Goal: Task Accomplishment & Management: Manage account settings

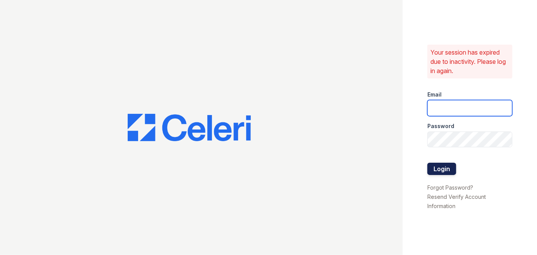
type input "darija.dedic@esusu.org"
click at [446, 165] on button "Login" at bounding box center [441, 169] width 29 height 12
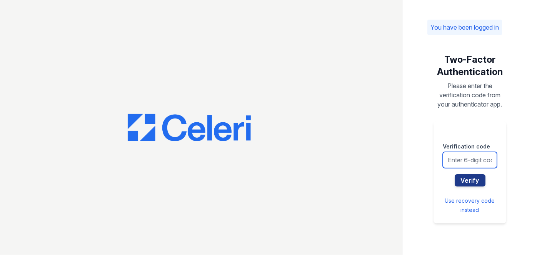
click at [458, 157] on input "text" at bounding box center [469, 160] width 54 height 16
click at [454, 174] on button "Verify" at bounding box center [469, 180] width 31 height 12
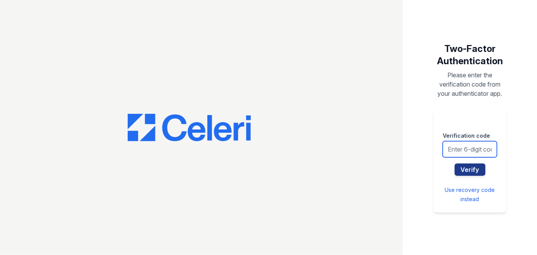
click at [467, 143] on input "text" at bounding box center [469, 149] width 54 height 16
drag, startPoint x: 430, startPoint y: 108, endPoint x: 435, endPoint y: 112, distance: 6.5
click at [431, 108] on div "Two-Factor Authentication Please enter the verification code from your authenti…" at bounding box center [469, 127] width 85 height 194
click at [456, 146] on input "text" at bounding box center [469, 149] width 54 height 16
click at [458, 147] on input "text" at bounding box center [469, 149] width 54 height 16
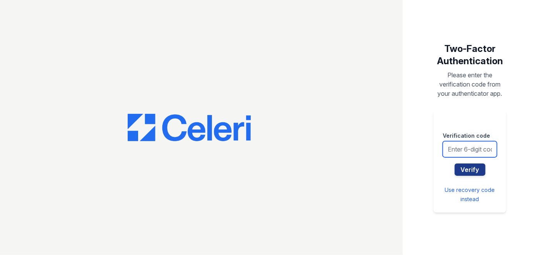
drag, startPoint x: 474, startPoint y: 150, endPoint x: 488, endPoint y: 88, distance: 63.9
click at [474, 150] on input "text" at bounding box center [469, 149] width 54 height 16
click at [390, 57] on div at bounding box center [201, 127] width 402 height 255
click at [475, 145] on input "text" at bounding box center [469, 149] width 54 height 16
type input "015686"
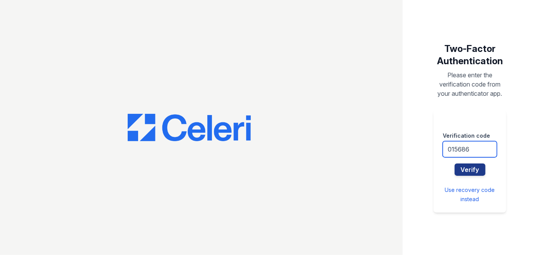
click at [454, 163] on button "Verify" at bounding box center [469, 169] width 31 height 12
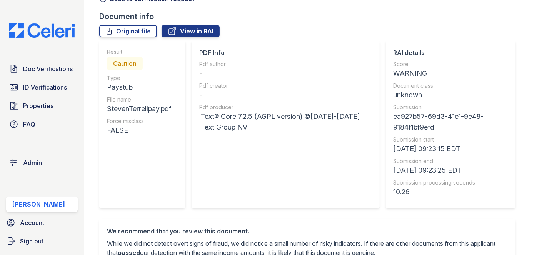
scroll to position [35, 0]
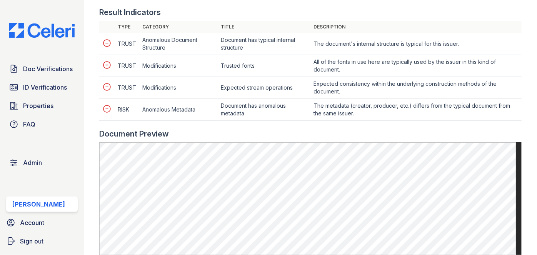
scroll to position [384, 0]
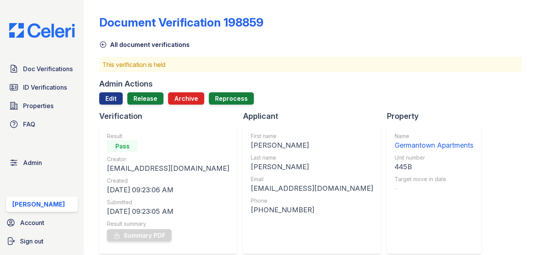
click at [284, 22] on div "Document Verification 198859" at bounding box center [310, 25] width 422 height 20
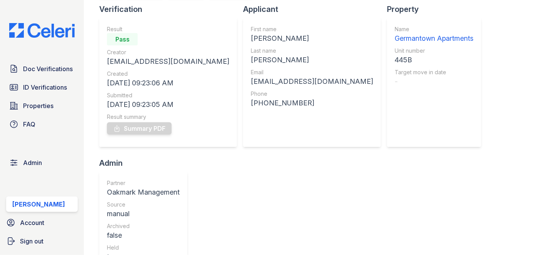
scroll to position [70, 0]
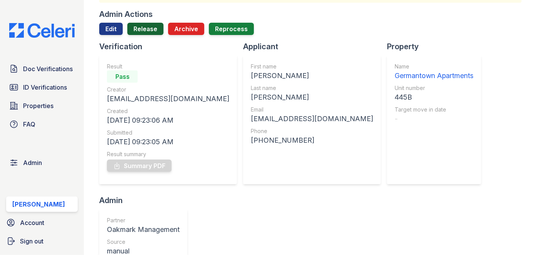
click at [146, 28] on link "Release" at bounding box center [145, 29] width 36 height 12
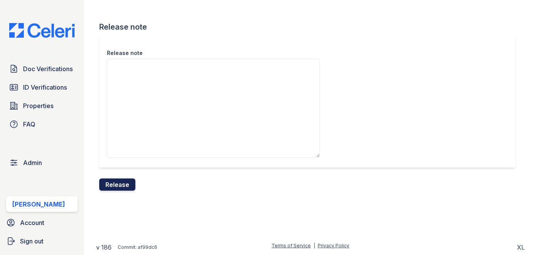
click at [125, 181] on button "Release" at bounding box center [117, 184] width 36 height 12
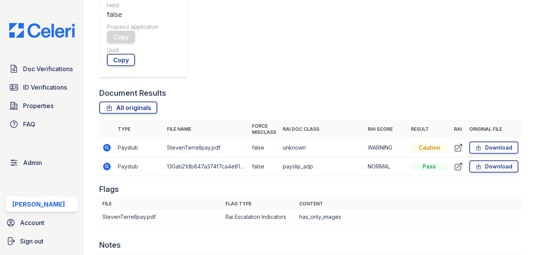
scroll to position [454, 0]
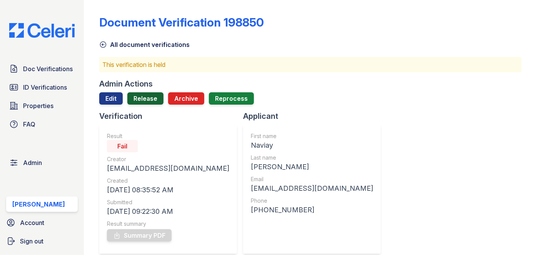
click at [146, 93] on link "Release" at bounding box center [145, 98] width 36 height 12
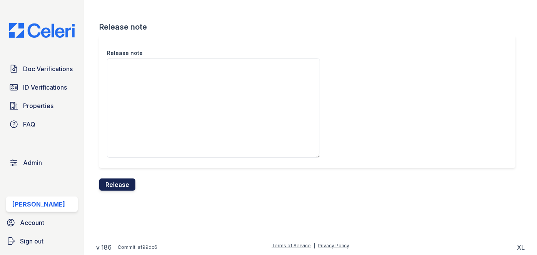
click at [121, 183] on button "Release" at bounding box center [117, 184] width 36 height 12
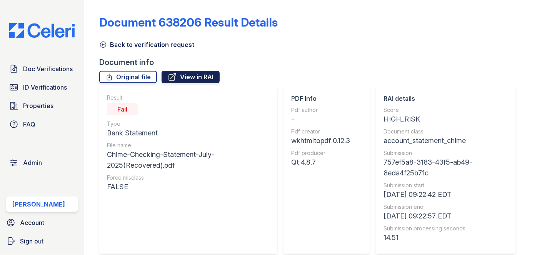
click at [171, 75] on icon at bounding box center [172, 76] width 9 height 9
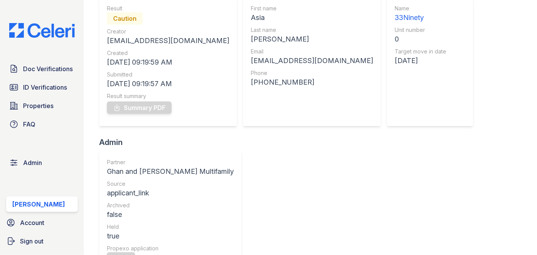
scroll to position [70, 0]
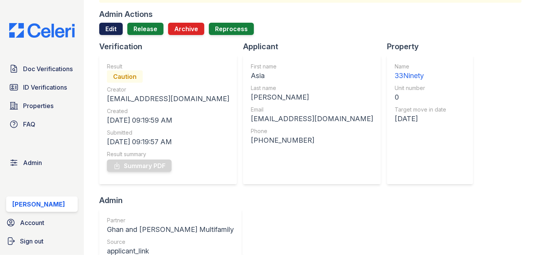
click at [111, 27] on link "Edit" at bounding box center [110, 29] width 23 height 12
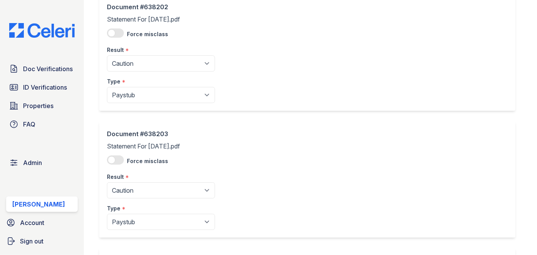
scroll to position [70, 0]
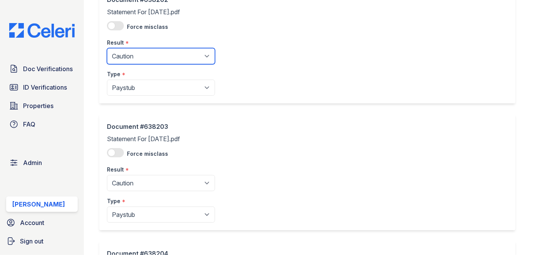
click at [130, 53] on select "Pending Sent Started Processing Pass Fail Caution Error N/A" at bounding box center [161, 56] width 108 height 16
click at [268, 40] on div "Document #638202 Statement For Aug. 22, 2025.pdf Force misclass Result * Pendin…" at bounding box center [307, 45] width 416 height 116
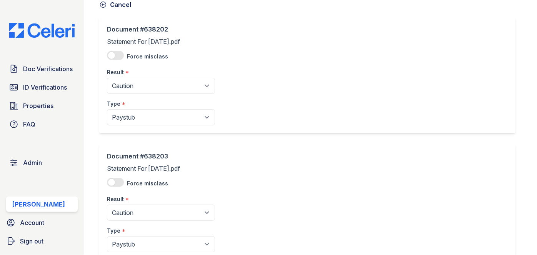
scroll to position [0, 0]
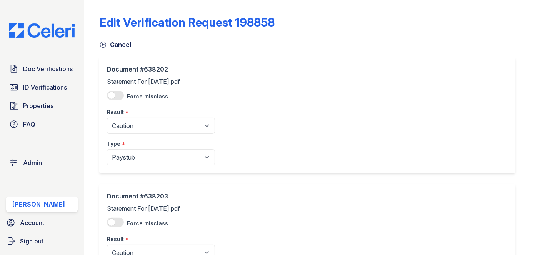
click at [101, 43] on icon at bounding box center [103, 45] width 8 height 8
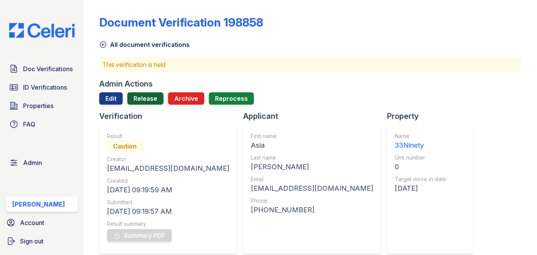
click at [154, 98] on link "Release" at bounding box center [145, 98] width 36 height 12
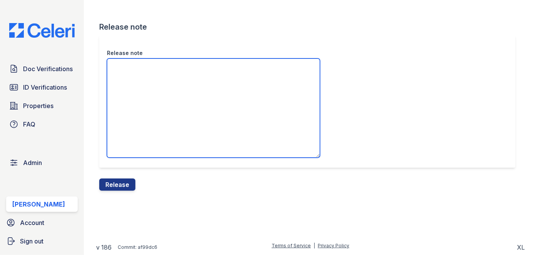
click at [165, 90] on textarea "Release note" at bounding box center [213, 107] width 213 height 99
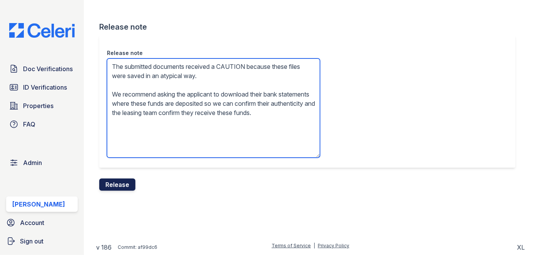
type textarea "The submitted documents received a CAUTION because these files were saved in an…"
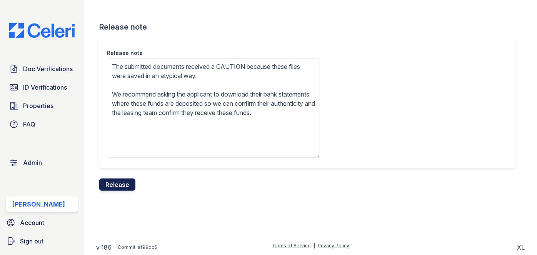
click at [121, 183] on button "Release" at bounding box center [117, 184] width 36 height 12
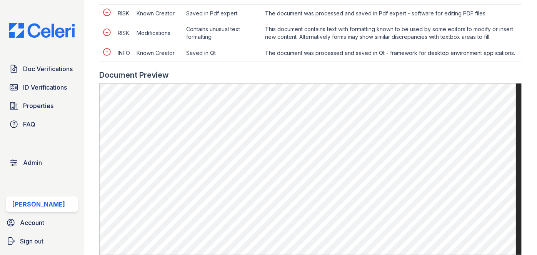
scroll to position [349, 0]
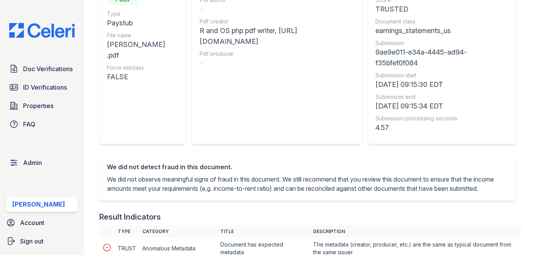
scroll to position [140, 0]
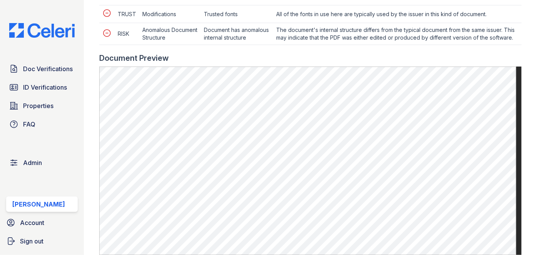
scroll to position [384, 0]
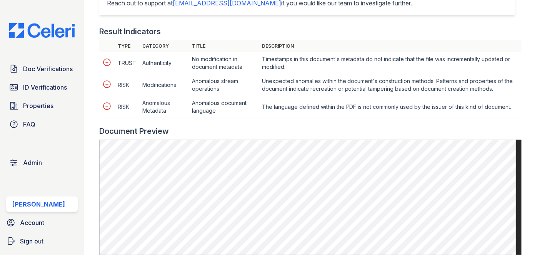
scroll to position [384, 0]
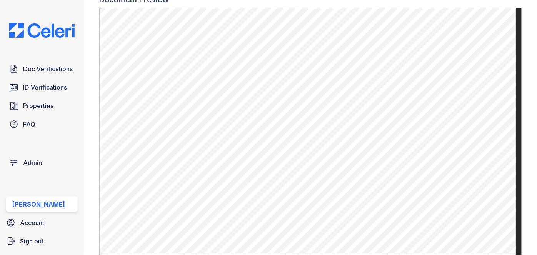
scroll to position [524, 0]
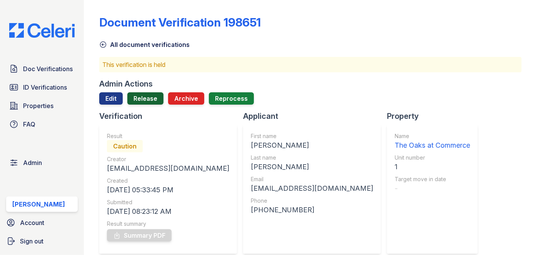
click at [146, 96] on link "Release" at bounding box center [145, 98] width 36 height 12
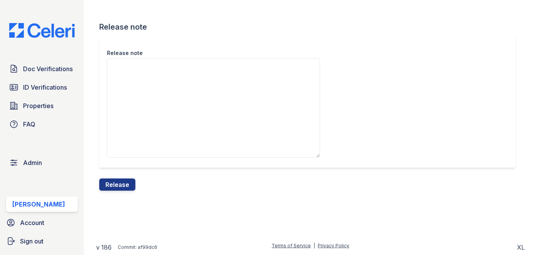
click at [155, 57] on div "Release note" at bounding box center [213, 50] width 213 height 15
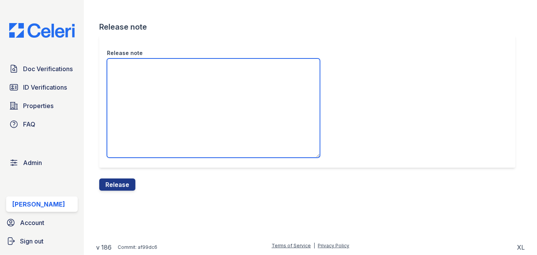
click at [155, 67] on textarea "Release note" at bounding box center [213, 107] width 213 height 99
click at [177, 61] on textarea "/" at bounding box center [213, 107] width 213 height 99
click at [178, 73] on textarea "/" at bounding box center [213, 107] width 213 height 99
click at [161, 69] on textarea "/atypical" at bounding box center [213, 107] width 213 height 99
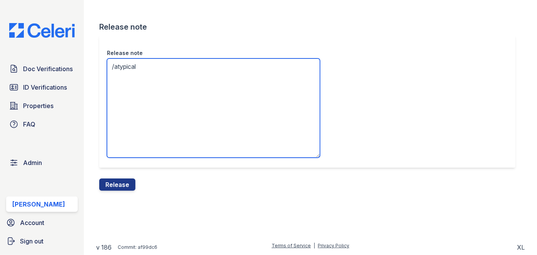
click at [161, 69] on textarea "/atypical" at bounding box center [213, 107] width 213 height 99
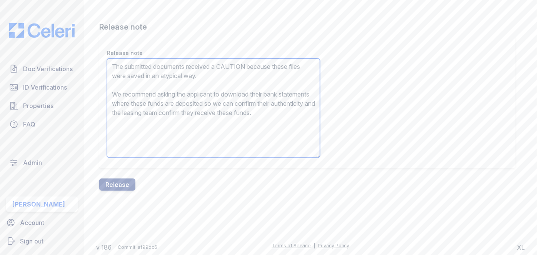
click at [206, 101] on textarea "The submitted documents received a CAUTION because these files were saved in an…" at bounding box center [213, 107] width 213 height 99
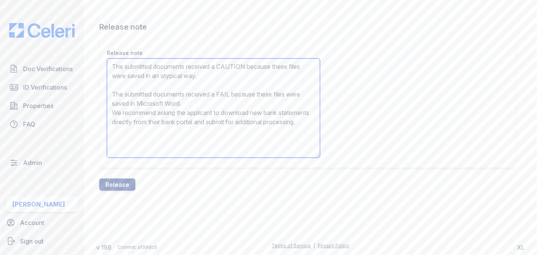
click at [191, 96] on textarea "The submitted documents received a CAUTION because these files were saved in an…" at bounding box center [213, 107] width 213 height 99
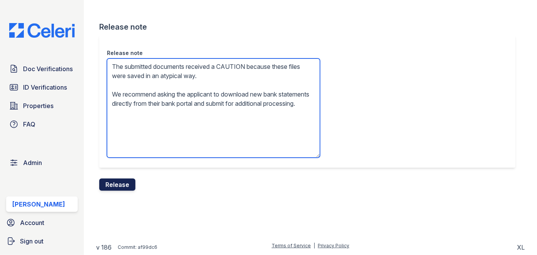
type textarea "The submitted documents received a CAUTION because these files were saved in an…"
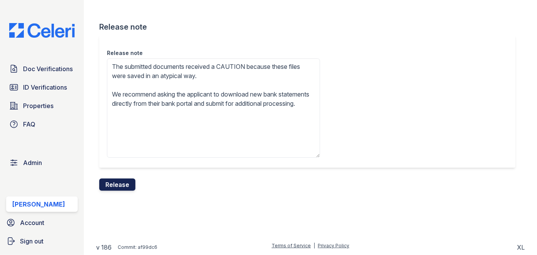
click at [125, 182] on button "Release" at bounding box center [117, 184] width 36 height 12
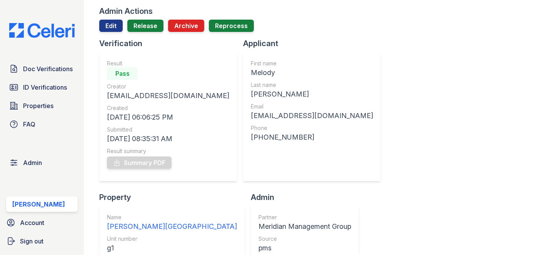
scroll to position [35, 0]
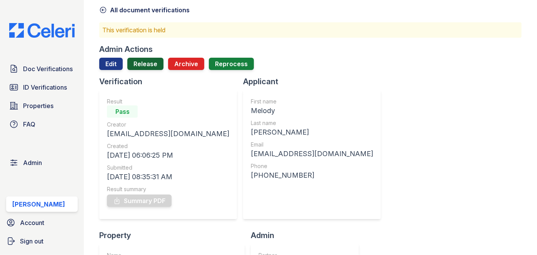
click at [146, 58] on link "Release" at bounding box center [145, 64] width 36 height 12
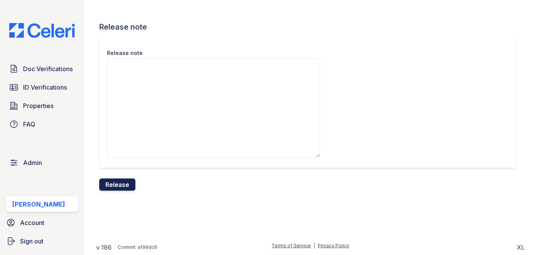
click at [110, 182] on button "Release" at bounding box center [117, 184] width 36 height 12
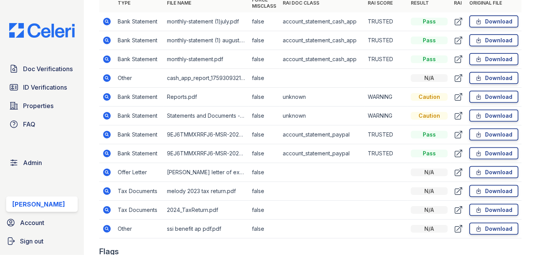
scroll to position [489, 0]
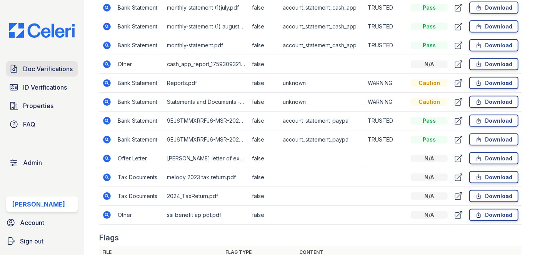
click at [58, 65] on span "Doc Verifications" at bounding box center [48, 68] width 50 height 9
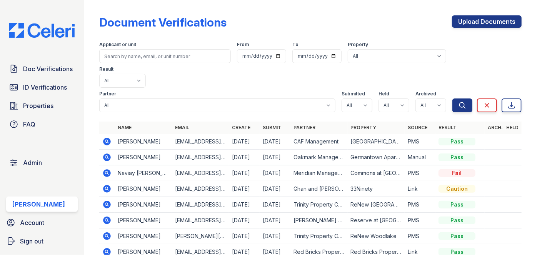
drag, startPoint x: 108, startPoint y: 145, endPoint x: 103, endPoint y: 87, distance: 57.4
click at [101, 88] on form "Applicant or unit From To Property All 0000 Kinney Avenue 09 Cape Coral 10006 N…" at bounding box center [310, 75] width 422 height 80
click at [362, 98] on select "All true false" at bounding box center [356, 105] width 31 height 14
select select "true"
click at [341, 98] on select "All true false" at bounding box center [356, 105] width 31 height 14
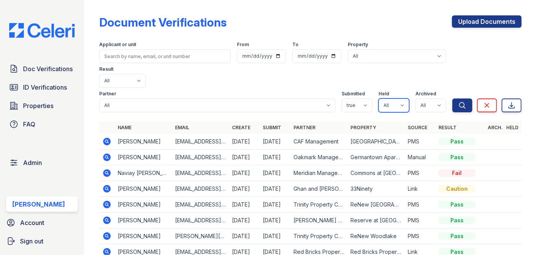
drag, startPoint x: 391, startPoint y: 80, endPoint x: 389, endPoint y: 84, distance: 4.3
click at [391, 98] on select "All true false" at bounding box center [393, 105] width 31 height 14
select select "true"
click at [378, 98] on select "All true false" at bounding box center [393, 105] width 31 height 14
drag, startPoint x: 425, startPoint y: 80, endPoint x: 421, endPoint y: 86, distance: 7.8
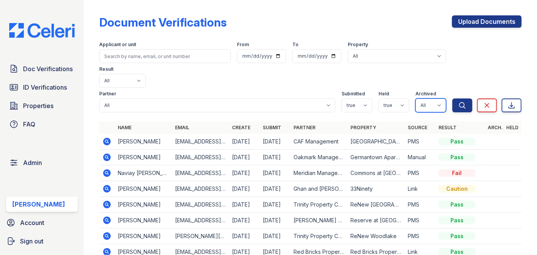
click at [425, 98] on select "All true false" at bounding box center [430, 105] width 31 height 14
select select "false"
click at [415, 98] on select "All true false" at bounding box center [430, 105] width 31 height 14
click at [458, 101] on icon "submit" at bounding box center [462, 105] width 8 height 8
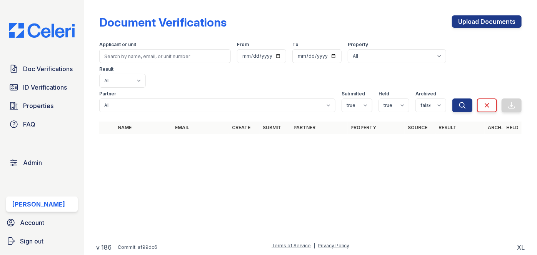
click at [51, 76] on div "Doc Verifications ID Verifications Properties FAQ" at bounding box center [42, 96] width 78 height 71
click at [50, 70] on span "Doc Verifications" at bounding box center [48, 68] width 50 height 9
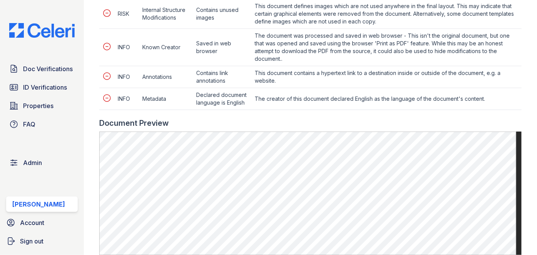
scroll to position [419, 0]
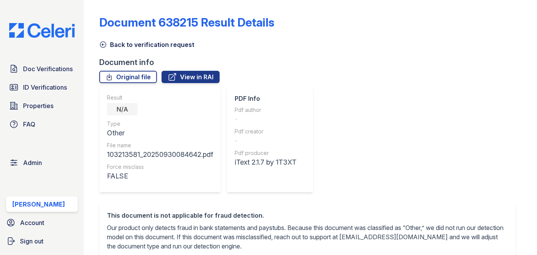
click at [104, 44] on icon at bounding box center [103, 45] width 8 height 8
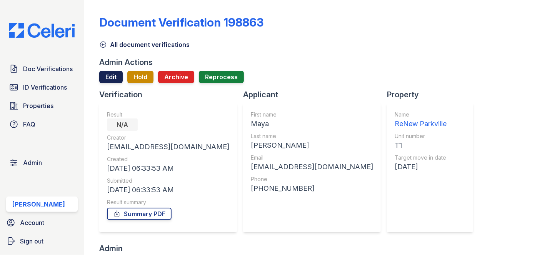
click at [110, 76] on link "Edit" at bounding box center [110, 77] width 23 height 12
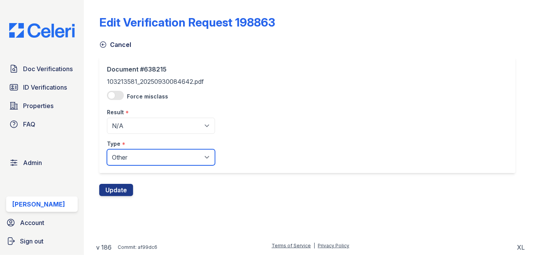
click at [138, 158] on select "Paystub Bank Statement Offer Letter Tax Documents Benefit Award Letter Investme…" at bounding box center [161, 157] width 108 height 16
select select "paystub"
click at [107, 149] on select "Paystub Bank Statement Offer Letter Tax Documents Benefit Award Letter Investme…" at bounding box center [161, 157] width 108 height 16
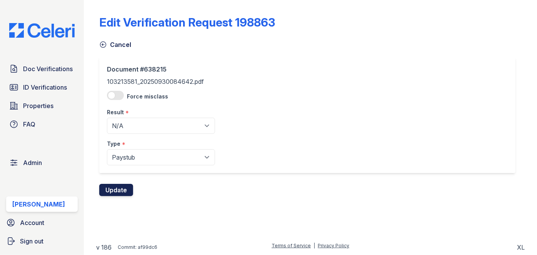
click at [121, 188] on button "Update" at bounding box center [116, 190] width 34 height 12
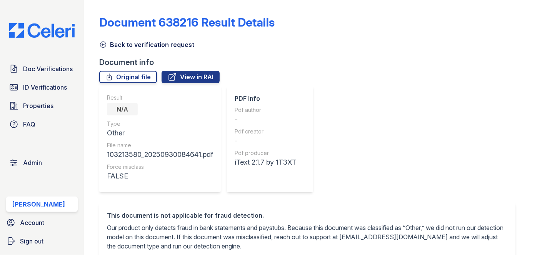
click at [101, 40] on link "Back to verification request" at bounding box center [146, 44] width 95 height 9
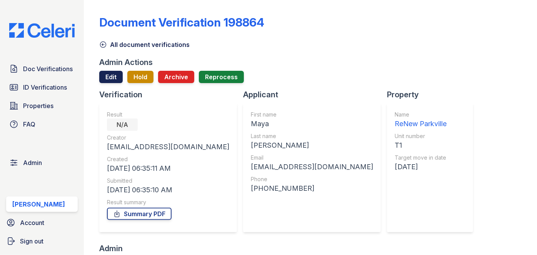
click at [111, 73] on link "Edit" at bounding box center [110, 77] width 23 height 12
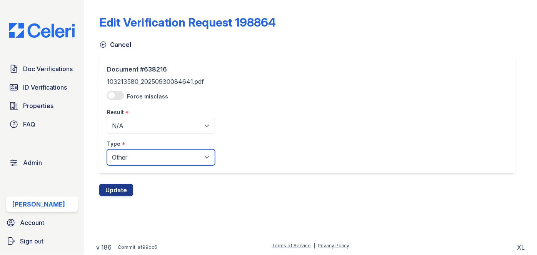
click at [127, 152] on select "Paystub Bank Statement Offer Letter Tax Documents Benefit Award Letter Investme…" at bounding box center [161, 157] width 108 height 16
click at [107, 149] on select "Paystub Bank Statement Offer Letter Tax Documents Benefit Award Letter Investme…" at bounding box center [161, 157] width 108 height 16
click at [128, 156] on select "Paystub Bank Statement Offer Letter Tax Documents Benefit Award Letter Investme…" at bounding box center [161, 157] width 108 height 16
select select "paystub"
click at [107, 149] on select "Paystub Bank Statement Offer Letter Tax Documents Benefit Award Letter Investme…" at bounding box center [161, 157] width 108 height 16
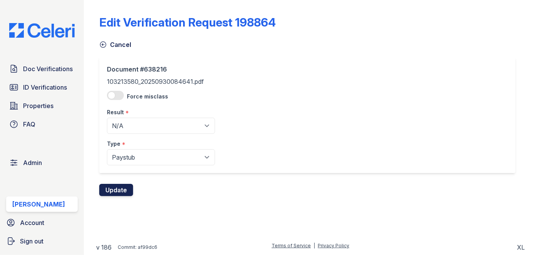
click at [126, 188] on button "Update" at bounding box center [116, 190] width 34 height 12
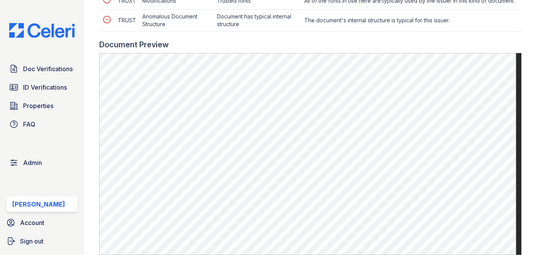
scroll to position [419, 0]
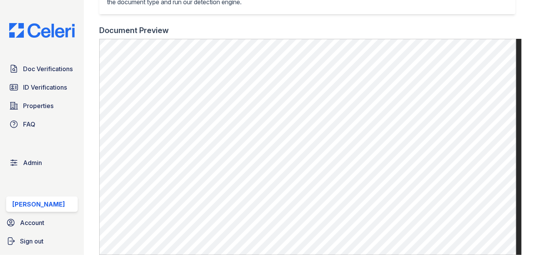
scroll to position [314, 0]
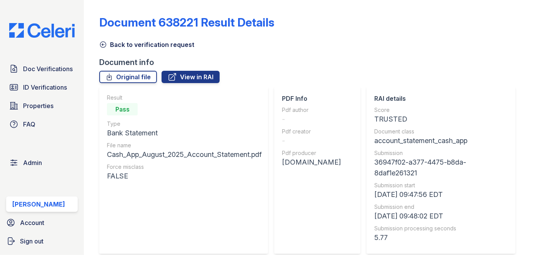
click at [105, 42] on icon at bounding box center [103, 45] width 6 height 6
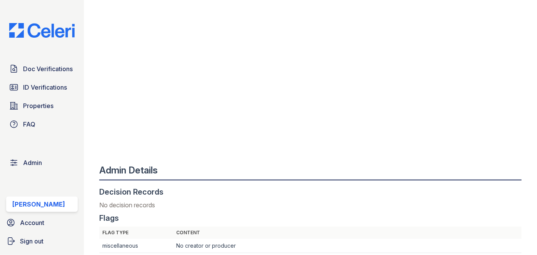
scroll to position [35, 0]
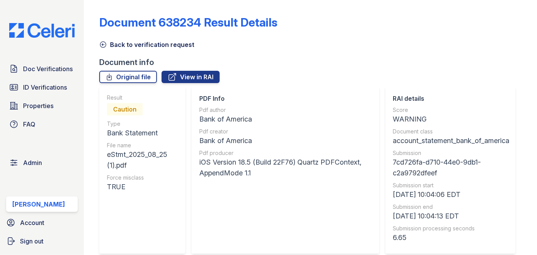
scroll to position [35, 0]
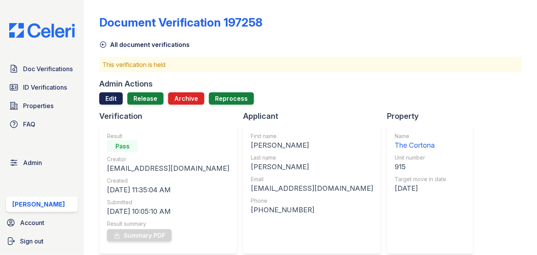
click at [105, 98] on link "Edit" at bounding box center [110, 98] width 23 height 12
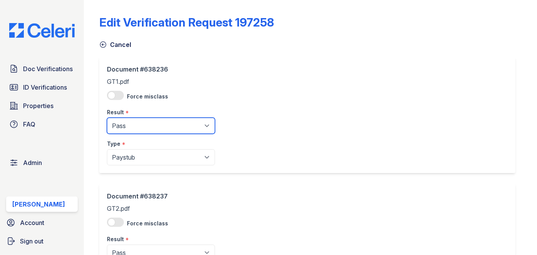
click at [143, 121] on select "Pending Sent Started Processing Pass Fail Caution Error N/A" at bounding box center [161, 126] width 108 height 16
select select "fail"
click at [107, 118] on select "Pending Sent Started Processing Pass Fail Caution Error N/A" at bounding box center [161, 126] width 108 height 16
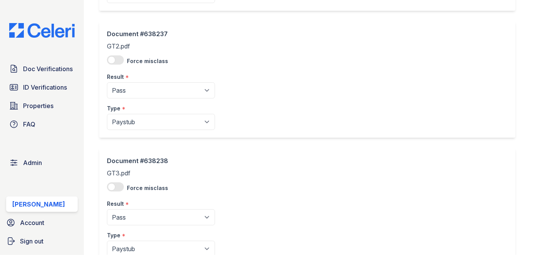
scroll to position [175, 0]
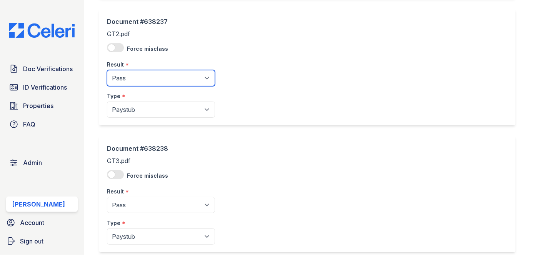
click at [140, 76] on select "Pending Sent Started Processing Pass Fail Caution Error N/A" at bounding box center [161, 78] width 108 height 16
select select "fail"
click at [107, 70] on select "Pending Sent Started Processing Pass Fail Caution Error N/A" at bounding box center [161, 78] width 108 height 16
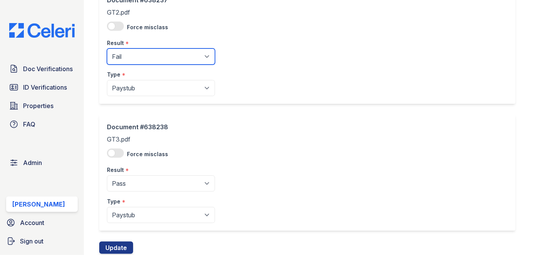
scroll to position [220, 0]
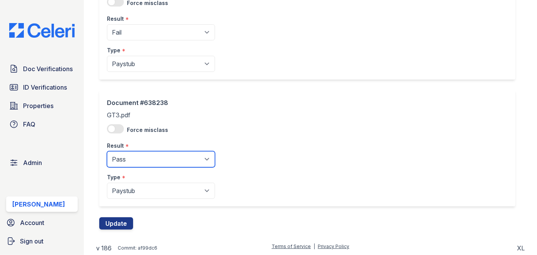
click at [136, 159] on select "Pending Sent Started Processing Pass Fail Caution Error N/A" at bounding box center [161, 159] width 108 height 16
select select "fail"
click at [107, 151] on select "Pending Sent Started Processing Pass Fail Caution Error N/A" at bounding box center [161, 159] width 108 height 16
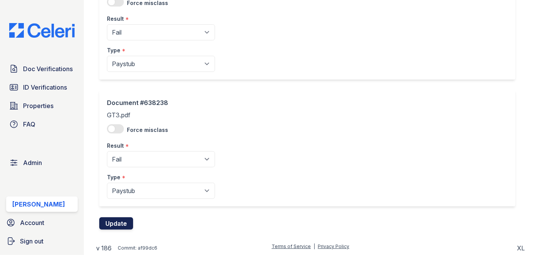
click at [111, 224] on button "Update" at bounding box center [116, 223] width 34 height 12
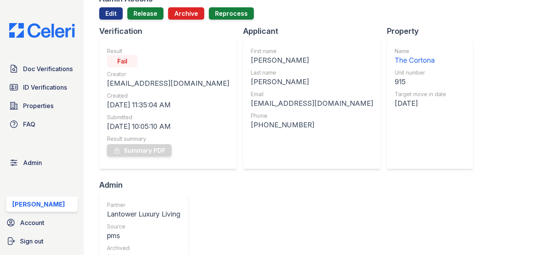
scroll to position [35, 0]
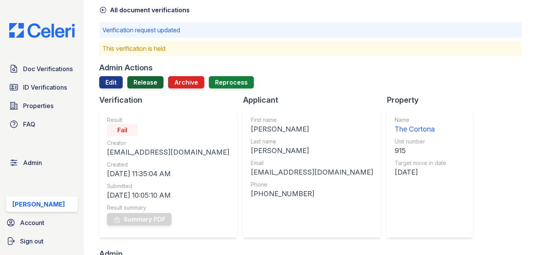
click at [148, 86] on link "Release" at bounding box center [145, 82] width 36 height 12
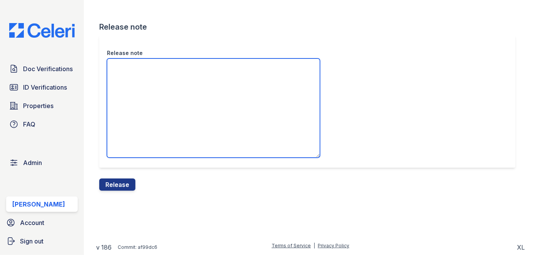
click at [153, 69] on textarea "Release note" at bounding box center [213, 107] width 213 height 99
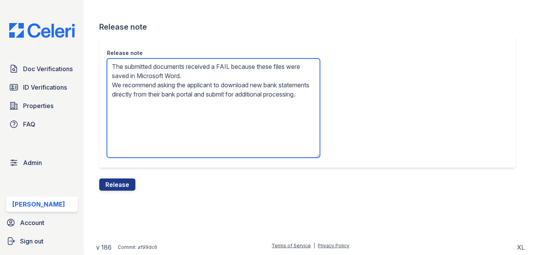
click at [182, 90] on textarea "The submitted documents received a FAIL because these files were saved in Micro…" at bounding box center [213, 107] width 213 height 99
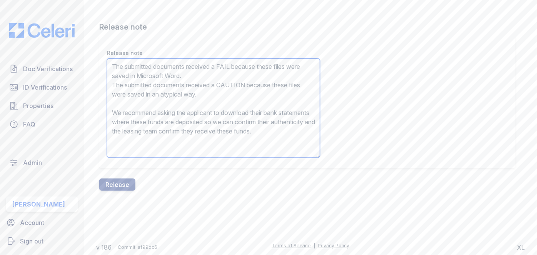
click at [191, 98] on textarea "The submitted documents received a FAIL because these files were saved in Micro…" at bounding box center [213, 107] width 213 height 99
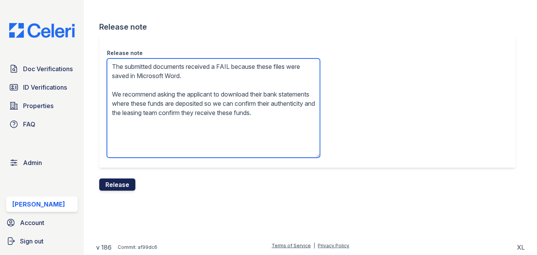
type textarea "The submitted documents received a FAIL because these files were saved in Micro…"
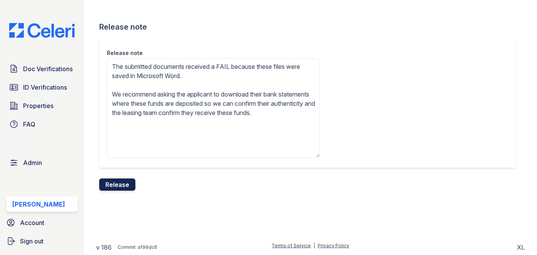
click at [121, 182] on button "Release" at bounding box center [117, 184] width 36 height 12
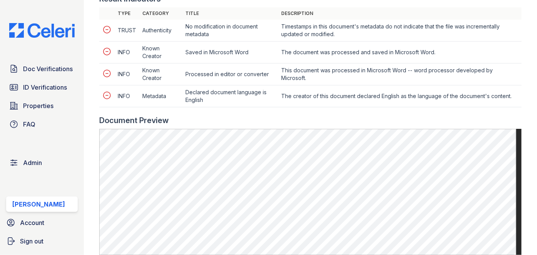
scroll to position [314, 0]
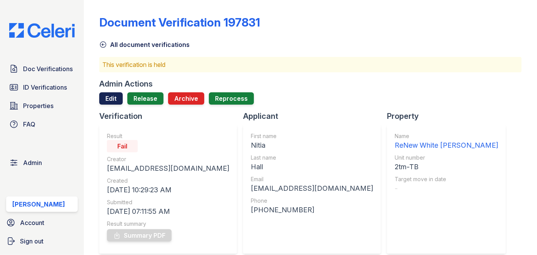
click at [112, 96] on link "Edit" at bounding box center [110, 98] width 23 height 12
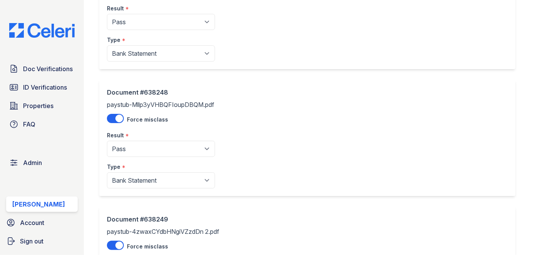
scroll to position [105, 0]
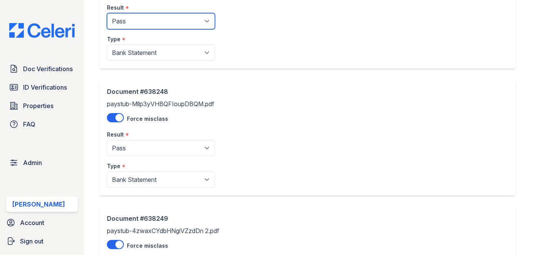
drag, startPoint x: 148, startPoint y: 17, endPoint x: 141, endPoint y: 28, distance: 13.0
click at [148, 17] on select "Pending Sent Started Processing Pass Fail Caution Error N/A" at bounding box center [161, 21] width 108 height 16
select select "fail"
click at [107, 13] on select "Pending Sent Started Processing Pass Fail Caution Error N/A" at bounding box center [161, 21] width 108 height 16
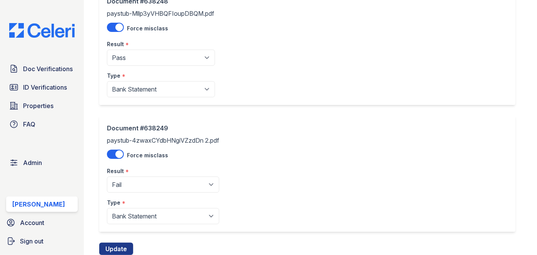
scroll to position [209, 0]
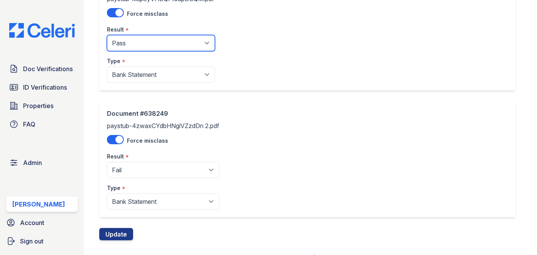
drag, startPoint x: 156, startPoint y: 42, endPoint x: 149, endPoint y: 49, distance: 9.8
click at [156, 42] on select "Pending Sent Started Processing Pass Fail Caution Error N/A" at bounding box center [161, 43] width 108 height 16
select select "fail"
click at [107, 35] on select "Pending Sent Started Processing Pass Fail Caution Error N/A" at bounding box center [161, 43] width 108 height 16
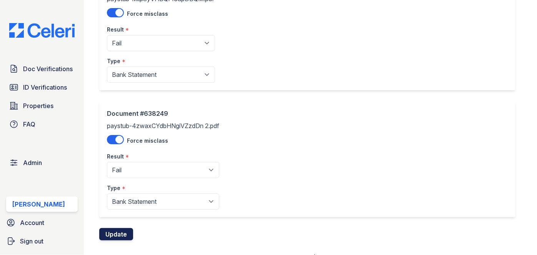
click at [119, 231] on button "Update" at bounding box center [116, 234] width 34 height 12
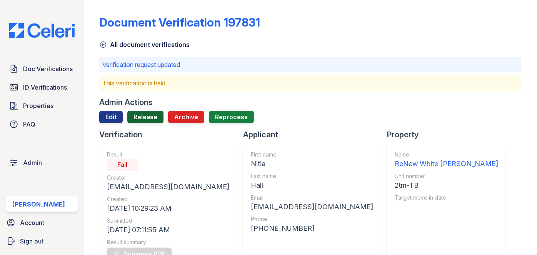
click at [145, 115] on link "Release" at bounding box center [145, 117] width 36 height 12
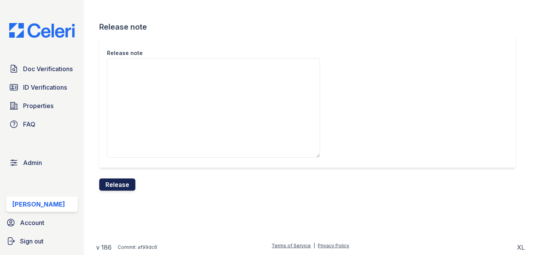
click at [126, 186] on button "Release" at bounding box center [117, 184] width 36 height 12
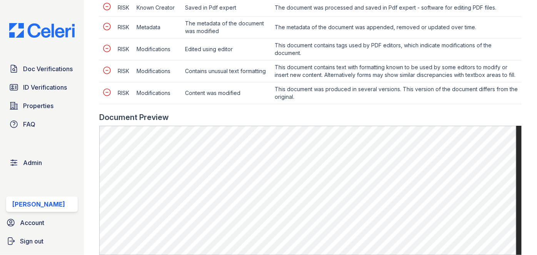
scroll to position [489, 0]
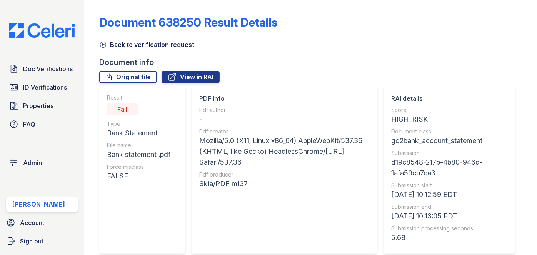
click at [103, 44] on icon at bounding box center [103, 45] width 8 height 8
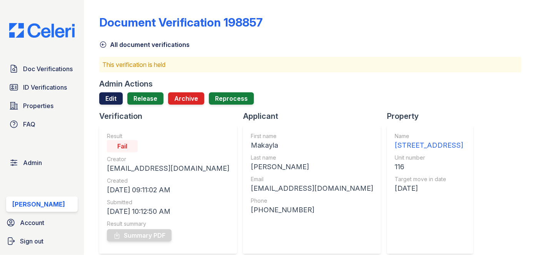
click at [105, 94] on link "Edit" at bounding box center [110, 98] width 23 height 12
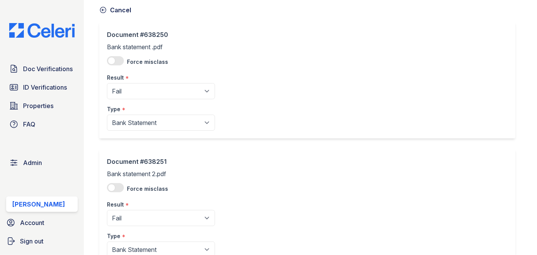
scroll to position [105, 0]
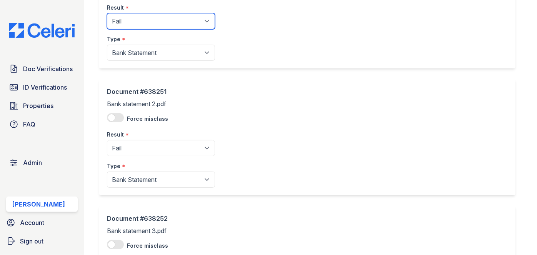
click at [144, 23] on select "Pending Sent Started Processing Pass Fail Caution Error N/A" at bounding box center [161, 21] width 108 height 16
select select "caution"
click at [107, 13] on select "Pending Sent Started Processing Pass Fail Caution Error N/A" at bounding box center [161, 21] width 108 height 16
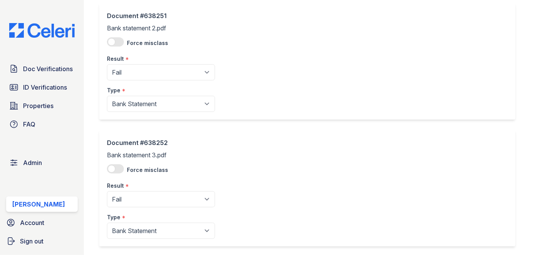
scroll to position [209, 0]
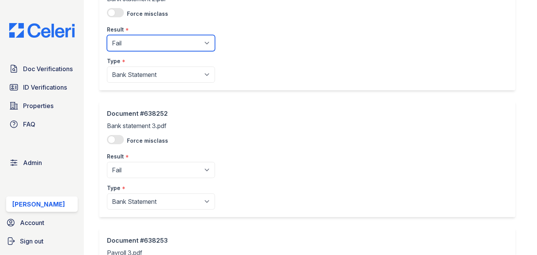
drag, startPoint x: 147, startPoint y: 41, endPoint x: 146, endPoint y: 45, distance: 3.9
click at [147, 41] on select "Pending Sent Started Processing Pass Fail Caution Error N/A" at bounding box center [161, 43] width 108 height 16
select select "caution"
click at [107, 35] on select "Pending Sent Started Processing Pass Fail Caution Error N/A" at bounding box center [161, 43] width 108 height 16
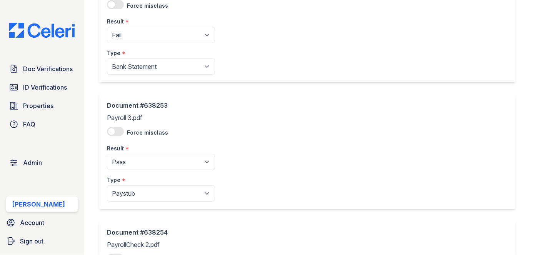
scroll to position [349, 0]
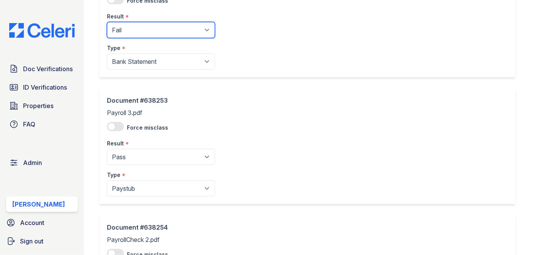
click at [146, 30] on select "Pending Sent Started Processing Pass Fail Caution Error N/A" at bounding box center [161, 30] width 108 height 16
select select "caution"
click at [107, 22] on select "Pending Sent Started Processing Pass Fail Caution Error N/A" at bounding box center [161, 30] width 108 height 16
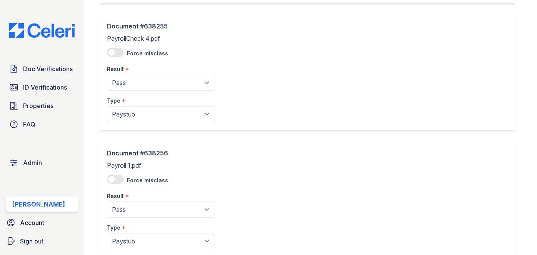
scroll to position [726, 0]
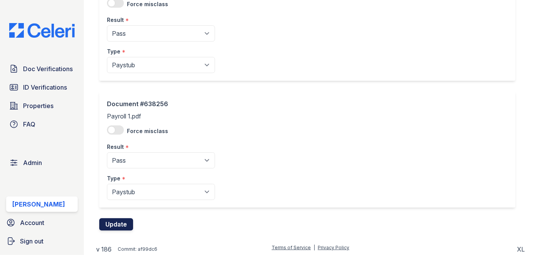
click at [121, 227] on button "Update" at bounding box center [116, 224] width 34 height 12
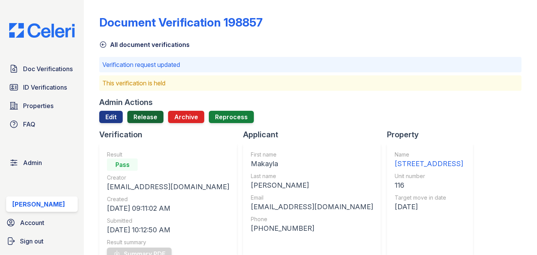
click at [144, 119] on link "Release" at bounding box center [145, 117] width 36 height 12
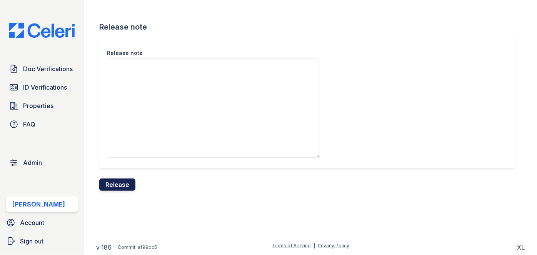
click at [127, 183] on button "Release" at bounding box center [117, 184] width 36 height 12
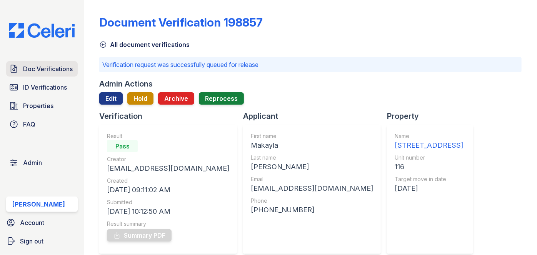
click at [27, 68] on span "Doc Verifications" at bounding box center [48, 68] width 50 height 9
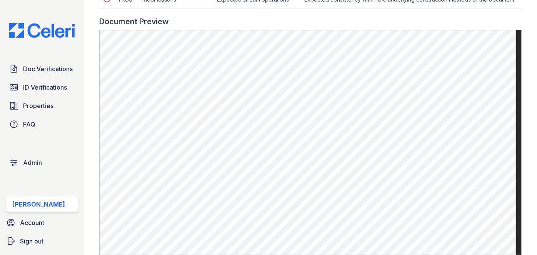
scroll to position [524, 0]
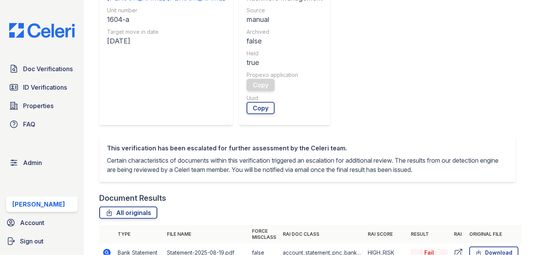
scroll to position [290, 0]
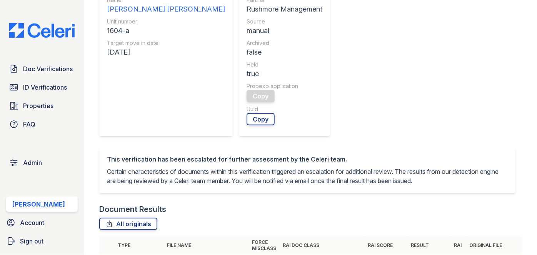
drag, startPoint x: 107, startPoint y: 128, endPoint x: 126, endPoint y: 135, distance: 20.3
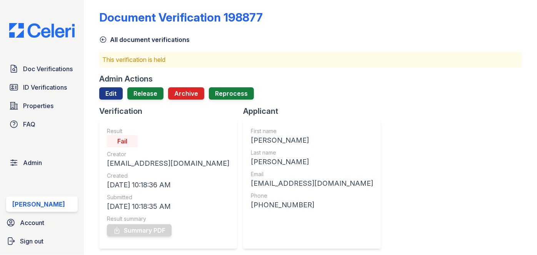
scroll to position [0, 0]
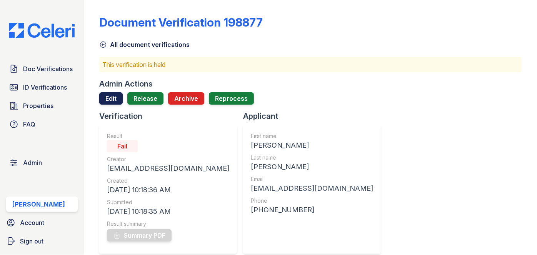
click at [106, 101] on link "Edit" at bounding box center [110, 98] width 23 height 12
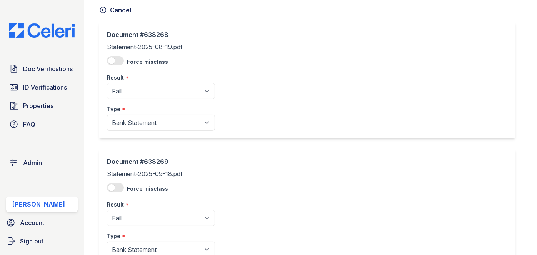
scroll to position [70, 0]
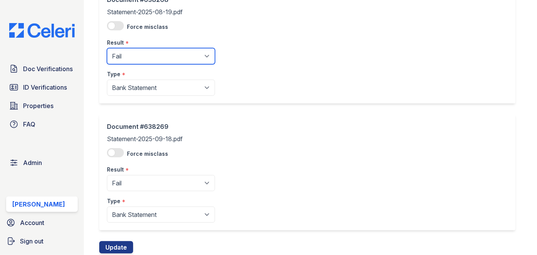
click at [130, 58] on select "Pending Sent Started Processing Pass Fail Caution Error N/A" at bounding box center [161, 56] width 108 height 16
select select "pass"
click at [107, 48] on select "Pending Sent Started Processing Pass Fail Caution Error N/A" at bounding box center [161, 56] width 108 height 16
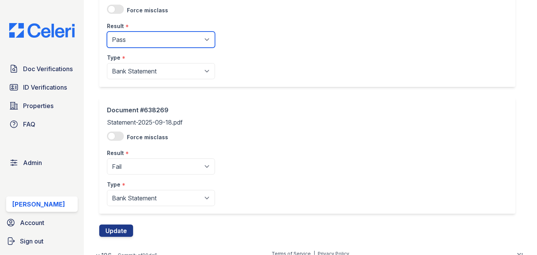
scroll to position [93, 0]
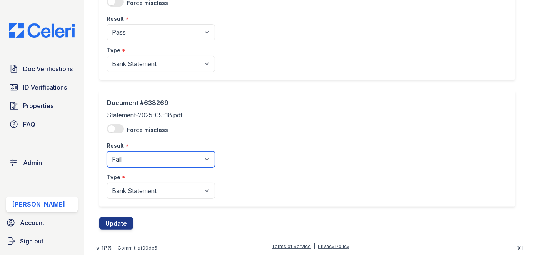
click at [151, 154] on select "Pending Sent Started Processing Pass Fail Caution Error N/A" at bounding box center [161, 159] width 108 height 16
select select "pass"
click at [107, 151] on select "Pending Sent Started Processing Pass Fail Caution Error N/A" at bounding box center [161, 159] width 108 height 16
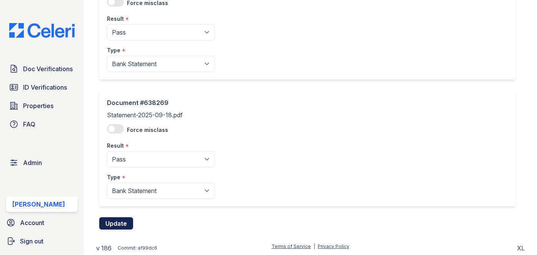
click at [130, 219] on button "Update" at bounding box center [116, 223] width 34 height 12
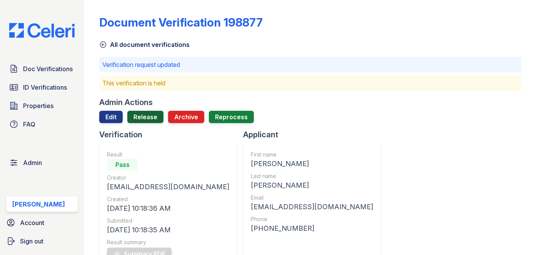
click at [148, 117] on link "Release" at bounding box center [145, 117] width 36 height 12
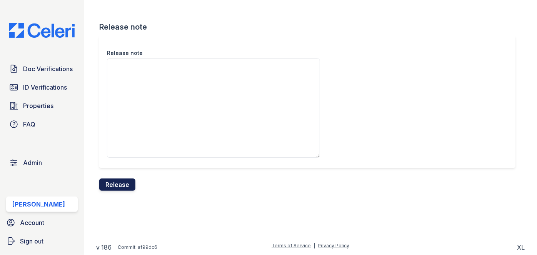
click at [114, 184] on button "Release" at bounding box center [117, 184] width 36 height 12
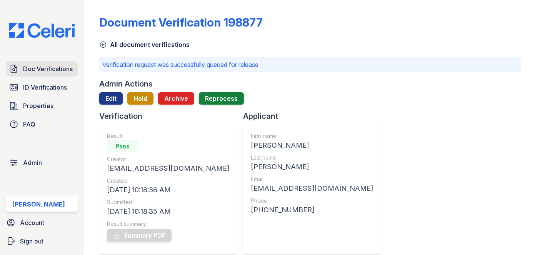
click at [52, 74] on link "Doc Verifications" at bounding box center [41, 68] width 71 height 15
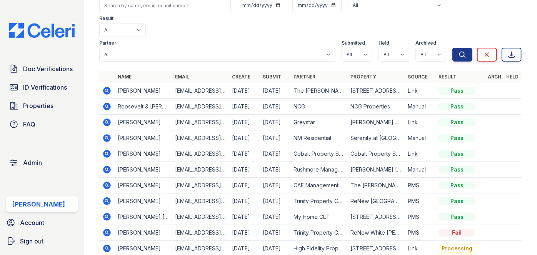
scroll to position [15, 0]
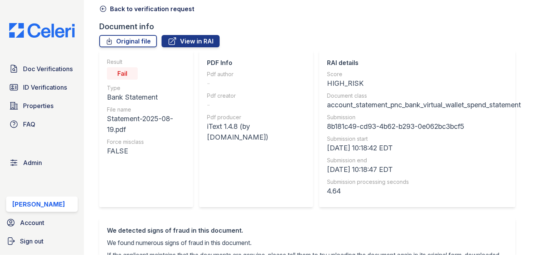
scroll to position [35, 0]
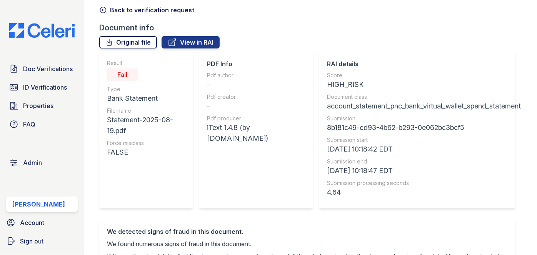
click at [131, 42] on link "Original file" at bounding box center [128, 42] width 58 height 12
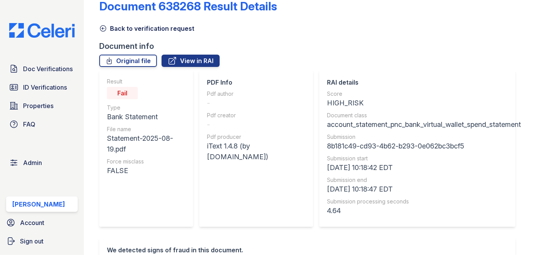
scroll to position [0, 0]
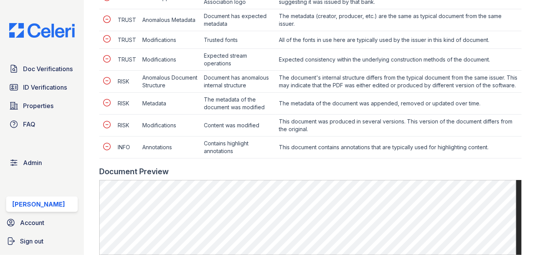
scroll to position [384, 0]
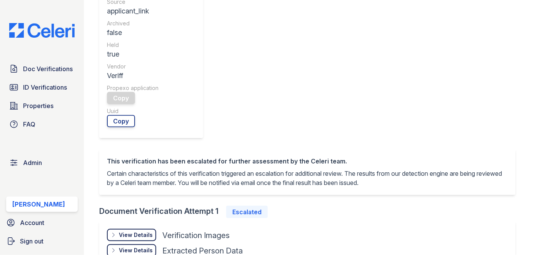
scroll to position [343, 0]
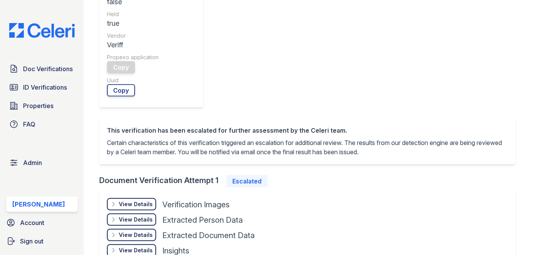
click at [143, 246] on div "View Details" at bounding box center [136, 250] width 34 height 8
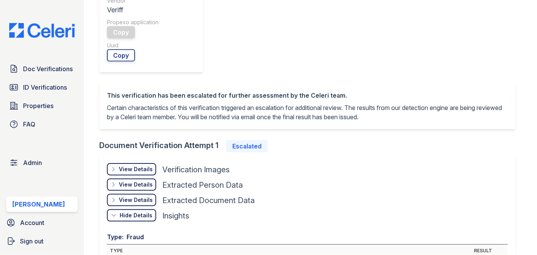
scroll to position [273, 0]
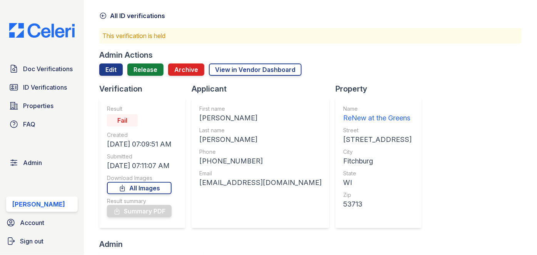
scroll to position [28, 0]
click at [149, 71] on link "Release" at bounding box center [145, 70] width 36 height 12
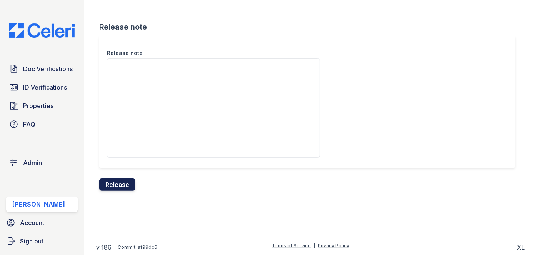
click at [120, 184] on button "Release" at bounding box center [117, 184] width 36 height 12
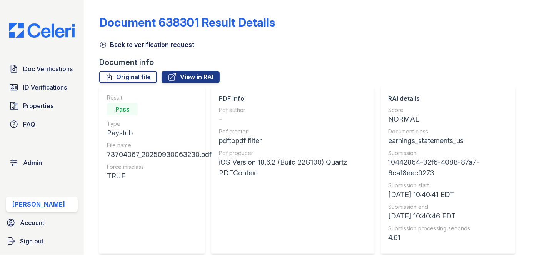
click at [101, 47] on icon at bounding box center [103, 45] width 8 height 8
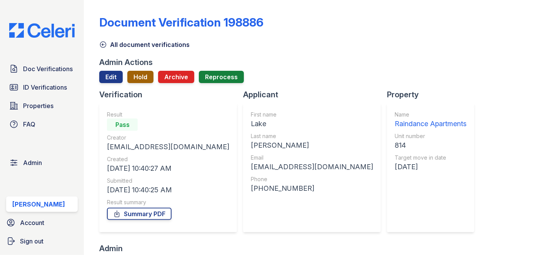
click at [146, 73] on button "Hold" at bounding box center [140, 77] width 26 height 12
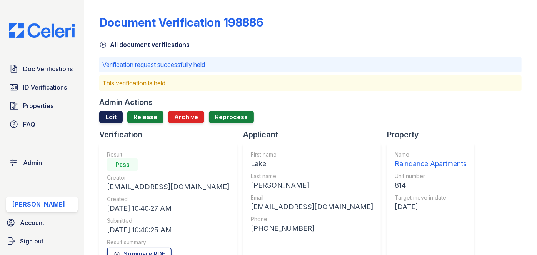
click at [111, 113] on link "Edit" at bounding box center [110, 117] width 23 height 12
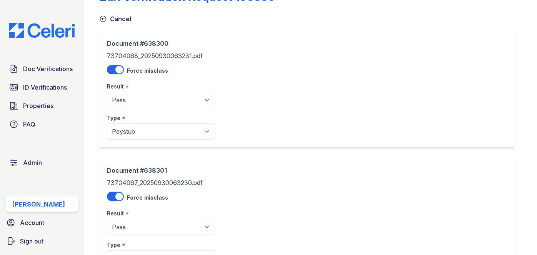
scroll to position [70, 0]
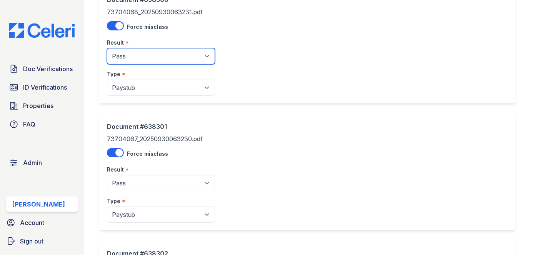
click at [133, 53] on select "Pending Sent Started Processing Pass Fail Caution Error N/A" at bounding box center [161, 56] width 108 height 16
click at [107, 48] on select "Pending Sent Started Processing Pass Fail Caution Error N/A" at bounding box center [161, 56] width 108 height 16
click at [136, 55] on select "Pending Sent Started Processing Pass Fail Caution Error N/A" at bounding box center [161, 56] width 108 height 16
select select "caution"
click at [107, 48] on select "Pending Sent Started Processing Pass Fail Caution Error N/A" at bounding box center [161, 56] width 108 height 16
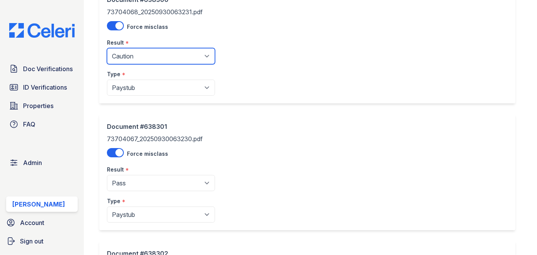
scroll to position [175, 0]
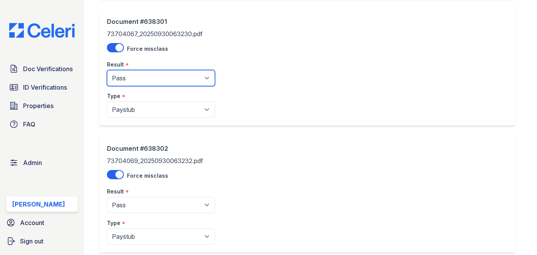
click at [138, 78] on select "Pending Sent Started Processing Pass Fail Caution Error N/A" at bounding box center [161, 78] width 108 height 16
select select "caution"
click at [107, 70] on select "Pending Sent Started Processing Pass Fail Caution Error N/A" at bounding box center [161, 78] width 108 height 16
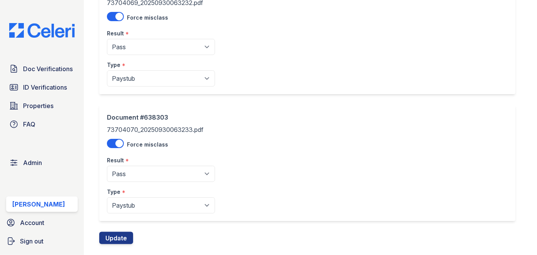
scroll to position [347, 0]
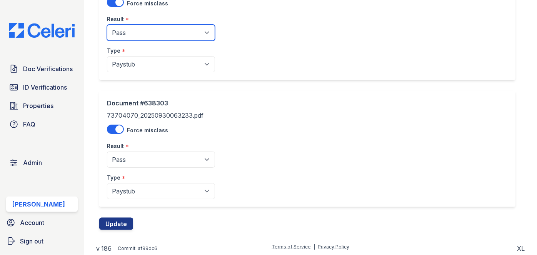
click at [136, 35] on select "Pending Sent Started Processing Pass Fail Caution Error N/A" at bounding box center [161, 33] width 108 height 16
select select "caution"
click at [107, 25] on select "Pending Sent Started Processing Pass Fail Caution Error N/A" at bounding box center [161, 33] width 108 height 16
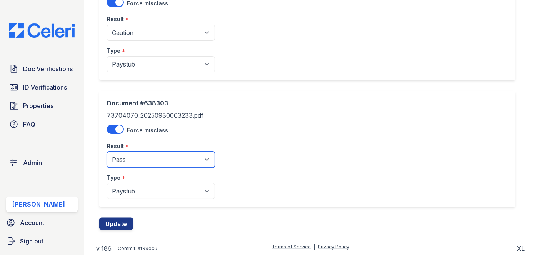
click at [136, 157] on select "Pending Sent Started Processing Pass Fail Caution Error N/A" at bounding box center [161, 159] width 108 height 16
select select "caution"
click at [107, 151] on select "Pending Sent Started Processing Pass Fail Caution Error N/A" at bounding box center [161, 159] width 108 height 16
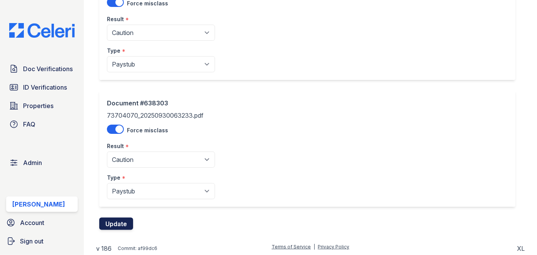
click at [117, 219] on button "Update" at bounding box center [116, 224] width 34 height 12
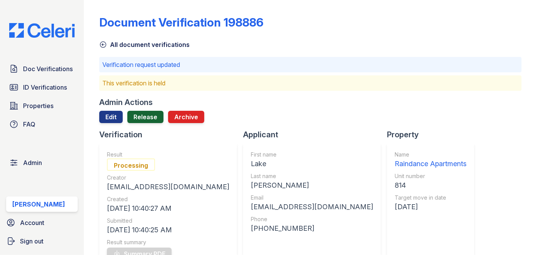
click at [147, 115] on link "Release" at bounding box center [145, 117] width 36 height 12
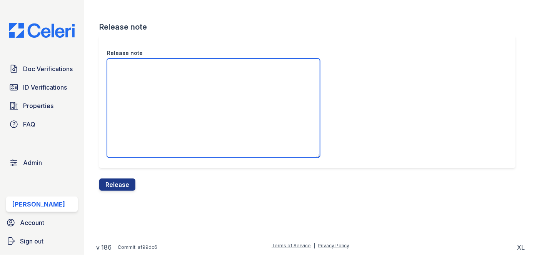
click at [148, 89] on textarea "Release note" at bounding box center [213, 107] width 213 height 99
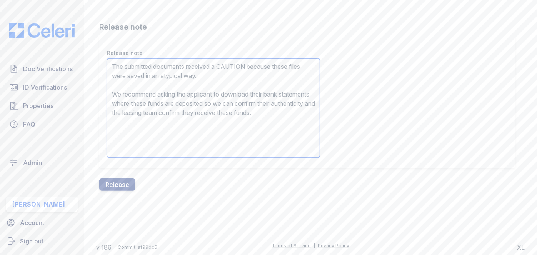
type textarea "The submitted documents received a CAUTION because these files were saved in an…"
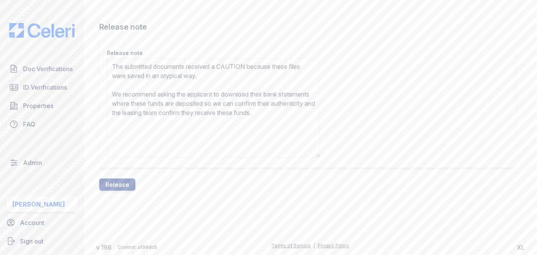
click at [127, 179] on button "Release" at bounding box center [117, 184] width 36 height 12
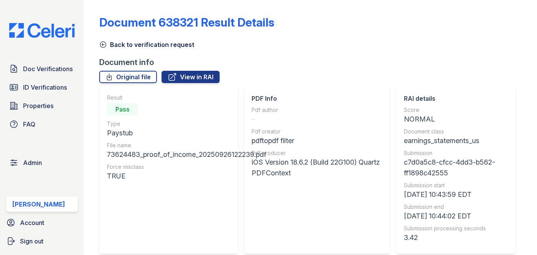
click at [105, 46] on icon at bounding box center [103, 45] width 8 height 8
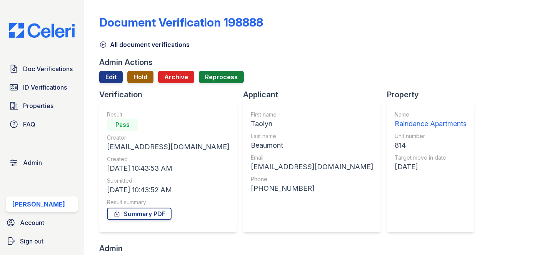
click at [139, 79] on button "Hold" at bounding box center [140, 77] width 26 height 12
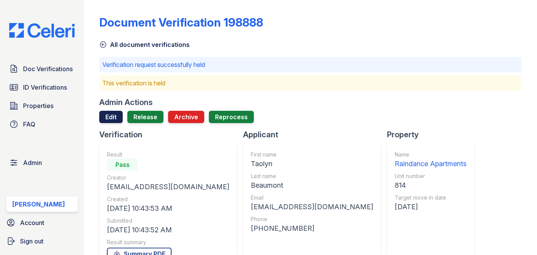
click at [110, 112] on link "Edit" at bounding box center [110, 117] width 23 height 12
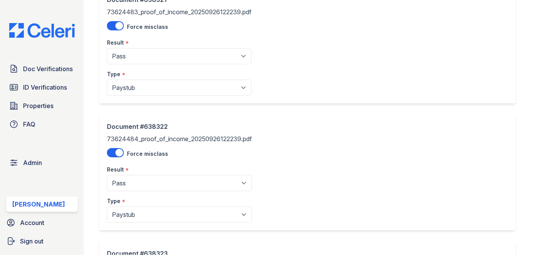
scroll to position [105, 0]
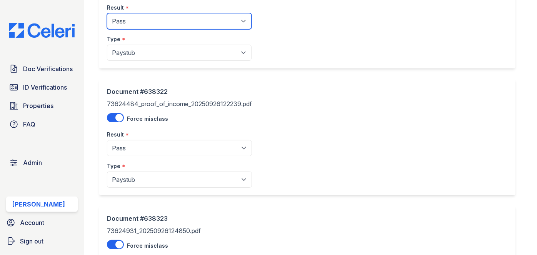
drag, startPoint x: 153, startPoint y: 17, endPoint x: 150, endPoint y: 24, distance: 7.9
click at [153, 17] on select "Pending Sent Started Processing Pass Fail Caution Error N/A" at bounding box center [179, 21] width 145 height 16
select select "caution"
click at [107, 13] on select "Pending Sent Started Processing Pass Fail Caution Error N/A" at bounding box center [179, 21] width 145 height 16
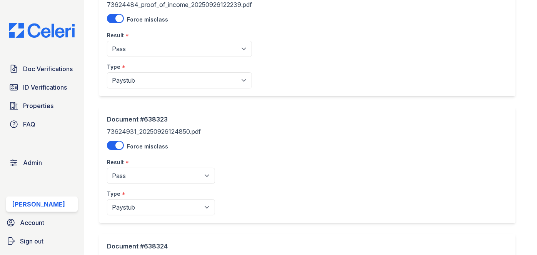
scroll to position [209, 0]
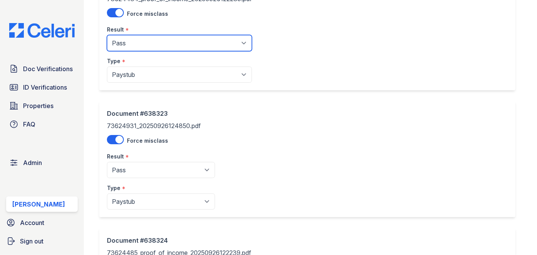
click at [149, 48] on select "Pending Sent Started Processing Pass Fail Caution Error N/A" at bounding box center [179, 43] width 145 height 16
select select "caution"
click at [107, 35] on select "Pending Sent Started Processing Pass Fail Caution Error N/A" at bounding box center [179, 43] width 145 height 16
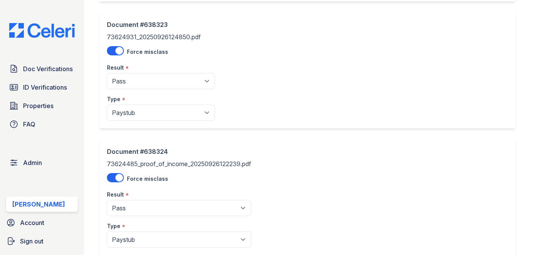
scroll to position [314, 0]
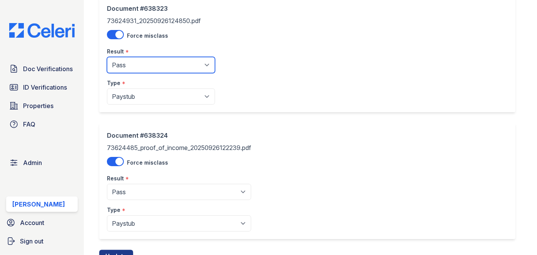
click at [167, 65] on select "Pending Sent Started Processing Pass Fail Caution Error N/A" at bounding box center [161, 65] width 108 height 16
select select "caution"
click at [107, 57] on select "Pending Sent Started Processing Pass Fail Caution Error N/A" at bounding box center [161, 65] width 108 height 16
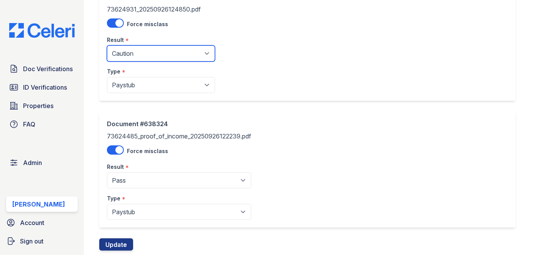
scroll to position [347, 0]
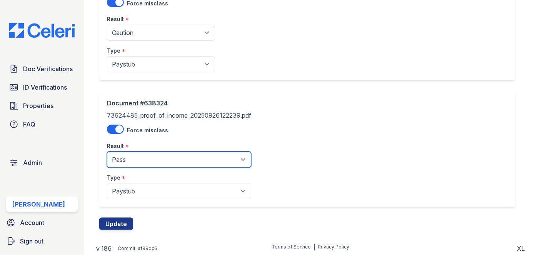
drag, startPoint x: 143, startPoint y: 157, endPoint x: 143, endPoint y: 151, distance: 5.8
click at [143, 157] on select "Pending Sent Started Processing Pass Fail Caution Error N/A" at bounding box center [179, 159] width 144 height 16
select select "caution"
click at [107, 151] on select "Pending Sent Started Processing Pass Fail Caution Error N/A" at bounding box center [179, 159] width 144 height 16
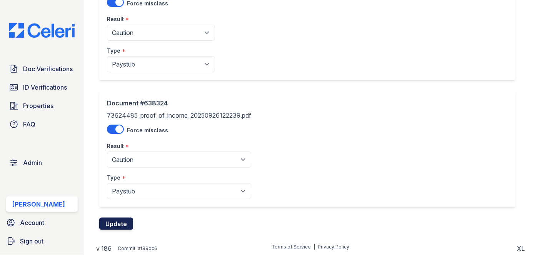
click at [120, 218] on button "Update" at bounding box center [116, 224] width 34 height 12
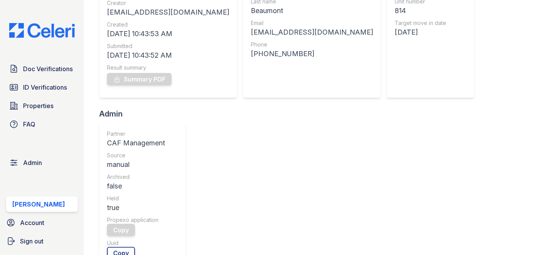
scroll to position [35, 0]
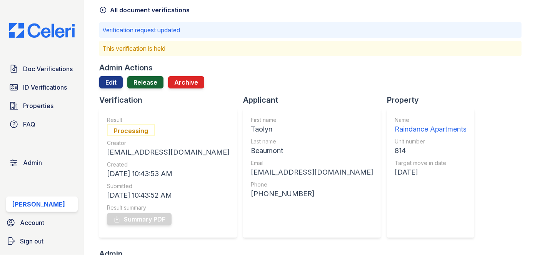
click at [148, 79] on link "Release" at bounding box center [145, 82] width 36 height 12
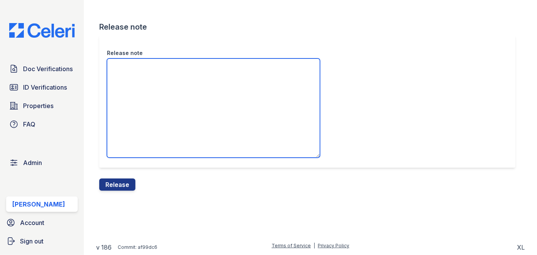
click at [148, 79] on textarea "Release note" at bounding box center [213, 107] width 213 height 99
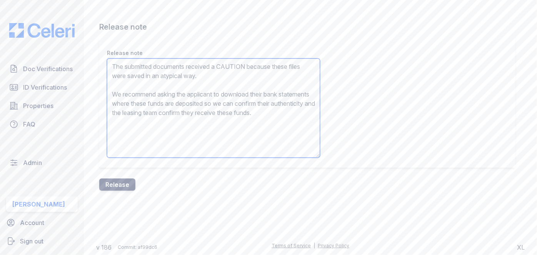
type textarea "The submitted documents received a CAUTION because these files were saved in an…"
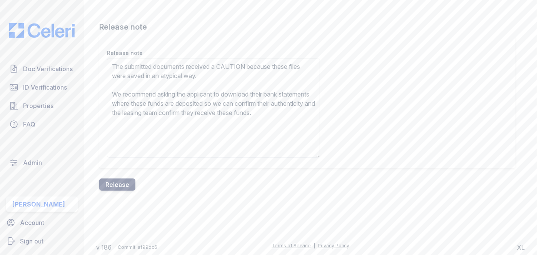
click at [126, 187] on button "Release" at bounding box center [117, 184] width 36 height 12
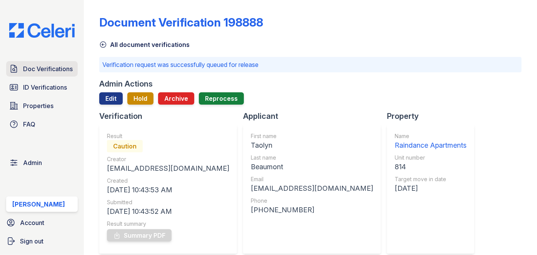
click at [51, 72] on span "Doc Verifications" at bounding box center [48, 68] width 50 height 9
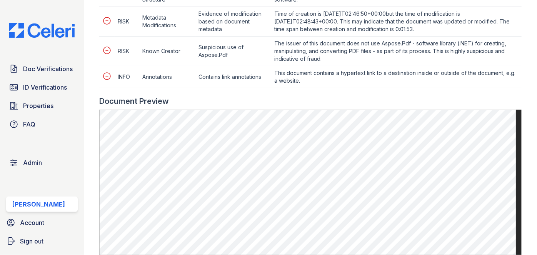
scroll to position [524, 0]
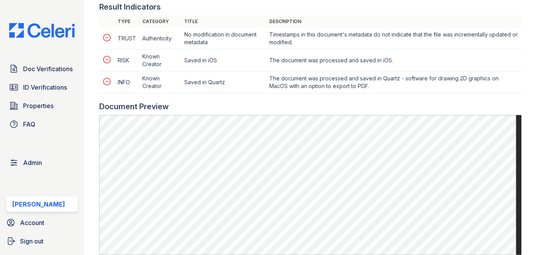
scroll to position [384, 0]
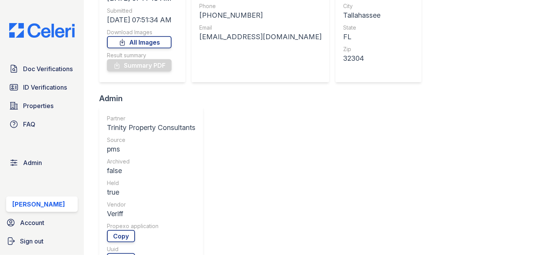
scroll to position [314, 0]
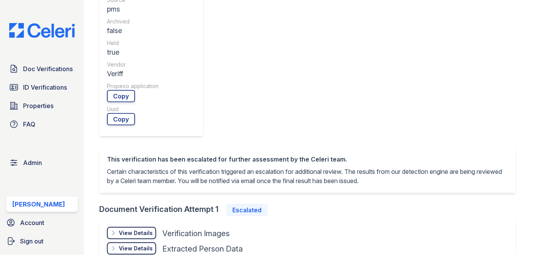
click at [145, 229] on div "View Details" at bounding box center [136, 233] width 34 height 8
click at [185, 250] on link "Open" at bounding box center [182, 256] width 40 height 12
click at [134, 250] on link "Open" at bounding box center [127, 256] width 40 height 12
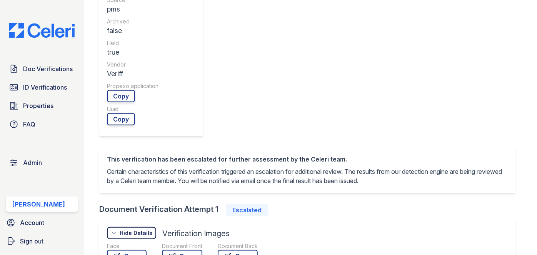
click at [251, 250] on link "Open" at bounding box center [238, 256] width 40 height 12
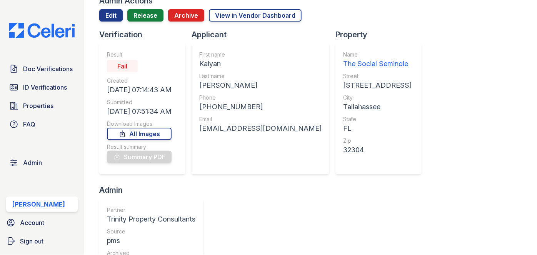
scroll to position [35, 0]
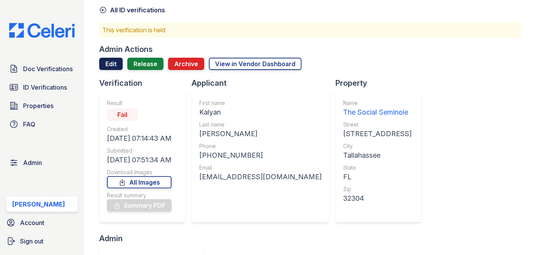
click at [105, 61] on link "Edit" at bounding box center [110, 64] width 23 height 12
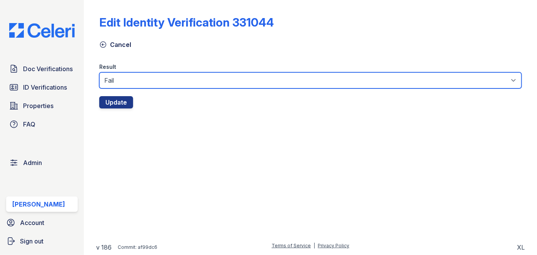
click at [136, 83] on select "Fail Pass" at bounding box center [310, 80] width 422 height 16
select select "pass"
click at [99, 72] on select "Fail Pass" at bounding box center [310, 80] width 422 height 16
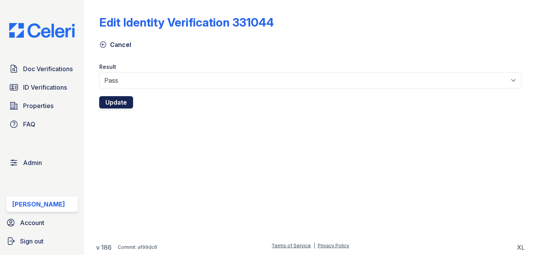
click at [125, 100] on button "Update" at bounding box center [116, 102] width 34 height 12
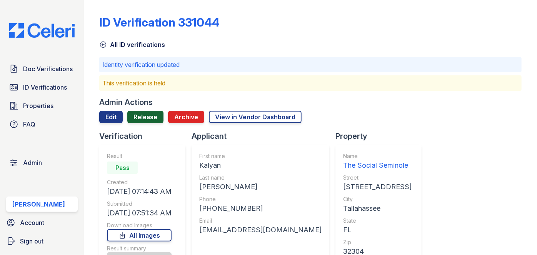
click at [140, 113] on link "Release" at bounding box center [145, 117] width 36 height 12
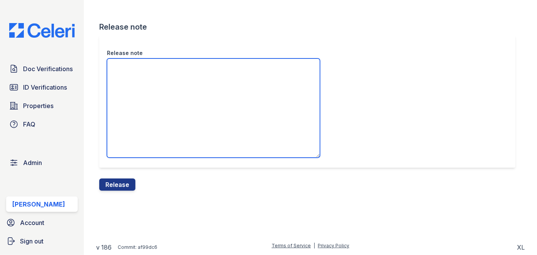
click at [140, 95] on textarea "Release note" at bounding box center [213, 107] width 213 height 99
type textarea "This document received a PASS."
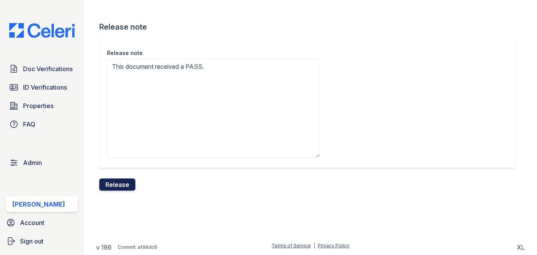
click at [132, 182] on button "Release" at bounding box center [117, 184] width 36 height 12
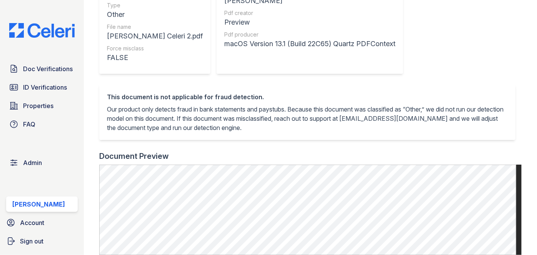
scroll to position [70, 0]
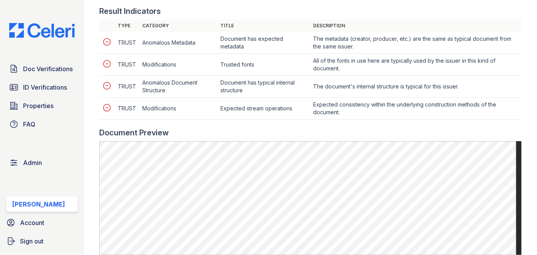
scroll to position [349, 0]
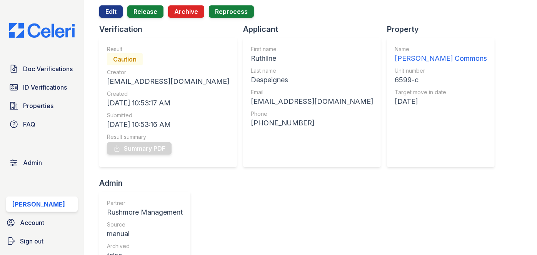
scroll to position [35, 0]
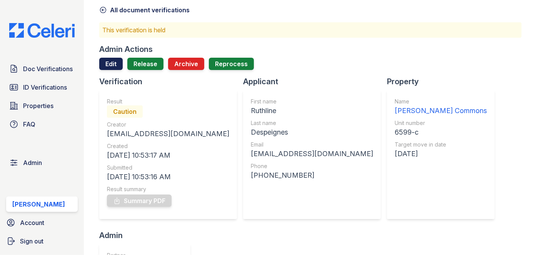
click at [110, 67] on link "Edit" at bounding box center [110, 64] width 23 height 12
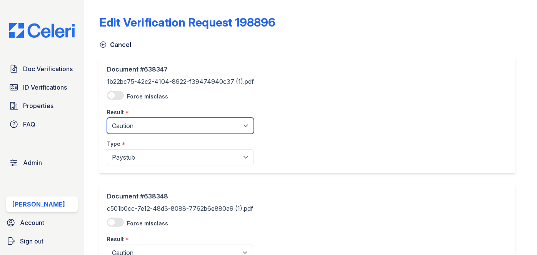
click at [145, 125] on select "Pending Sent Started Processing Pass Fail Caution Error N/A" at bounding box center [180, 126] width 147 height 16
click at [107, 118] on select "Pending Sent Started Processing Pass Fail Caution Error N/A" at bounding box center [180, 126] width 147 height 16
drag, startPoint x: 138, startPoint y: 120, endPoint x: 136, endPoint y: 127, distance: 6.8
click at [138, 120] on select "Pending Sent Started Processing Pass Fail Caution Error N/A" at bounding box center [180, 126] width 147 height 16
select select "pass"
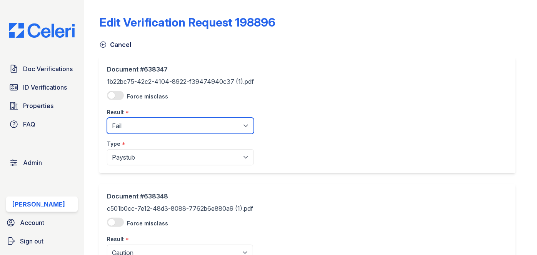
click at [107, 118] on select "Pending Sent Started Processing Pass Fail Caution Error N/A" at bounding box center [180, 126] width 147 height 16
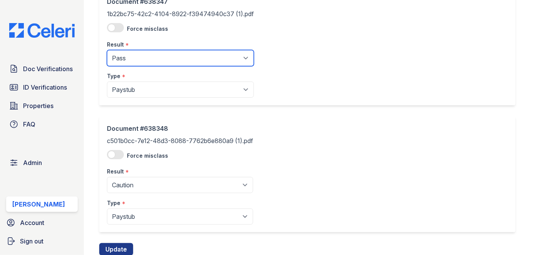
scroll to position [93, 0]
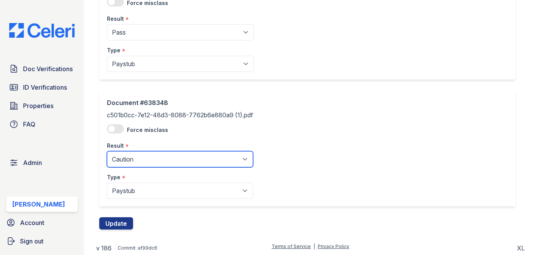
drag, startPoint x: 134, startPoint y: 156, endPoint x: 132, endPoint y: 147, distance: 9.5
click at [134, 156] on select "Pending Sent Started Processing Pass Fail Caution Error N/A" at bounding box center [180, 159] width 146 height 16
drag, startPoint x: 132, startPoint y: 156, endPoint x: 131, endPoint y: 151, distance: 5.9
click at [132, 156] on select "Pending Sent Started Processing Pass Fail Caution Error N/A" at bounding box center [180, 159] width 146 height 16
select select "pass"
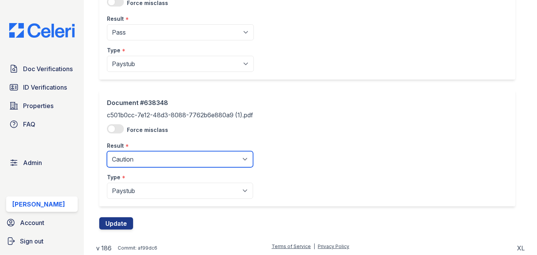
click at [107, 151] on select "Pending Sent Started Processing Pass Fail Caution Error N/A" at bounding box center [180, 159] width 146 height 16
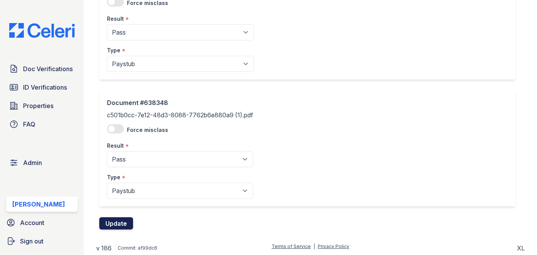
click at [121, 224] on button "Update" at bounding box center [116, 223] width 34 height 12
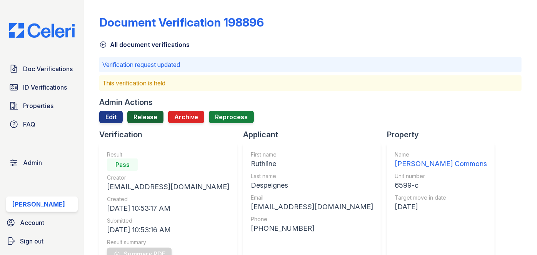
click at [153, 116] on link "Release" at bounding box center [145, 117] width 36 height 12
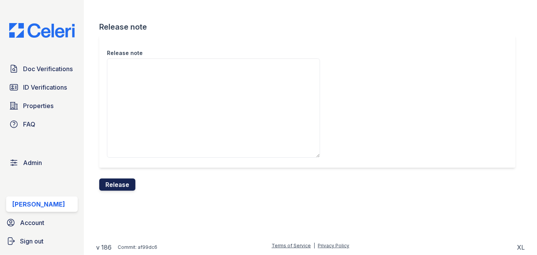
click at [125, 180] on button "Release" at bounding box center [117, 184] width 36 height 12
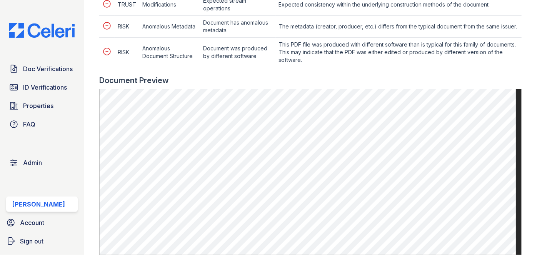
scroll to position [489, 0]
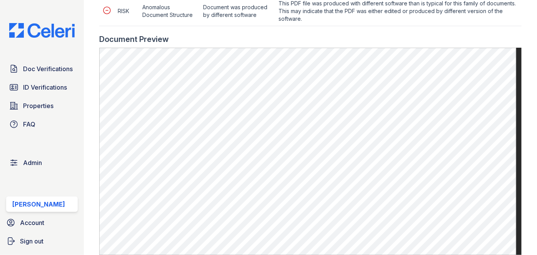
scroll to position [489, 0]
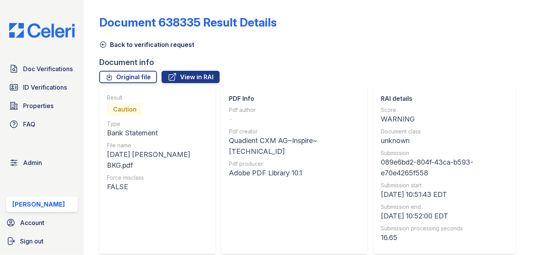
click at [104, 41] on icon at bounding box center [103, 45] width 8 height 8
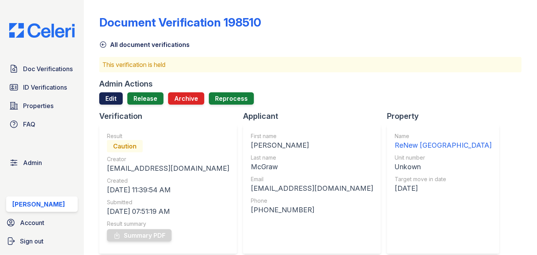
click at [110, 94] on link "Edit" at bounding box center [110, 98] width 23 height 12
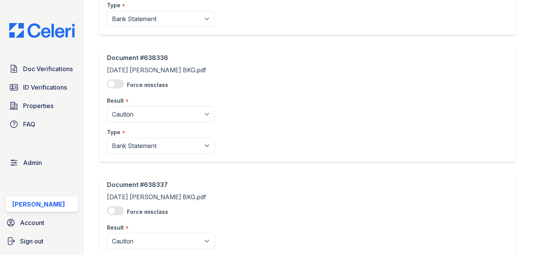
scroll to position [489, 0]
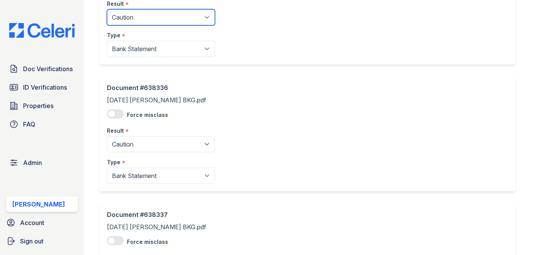
click at [131, 18] on select "Pending Sent Started Processing Pass Fail Caution Error N/A" at bounding box center [161, 17] width 108 height 16
select select "pass"
click at [107, 9] on select "Pending Sent Started Processing Pass Fail Caution Error N/A" at bounding box center [161, 17] width 108 height 16
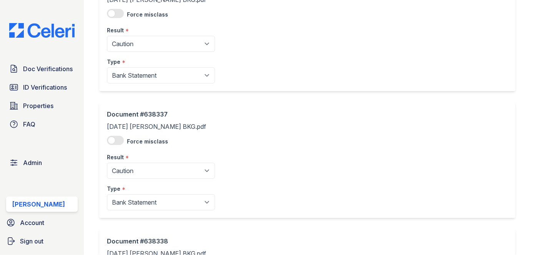
scroll to position [594, 0]
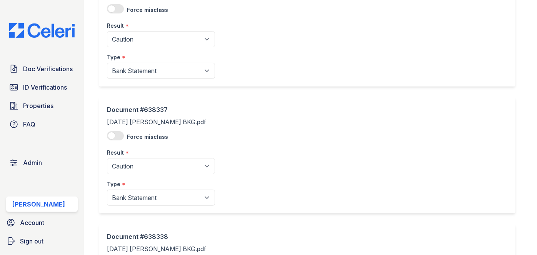
click at [130, 30] on div "Result *" at bounding box center [161, 23] width 108 height 15
click at [129, 41] on select "Pending Sent Started Processing Pass Fail Caution Error N/A" at bounding box center [161, 39] width 108 height 16
select select "pass"
click at [107, 31] on select "Pending Sent Started Processing Pass Fail Caution Error N/A" at bounding box center [161, 39] width 108 height 16
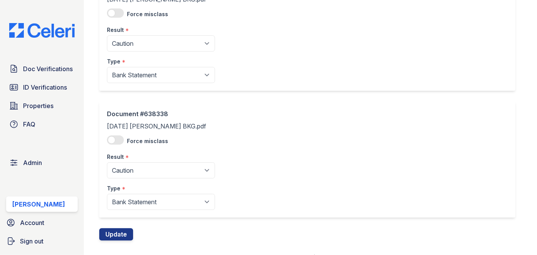
scroll to position [726, 0]
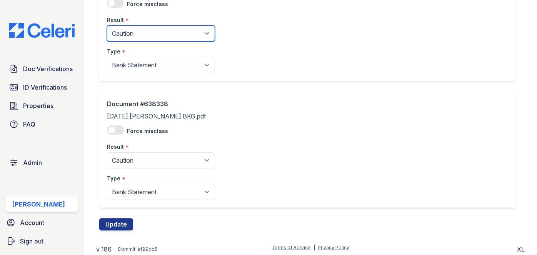
drag, startPoint x: 128, startPoint y: 31, endPoint x: 127, endPoint y: 35, distance: 4.0
click at [128, 31] on select "Pending Sent Started Processing Pass Fail Caution Error N/A" at bounding box center [161, 33] width 108 height 16
select select "pass"
click at [107, 25] on select "Pending Sent Started Processing Pass Fail Caution Error N/A" at bounding box center [161, 33] width 108 height 16
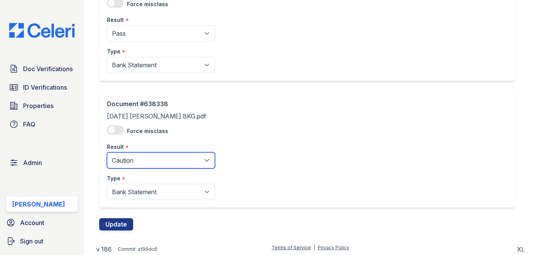
click at [137, 153] on select "Pending Sent Started Processing Pass Fail Caution Error N/A" at bounding box center [161, 160] width 108 height 16
select select "pass"
click at [107, 152] on select "Pending Sent Started Processing Pass Fail Caution Error N/A" at bounding box center [161, 160] width 108 height 16
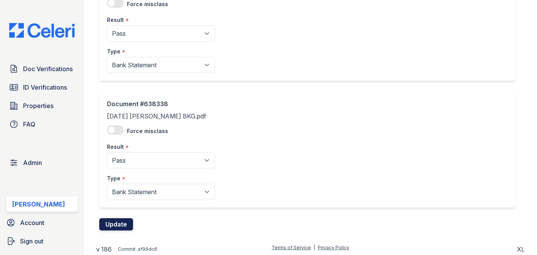
click at [124, 221] on button "Update" at bounding box center [116, 224] width 34 height 12
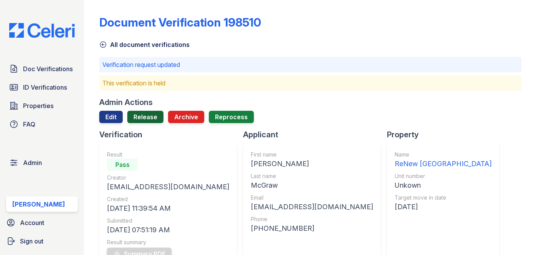
click at [145, 117] on link "Release" at bounding box center [145, 117] width 36 height 12
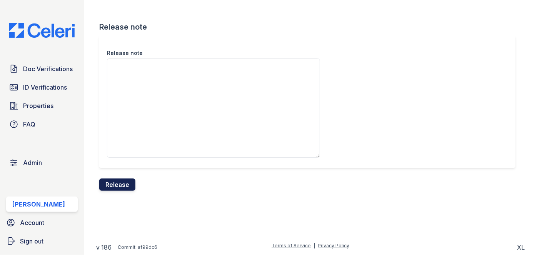
click at [123, 185] on button "Release" at bounding box center [117, 184] width 36 height 12
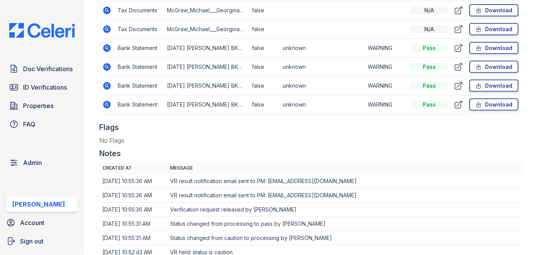
scroll to position [454, 0]
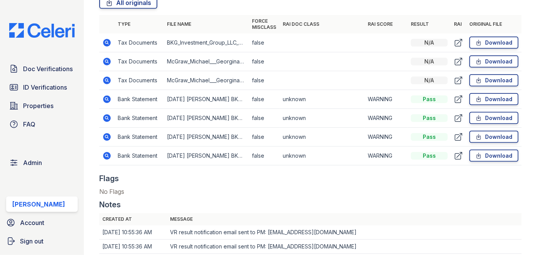
click at [108, 65] on icon at bounding box center [106, 61] width 9 height 9
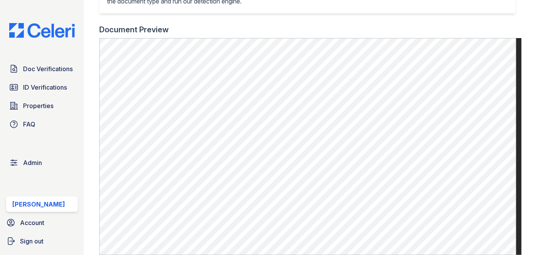
scroll to position [314, 0]
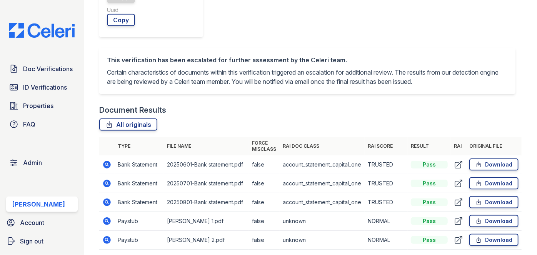
scroll to position [419, 0]
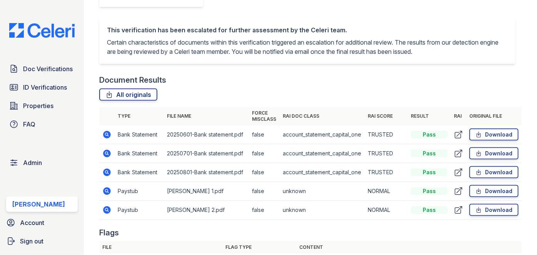
drag, startPoint x: 107, startPoint y: 133, endPoint x: 106, endPoint y: 190, distance: 57.3
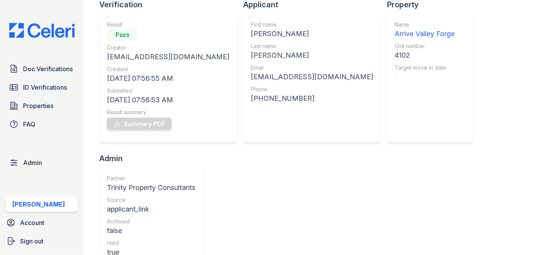
scroll to position [70, 0]
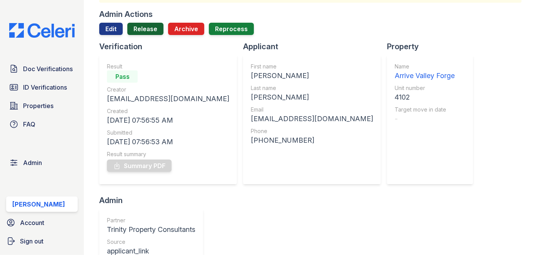
click at [140, 28] on link "Release" at bounding box center [145, 29] width 36 height 12
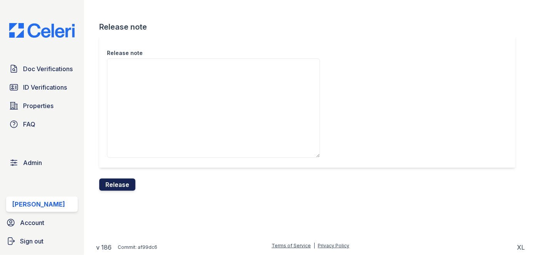
click at [124, 183] on button "Release" at bounding box center [117, 184] width 36 height 12
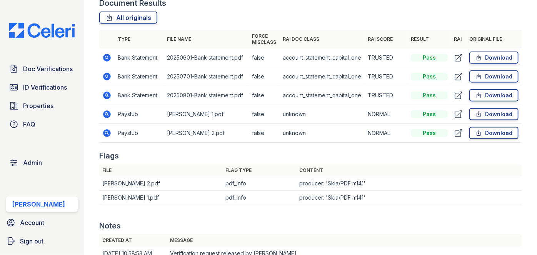
scroll to position [489, 0]
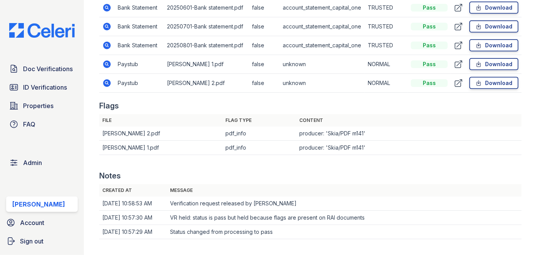
click at [108, 81] on icon at bounding box center [106, 82] width 9 height 9
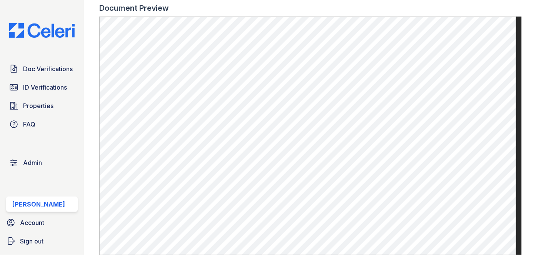
scroll to position [489, 0]
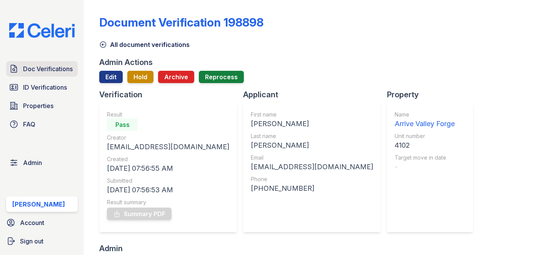
click at [55, 63] on link "Doc Verifications" at bounding box center [41, 68] width 71 height 15
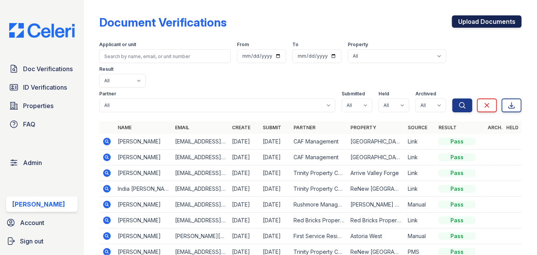
click at [494, 18] on link "Upload Documents" at bounding box center [487, 21] width 70 height 12
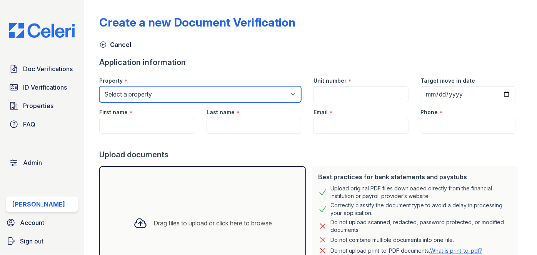
click at [179, 93] on select "Select a property 0000 Kinney Avenue 09 Cape Coral 10006 North Glowing Forge Co…" at bounding box center [200, 94] width 202 height 16
select select "5401"
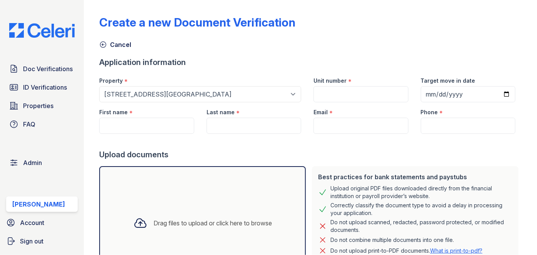
click at [287, 35] on div "Cancel" at bounding box center [310, 42] width 422 height 14
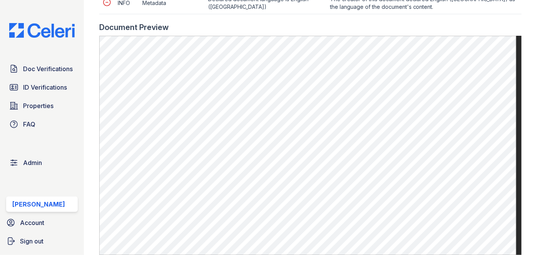
scroll to position [559, 0]
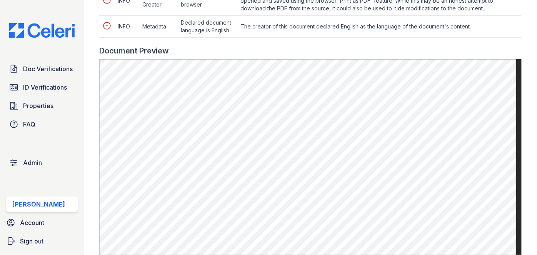
scroll to position [419, 0]
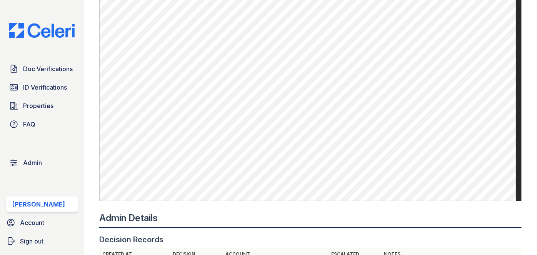
scroll to position [419, 0]
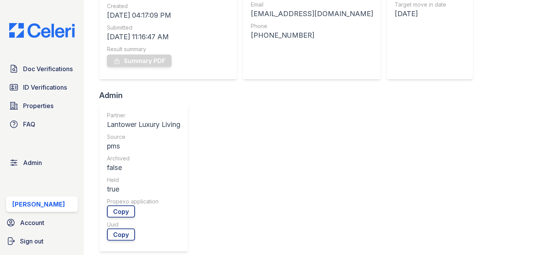
scroll to position [314, 0]
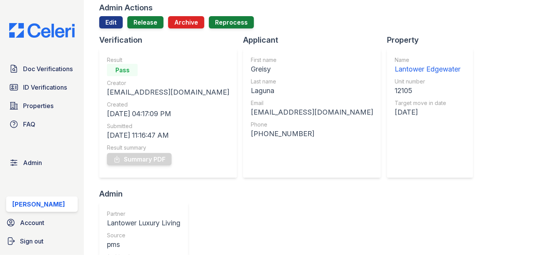
scroll to position [35, 0]
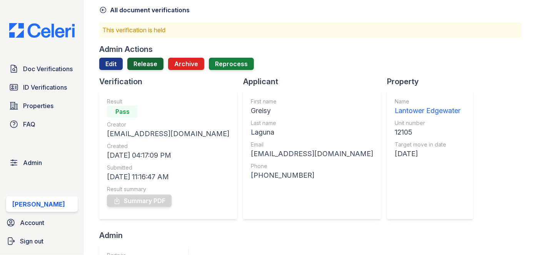
click at [150, 63] on link "Release" at bounding box center [145, 64] width 36 height 12
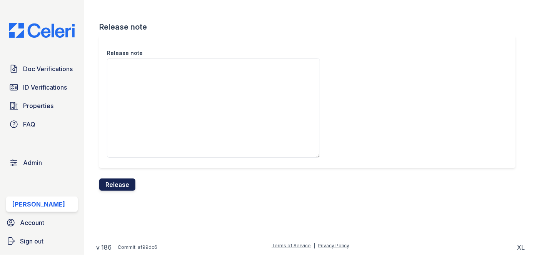
click at [127, 186] on button "Release" at bounding box center [117, 184] width 36 height 12
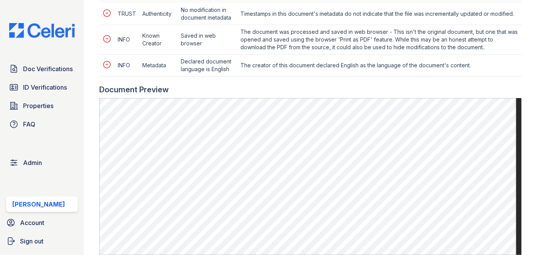
scroll to position [384, 0]
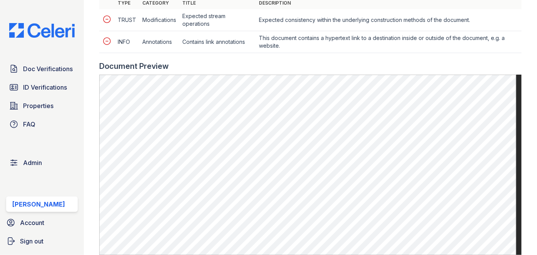
scroll to position [349, 0]
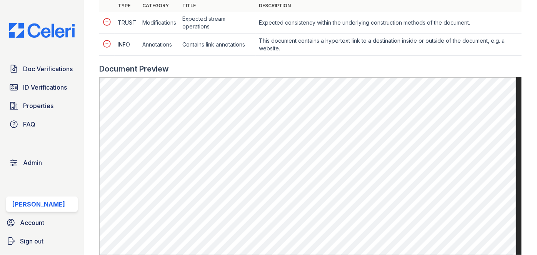
scroll to position [419, 0]
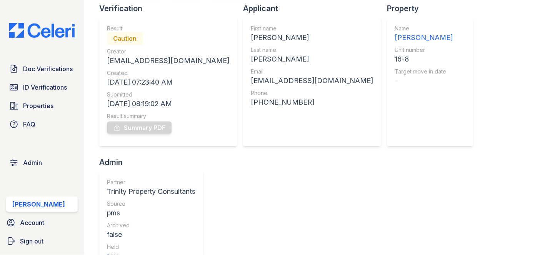
scroll to position [70, 0]
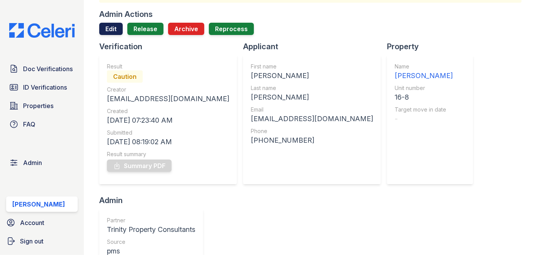
click at [112, 30] on link "Edit" at bounding box center [110, 29] width 23 height 12
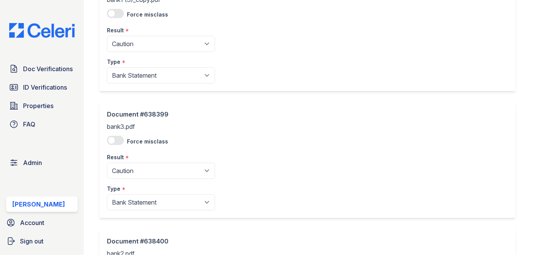
scroll to position [209, 0]
click at [143, 50] on div "Document #638398 bank1 (3)_copy.pdf Force misclass Result * Pending Sent Starte…" at bounding box center [161, 32] width 108 height 101
click at [142, 43] on select "Pending Sent Started Processing Pass Fail Caution Error N/A" at bounding box center [161, 43] width 108 height 16
select select "pass"
click at [107, 35] on select "Pending Sent Started Processing Pass Fail Caution Error N/A" at bounding box center [161, 43] width 108 height 16
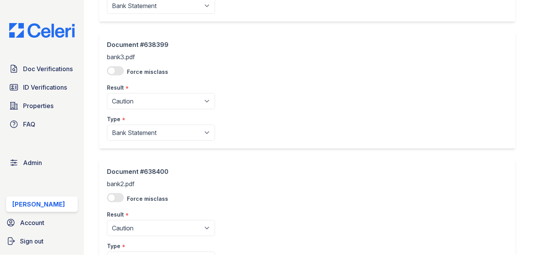
scroll to position [279, 0]
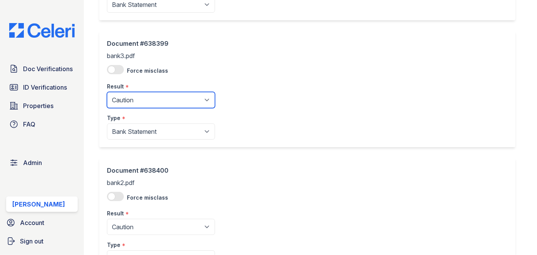
click at [140, 96] on select "Pending Sent Started Processing Pass Fail Caution Error N/A" at bounding box center [161, 100] width 108 height 16
select select "pass"
click at [107, 92] on select "Pending Sent Started Processing Pass Fail Caution Error N/A" at bounding box center [161, 100] width 108 height 16
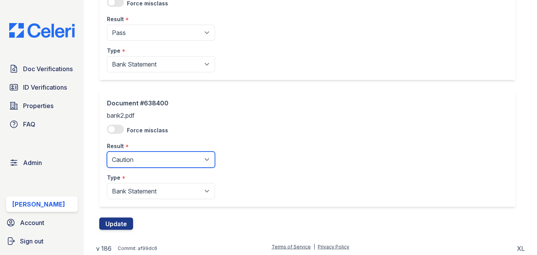
click at [138, 152] on select "Pending Sent Started Processing Pass Fail Caution Error N/A" at bounding box center [161, 159] width 108 height 16
select select "pass"
click at [107, 151] on select "Pending Sent Started Processing Pass Fail Caution Error N/A" at bounding box center [161, 159] width 108 height 16
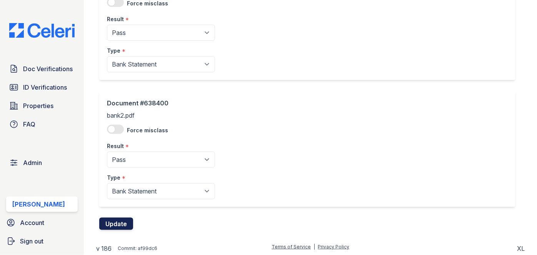
click at [126, 221] on button "Update" at bounding box center [116, 224] width 34 height 12
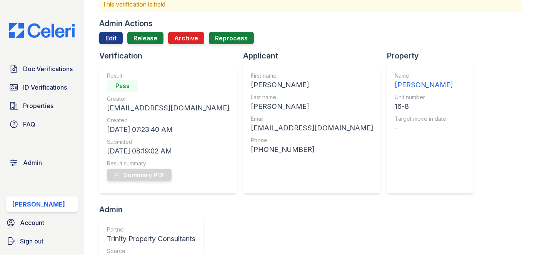
scroll to position [70, 0]
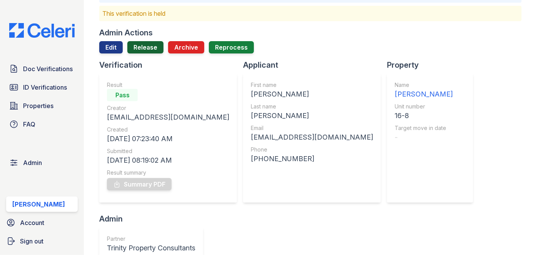
click at [148, 45] on link "Release" at bounding box center [145, 47] width 36 height 12
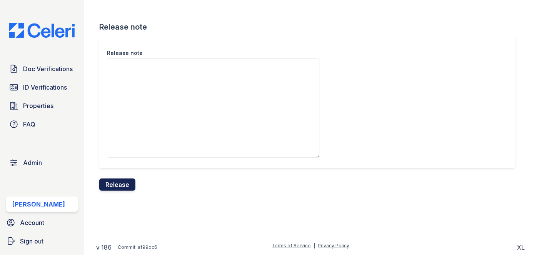
drag, startPoint x: 127, startPoint y: 184, endPoint x: 298, endPoint y: 43, distance: 221.7
click at [127, 184] on button "Release" at bounding box center [117, 184] width 36 height 12
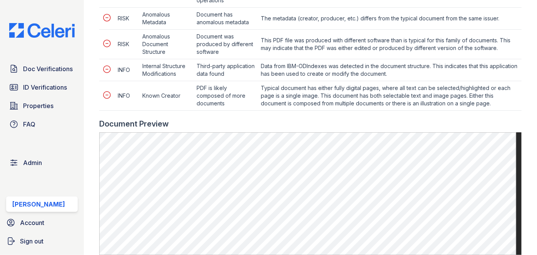
scroll to position [594, 0]
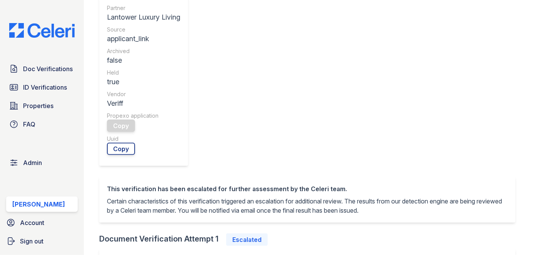
scroll to position [343, 0]
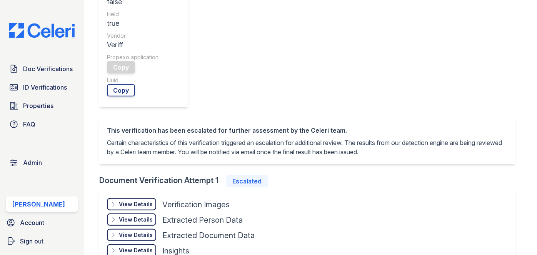
click at [128, 246] on div "View Details" at bounding box center [136, 250] width 34 height 8
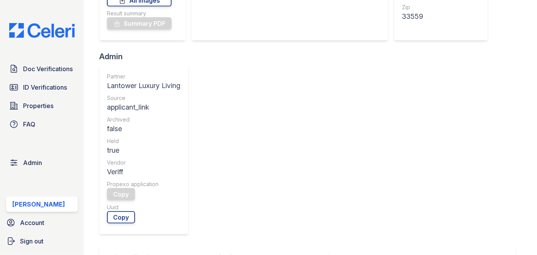
scroll to position [279, 0]
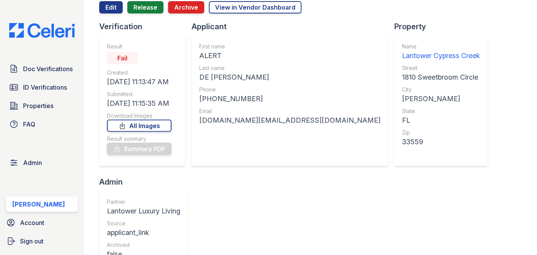
scroll to position [0, 0]
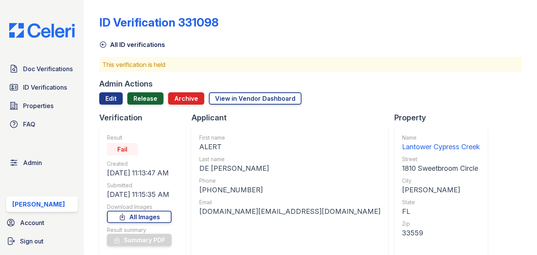
click at [146, 96] on link "Release" at bounding box center [145, 98] width 36 height 12
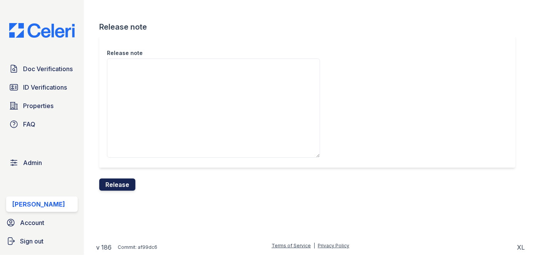
click at [125, 185] on button "Release" at bounding box center [117, 184] width 36 height 12
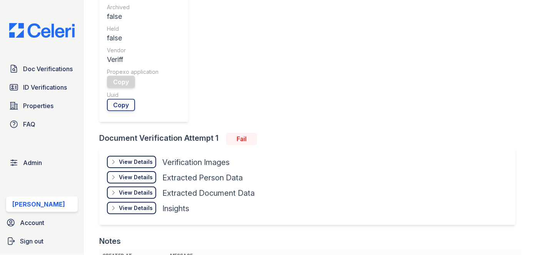
scroll to position [347, 0]
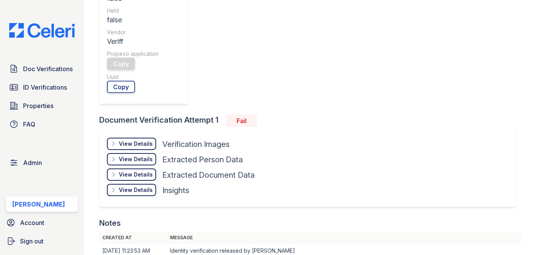
click at [143, 186] on div "View Details" at bounding box center [136, 190] width 34 height 8
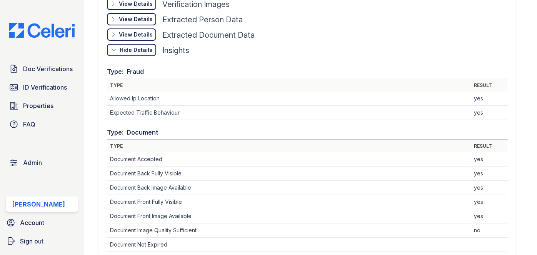
scroll to position [591, 0]
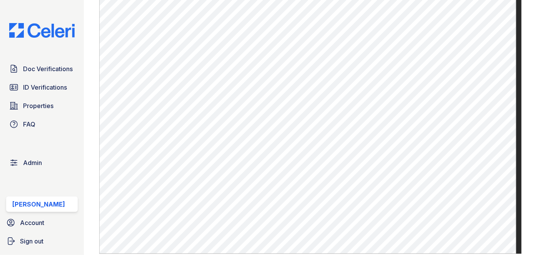
scroll to position [349, 0]
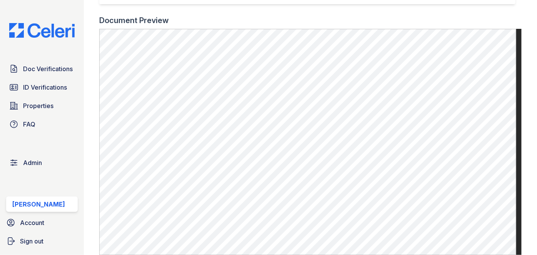
scroll to position [279, 0]
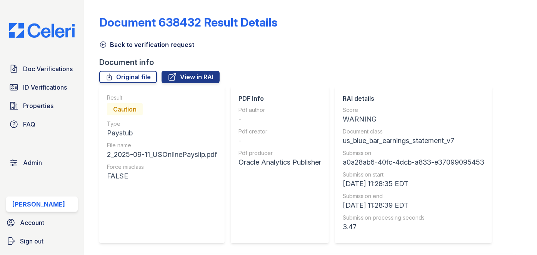
click at [102, 46] on icon at bounding box center [103, 45] width 8 height 8
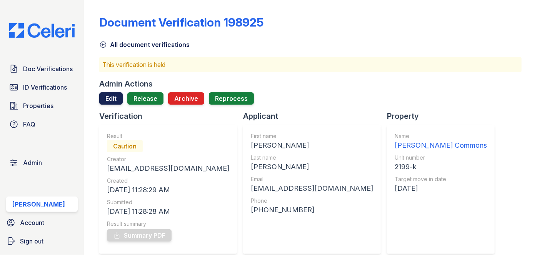
click at [109, 92] on link "Edit" at bounding box center [110, 98] width 23 height 12
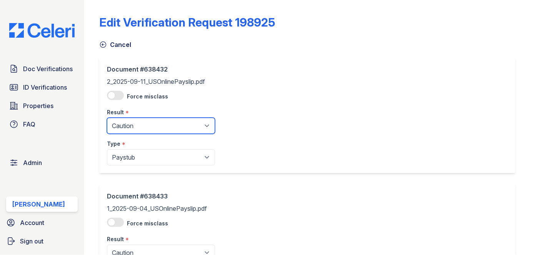
click at [134, 123] on select "Pending Sent Started Processing Pass Fail Caution Error N/A" at bounding box center [161, 126] width 108 height 16
select select "pass"
click at [107, 118] on select "Pending Sent Started Processing Pass Fail Caution Error N/A" at bounding box center [161, 126] width 108 height 16
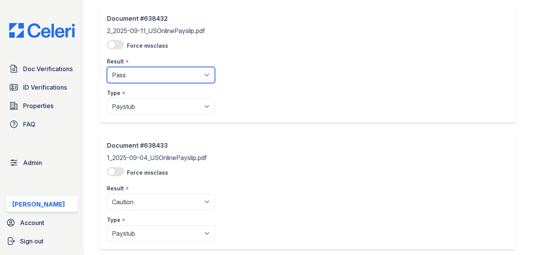
scroll to position [93, 0]
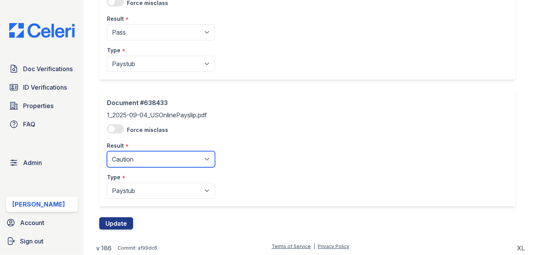
drag, startPoint x: 127, startPoint y: 159, endPoint x: 129, endPoint y: 153, distance: 6.9
click at [127, 159] on select "Pending Sent Started Processing Pass Fail Caution Error N/A" at bounding box center [161, 159] width 108 height 16
select select "pass"
click at [107, 151] on select "Pending Sent Started Processing Pass Fail Caution Error N/A" at bounding box center [161, 159] width 108 height 16
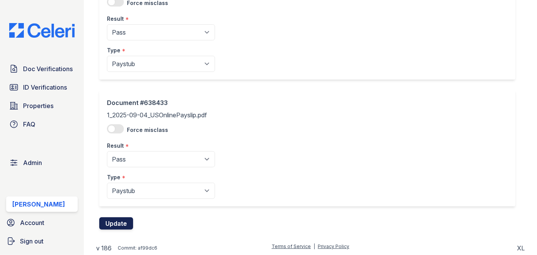
click at [125, 218] on button "Update" at bounding box center [116, 223] width 34 height 12
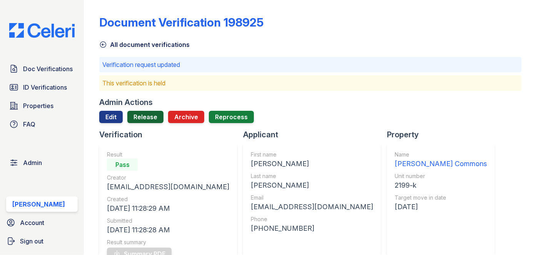
click at [155, 116] on link "Release" at bounding box center [145, 117] width 36 height 12
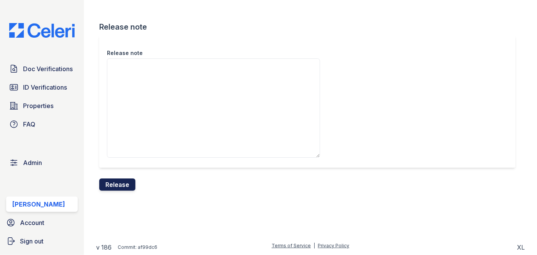
click at [122, 188] on button "Release" at bounding box center [117, 184] width 36 height 12
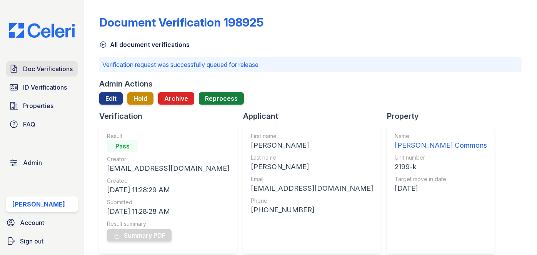
click at [42, 65] on span "Doc Verifications" at bounding box center [48, 68] width 50 height 9
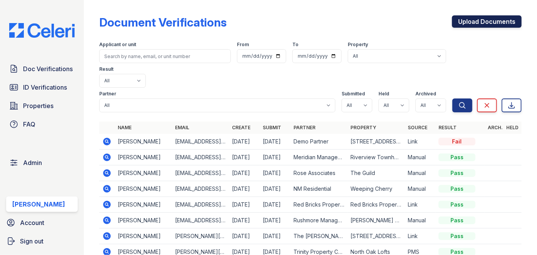
click at [468, 18] on link "Upload Documents" at bounding box center [487, 21] width 70 height 12
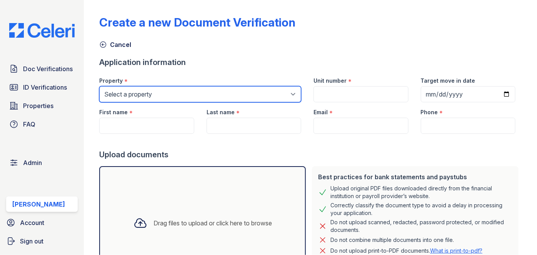
click at [144, 92] on select "Select a property 0000 Kinney Avenue 09 Cape Coral 10006 North Glowing Forge Co…" at bounding box center [200, 94] width 202 height 16
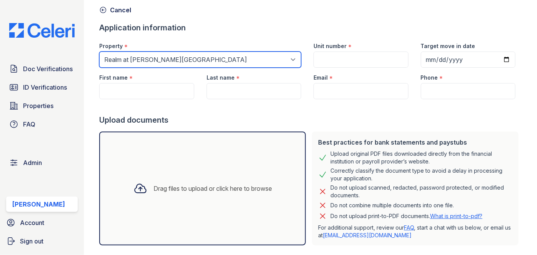
scroll to position [70, 0]
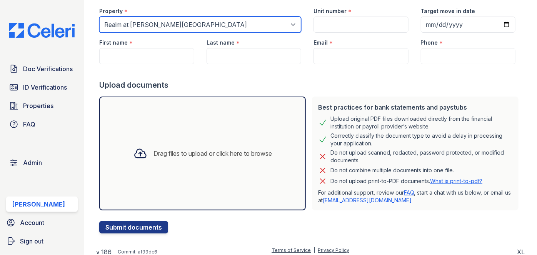
click at [148, 23] on select "Select a property 0000 Kinney Avenue 09 Cape Coral 10006 North Glowing Forge Co…" at bounding box center [200, 25] width 202 height 16
select select "4755"
click at [99, 17] on select "Select a property 0000 Kinney Avenue 09 Cape Coral 10006 North Glowing Forge Co…" at bounding box center [200, 25] width 202 height 16
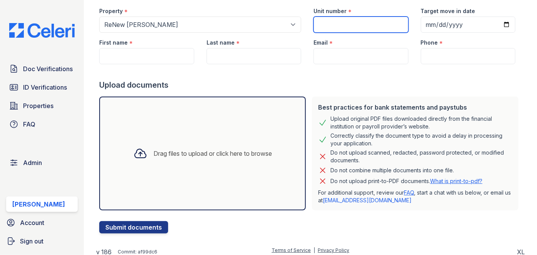
click at [324, 27] on input "Unit number" at bounding box center [360, 25] width 95 height 16
type input "1"
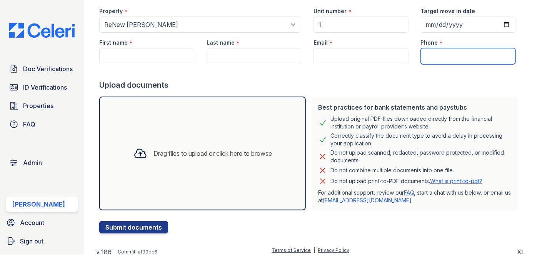
click at [430, 55] on input "Phone" at bounding box center [467, 56] width 95 height 16
type input "3054444444"
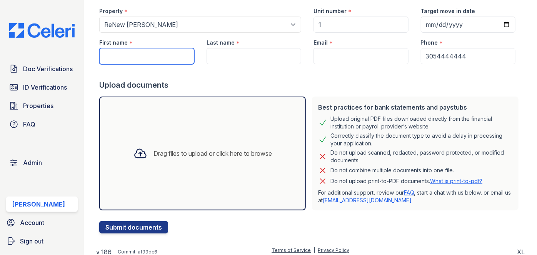
click at [136, 52] on input "First name" at bounding box center [146, 56] width 95 height 16
paste input "Akeyllya Berry"
click at [133, 54] on input "Akeyllya Berry" at bounding box center [146, 56] width 95 height 16
type input "Akeyllya"
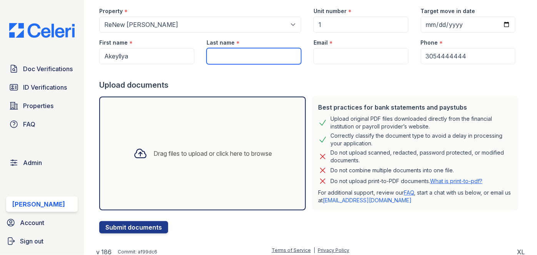
click at [216, 56] on input "Last name" at bounding box center [253, 56] width 95 height 16
paste input "Berry"
type input "Berry"
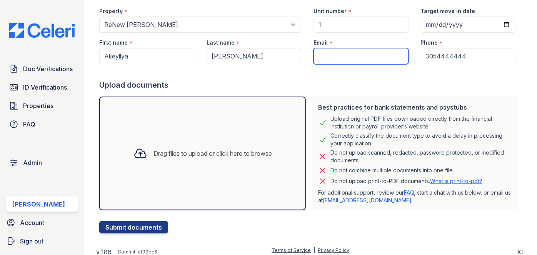
click at [330, 52] on input "Email" at bounding box center [360, 56] width 95 height 16
paste input "abberry0915@gmail.com"
type input "abberry0915@gmail.com"
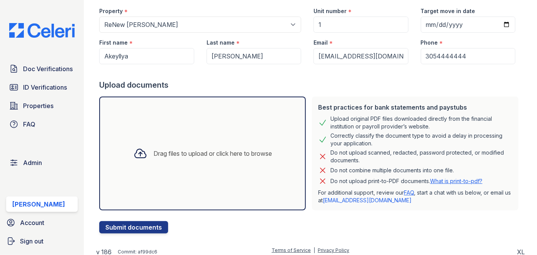
click at [193, 141] on div "Drag files to upload or click here to browse" at bounding box center [202, 153] width 151 height 26
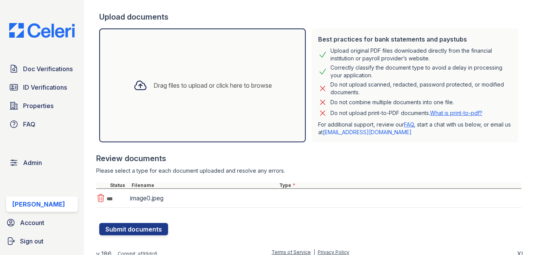
scroll to position [143, 0]
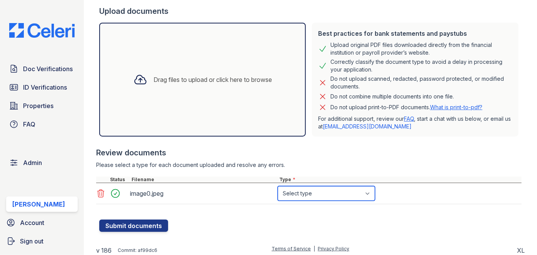
click at [322, 199] on select "Select type Paystub Bank Statement Offer Letter Tax Documents Benefit Award Let…" at bounding box center [326, 193] width 97 height 15
select select "other"
click at [278, 186] on select "Select type Paystub Bank Statement Offer Letter Tax Documents Benefit Award Let…" at bounding box center [326, 193] width 97 height 15
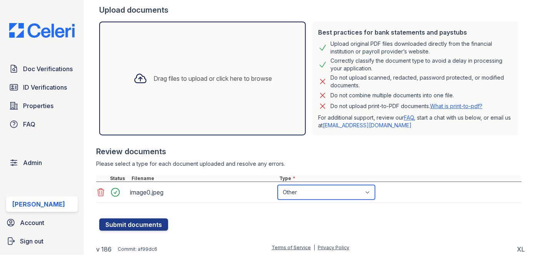
scroll to position [145, 0]
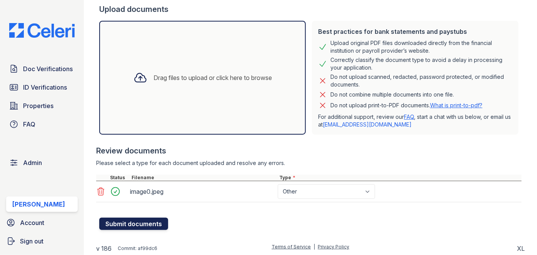
click at [138, 221] on button "Submit documents" at bounding box center [133, 224] width 69 height 12
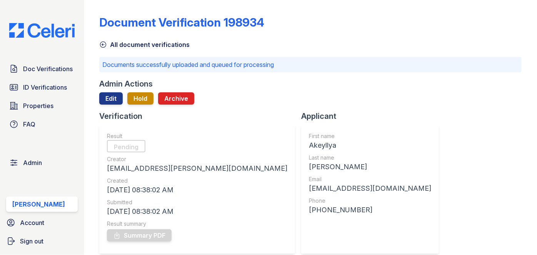
click at [71, 10] on div "Doc Verifications ID Verifications Properties FAQ Admin Darija Dedic Account Si…" at bounding box center [42, 127] width 84 height 255
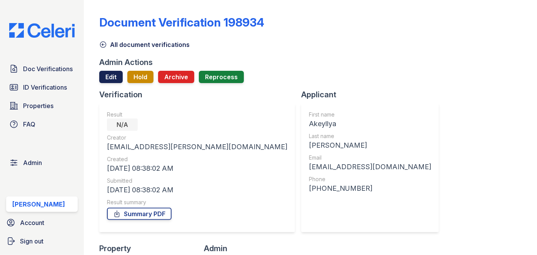
click at [109, 76] on link "Edit" at bounding box center [110, 77] width 23 height 12
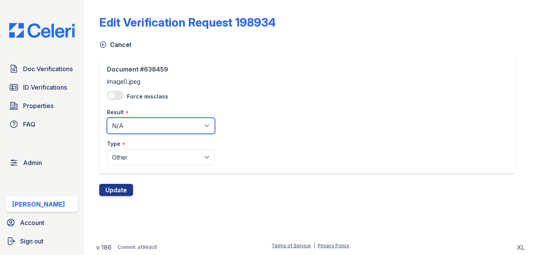
click at [151, 120] on select "Pending Sent Started Processing Pass Fail Caution Error N/A" at bounding box center [161, 126] width 108 height 16
select select "pass"
click at [107, 118] on select "Pending Sent Started Processing Pass Fail Caution Error N/A" at bounding box center [161, 126] width 108 height 16
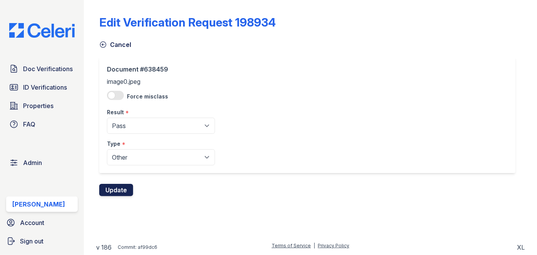
click at [124, 188] on button "Update" at bounding box center [116, 190] width 34 height 12
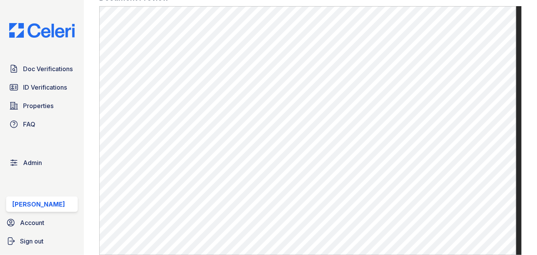
scroll to position [524, 0]
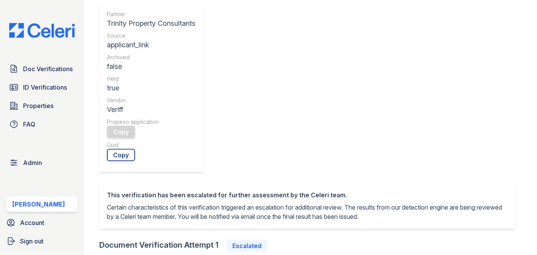
scroll to position [343, 0]
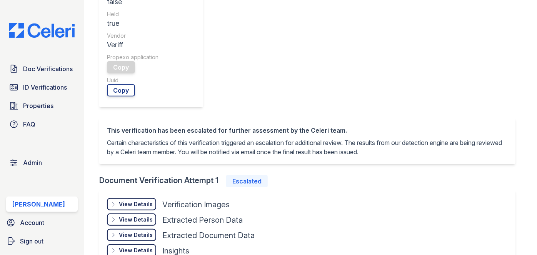
click at [126, 246] on div "View Details" at bounding box center [136, 250] width 34 height 8
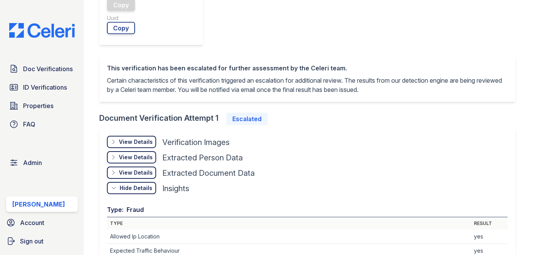
scroll to position [378, 0]
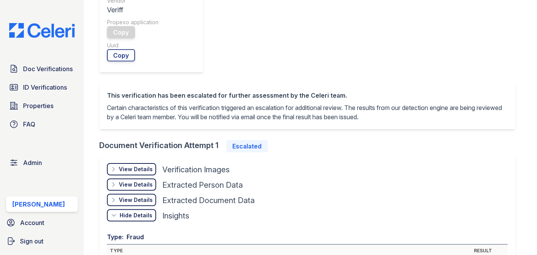
drag, startPoint x: 125, startPoint y: 13, endPoint x: 120, endPoint y: 7, distance: 7.9
click at [125, 165] on div "View Details" at bounding box center [136, 169] width 34 height 8
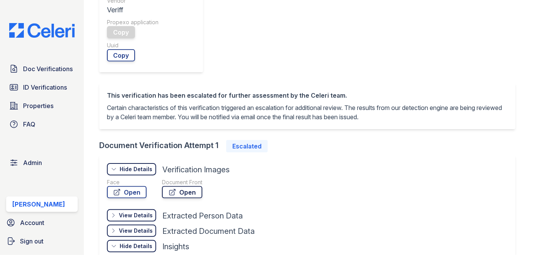
click at [172, 188] on icon at bounding box center [172, 192] width 8 height 8
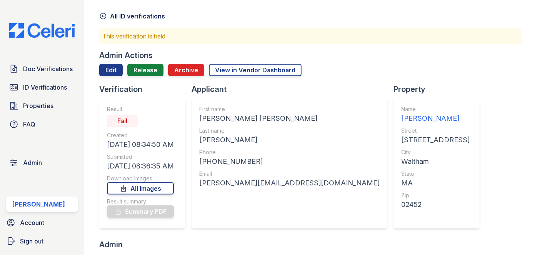
scroll to position [0, 0]
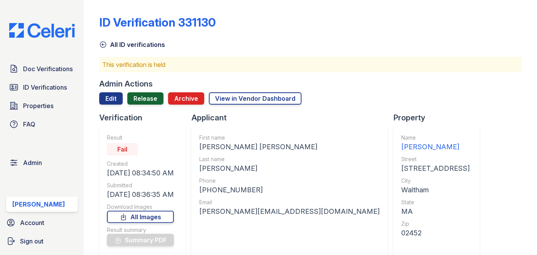
click at [145, 100] on link "Release" at bounding box center [145, 98] width 36 height 12
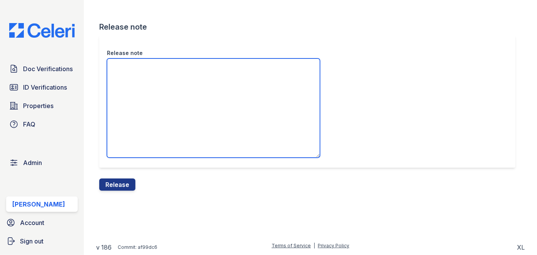
click at [137, 76] on textarea "Release note" at bounding box center [213, 107] width 213 height 99
type textarea "/"
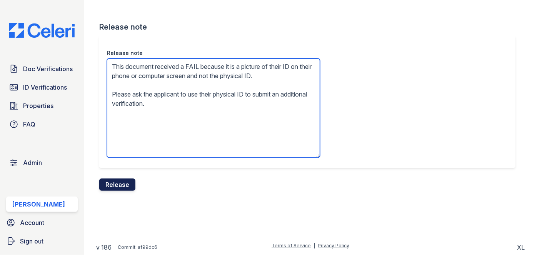
type textarea "This document received a FAIL because it is a picture of their ID on their phon…"
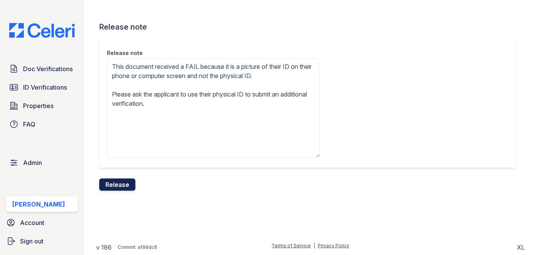
click at [117, 185] on button "Release" at bounding box center [117, 184] width 36 height 12
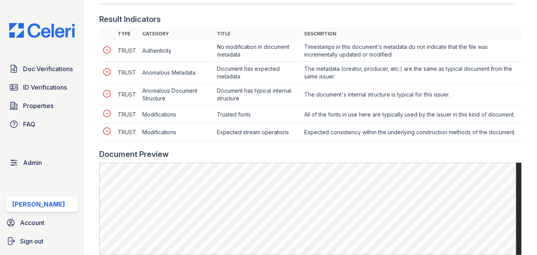
scroll to position [349, 0]
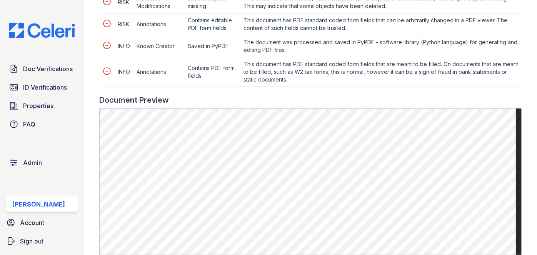
scroll to position [419, 0]
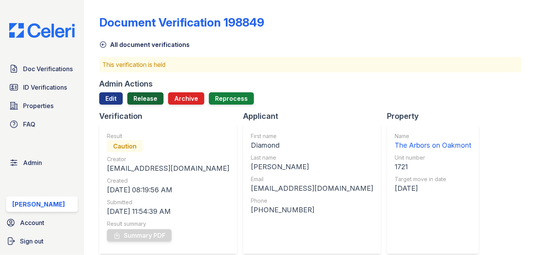
click at [150, 98] on link "Release" at bounding box center [145, 98] width 36 height 12
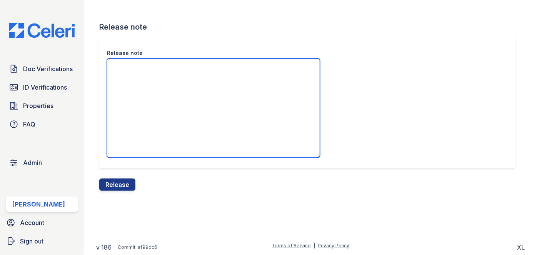
click at [146, 87] on textarea "Release note" at bounding box center [213, 107] width 213 height 99
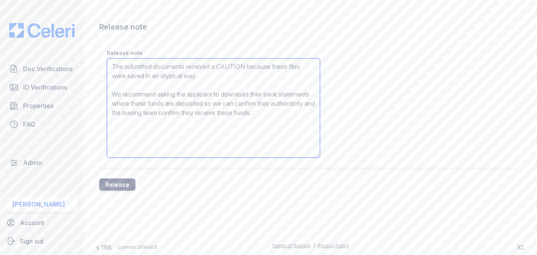
type textarea "The submitted documents received a CAUTION because these files were saved in an…"
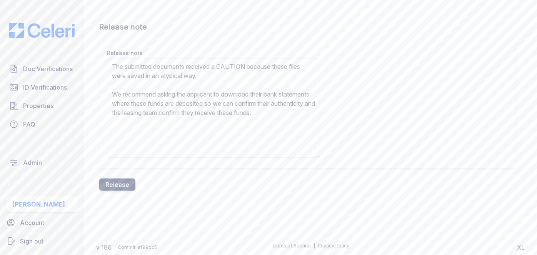
click at [121, 185] on button "Release" at bounding box center [117, 184] width 36 height 12
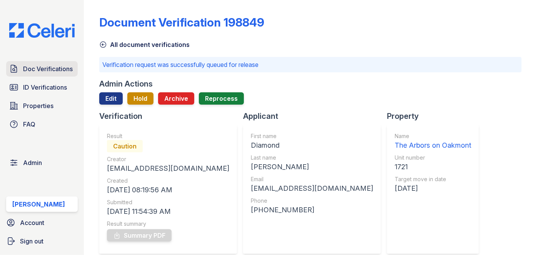
click at [55, 71] on span "Doc Verifications" at bounding box center [48, 68] width 50 height 9
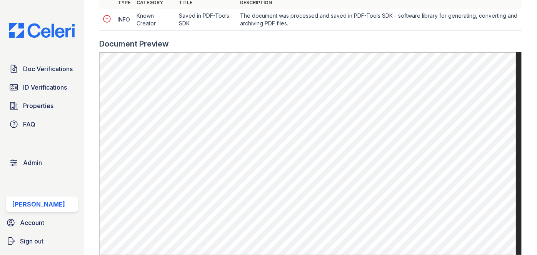
scroll to position [349, 0]
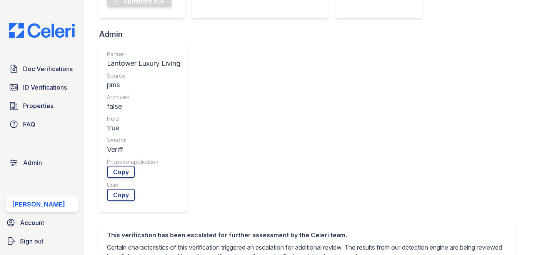
scroll to position [279, 0]
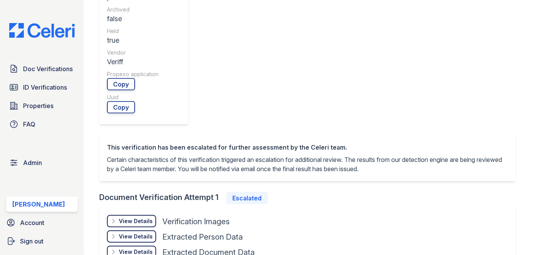
scroll to position [314, 0]
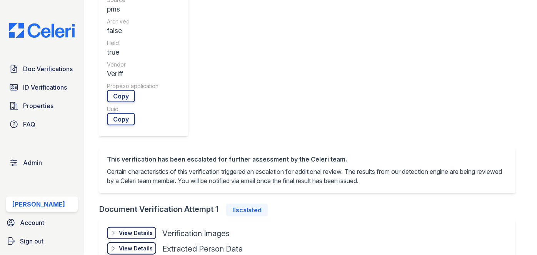
click at [140, 229] on div "View Details" at bounding box center [136, 233] width 34 height 8
click at [181, 250] on link "Open" at bounding box center [182, 256] width 40 height 12
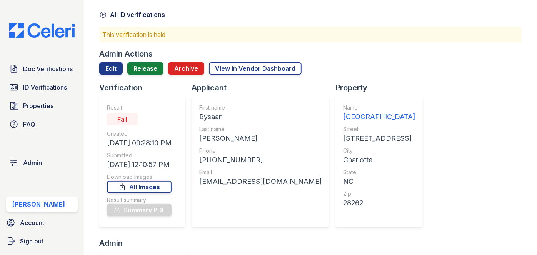
scroll to position [0, 0]
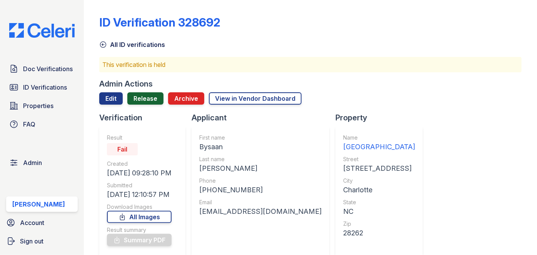
click at [146, 96] on link "Release" at bounding box center [145, 98] width 36 height 12
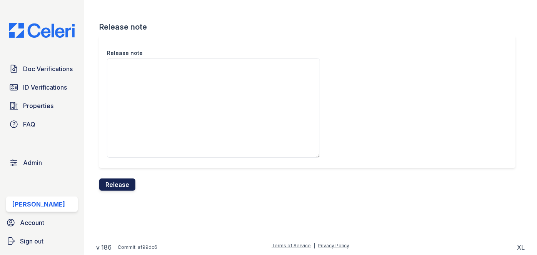
click at [117, 184] on button "Release" at bounding box center [117, 184] width 36 height 12
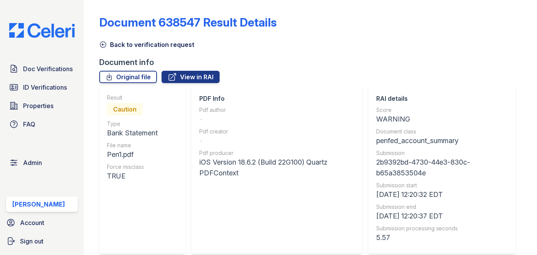
click at [103, 45] on icon at bounding box center [103, 45] width 8 height 8
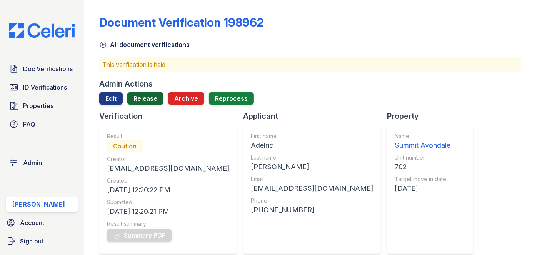
click at [145, 103] on link "Release" at bounding box center [145, 98] width 36 height 12
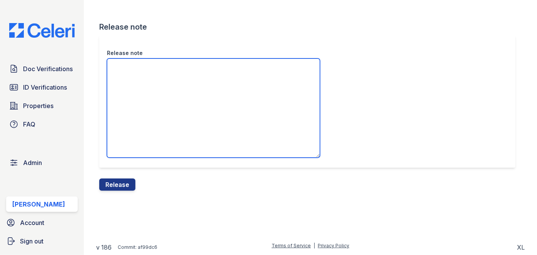
click at [149, 87] on textarea "Release note" at bounding box center [213, 107] width 213 height 99
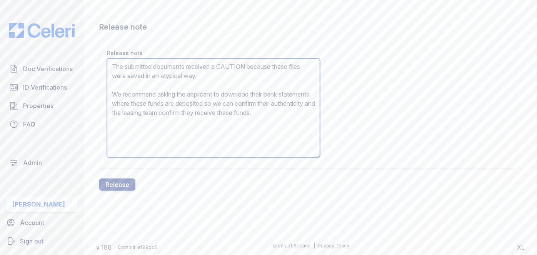
click at [154, 109] on textarea "The submitted documents received a CAUTION because these files were saved in an…" at bounding box center [213, 107] width 213 height 99
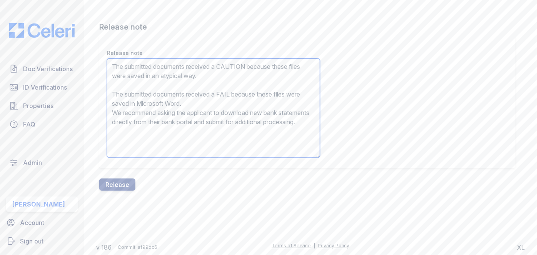
click at [150, 101] on textarea "The submitted documents received a CAUTION because these files were saved in an…" at bounding box center [213, 107] width 213 height 99
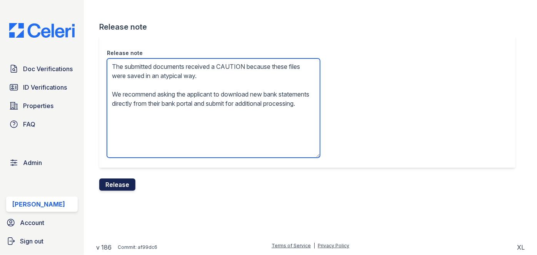
type textarea "The submitted documents received a CAUTION because these files were saved in an…"
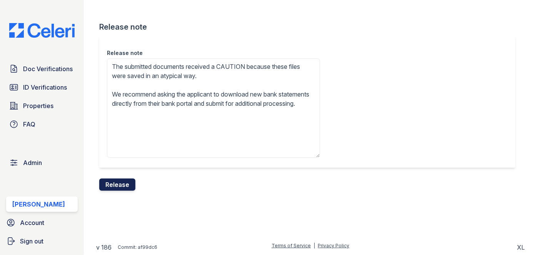
click at [127, 185] on button "Release" at bounding box center [117, 184] width 36 height 12
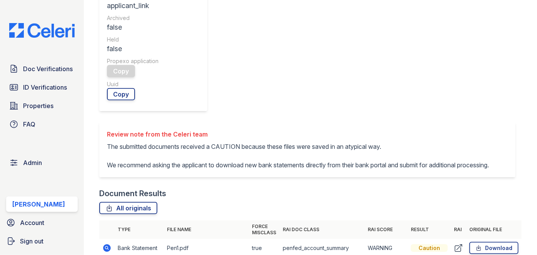
scroll to position [314, 0]
click at [67, 62] on link "Doc Verifications" at bounding box center [41, 68] width 71 height 15
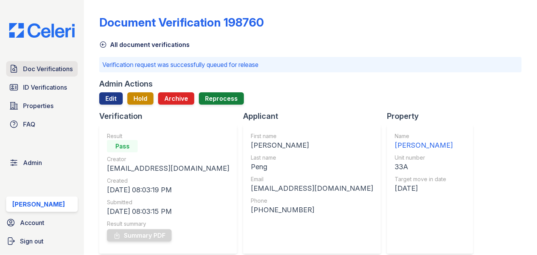
click at [75, 67] on link "Doc Verifications" at bounding box center [41, 68] width 71 height 15
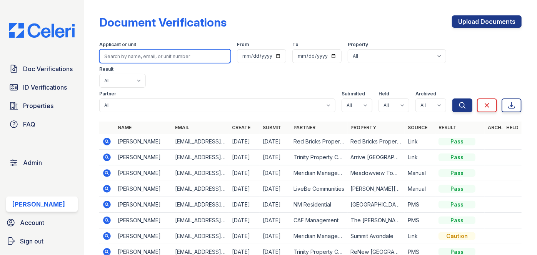
click at [133, 50] on input "search" at bounding box center [164, 56] width 131 height 14
paste input "Dazha Baldwin"
type input "Dazha Baldwin"
click at [452, 98] on button "Search" at bounding box center [462, 105] width 20 height 14
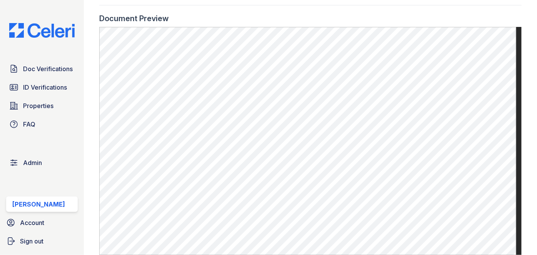
drag, startPoint x: 70, startPoint y: 13, endPoint x: 79, endPoint y: 22, distance: 12.3
click at [70, 13] on div "Doc Verifications ID Verifications Properties FAQ Admin Darija Dedic Account Si…" at bounding box center [42, 127] width 84 height 255
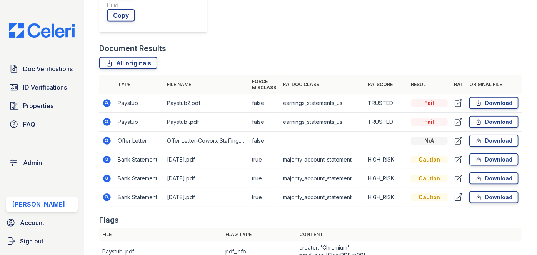
scroll to position [384, 0]
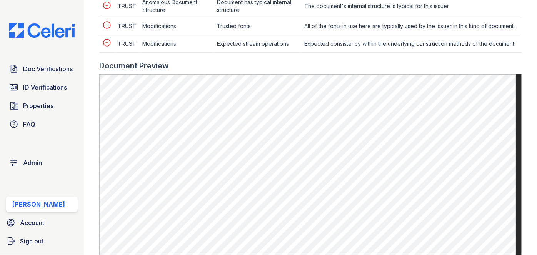
scroll to position [454, 0]
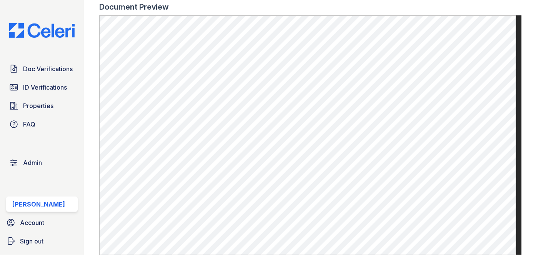
scroll to position [489, 0]
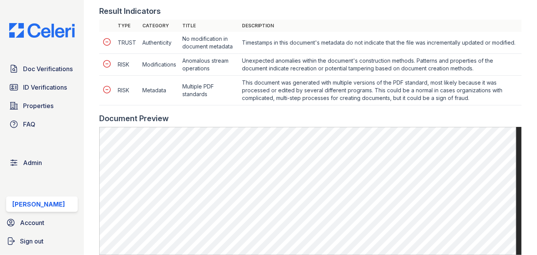
scroll to position [419, 0]
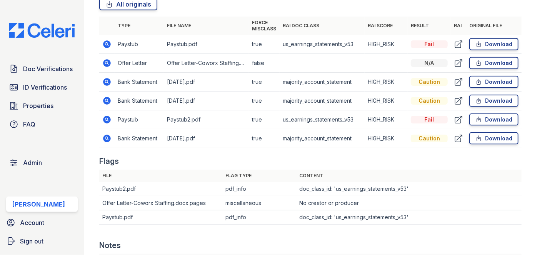
scroll to position [419, 0]
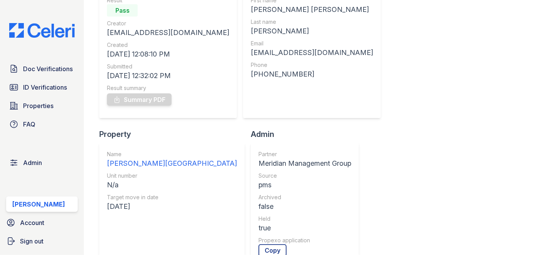
scroll to position [70, 0]
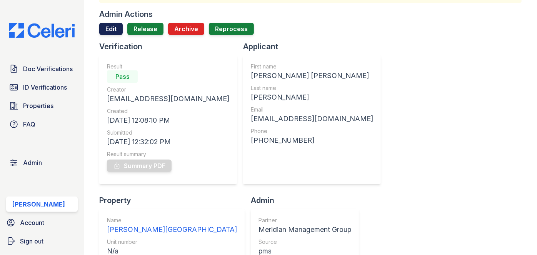
click at [111, 32] on link "Edit" at bounding box center [110, 29] width 23 height 12
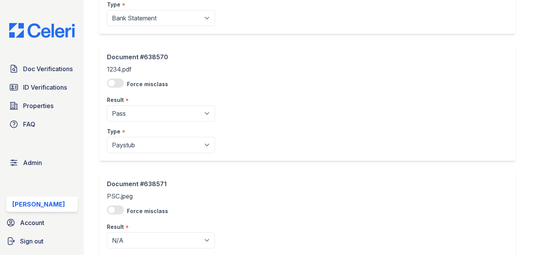
scroll to position [140, 0]
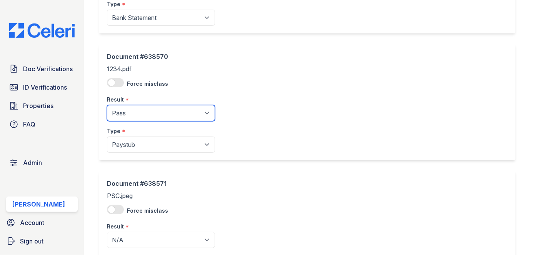
click at [133, 115] on select "Pending Sent Started Processing Pass Fail Caution Error N/A" at bounding box center [161, 113] width 108 height 16
select select "caution"
click at [107, 105] on select "Pending Sent Started Processing Pass Fail Caution Error N/A" at bounding box center [161, 113] width 108 height 16
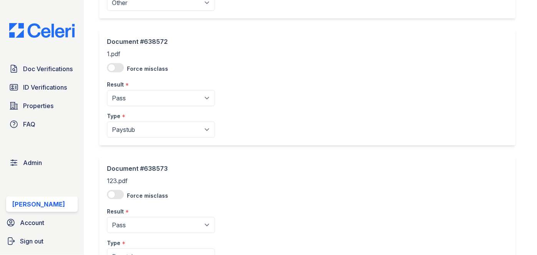
scroll to position [419, 0]
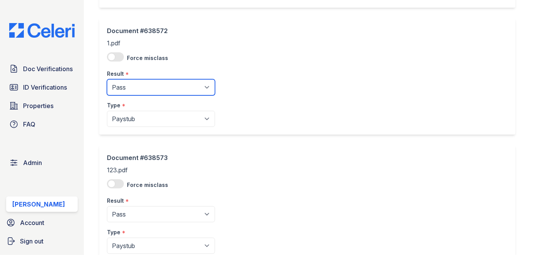
click at [130, 84] on select "Pending Sent Started Processing Pass Fail Caution Error N/A" at bounding box center [161, 87] width 108 height 16
select select "caution"
click at [107, 79] on select "Pending Sent Started Processing Pass Fail Caution Error N/A" at bounding box center [161, 87] width 108 height 16
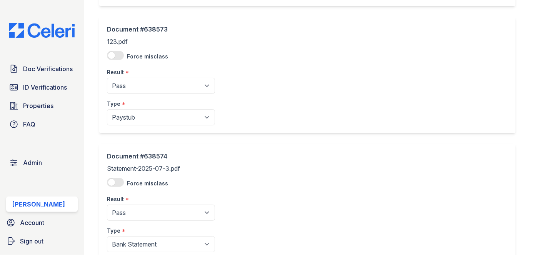
scroll to position [559, 0]
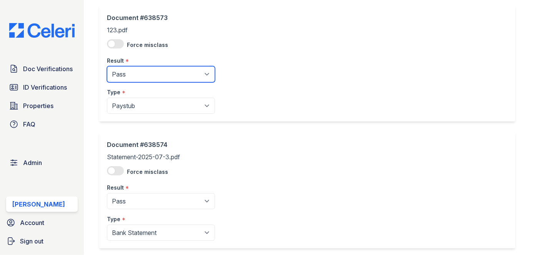
click at [145, 73] on select "Pending Sent Started Processing Pass Fail Caution Error N/A" at bounding box center [161, 74] width 108 height 16
select select "caution"
click at [107, 66] on select "Pending Sent Started Processing Pass Fail Caution Error N/A" at bounding box center [161, 74] width 108 height 16
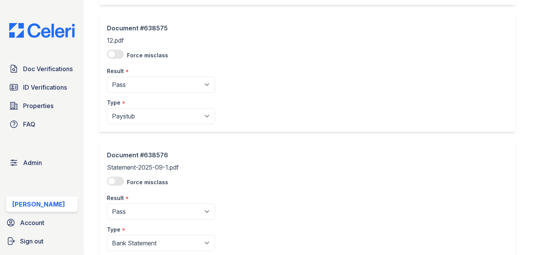
scroll to position [803, 0]
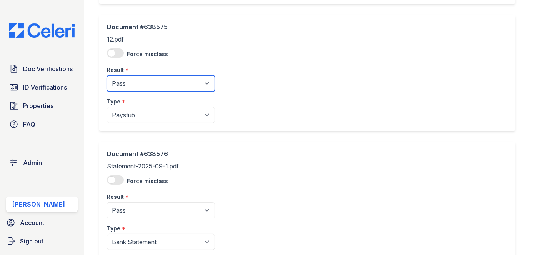
click at [140, 76] on select "Pending Sent Started Processing Pass Fail Caution Error N/A" at bounding box center [161, 83] width 108 height 16
select select "caution"
click at [107, 75] on select "Pending Sent Started Processing Pass Fail Caution Error N/A" at bounding box center [161, 83] width 108 height 16
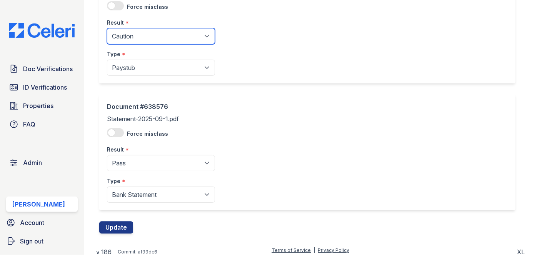
scroll to position [853, 0]
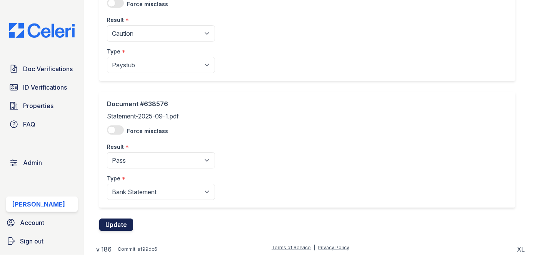
click at [126, 222] on button "Update" at bounding box center [116, 224] width 34 height 12
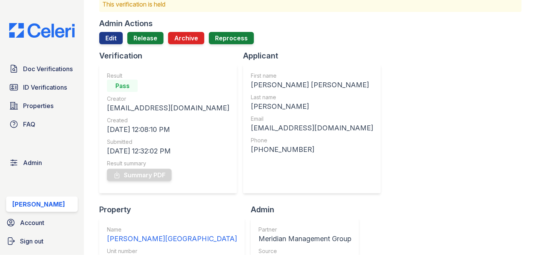
scroll to position [35, 0]
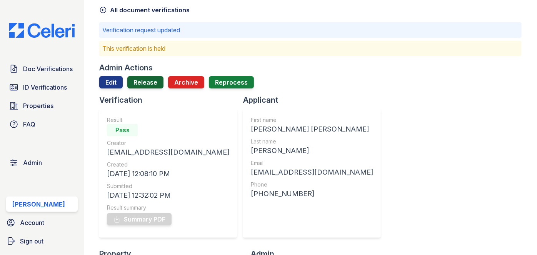
click at [151, 76] on link "Release" at bounding box center [145, 82] width 36 height 12
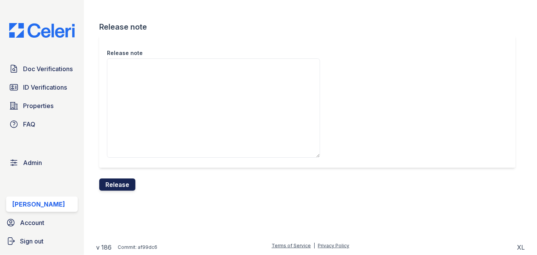
click at [128, 181] on button "Release" at bounding box center [117, 184] width 36 height 12
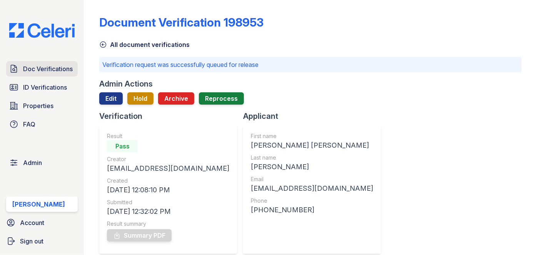
click at [25, 68] on span "Doc Verifications" at bounding box center [48, 68] width 50 height 9
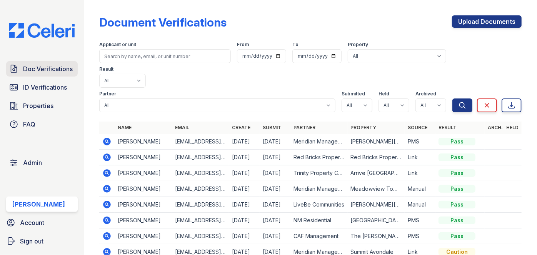
click at [60, 72] on span "Doc Verifications" at bounding box center [48, 68] width 50 height 9
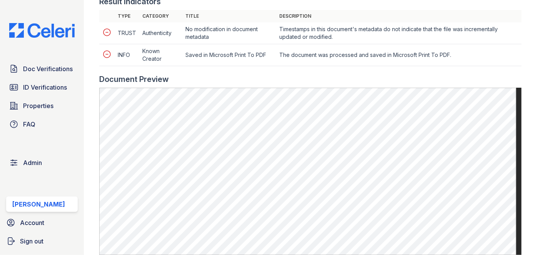
scroll to position [419, 0]
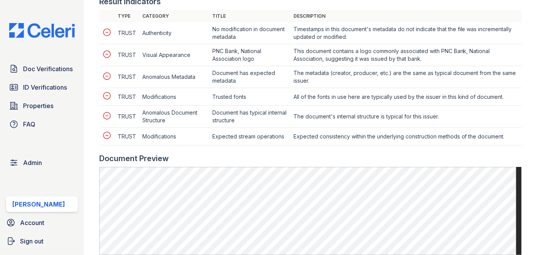
scroll to position [341, 0]
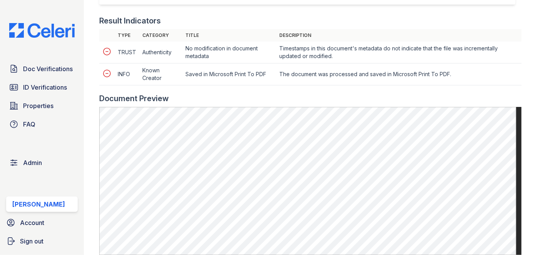
scroll to position [349, 0]
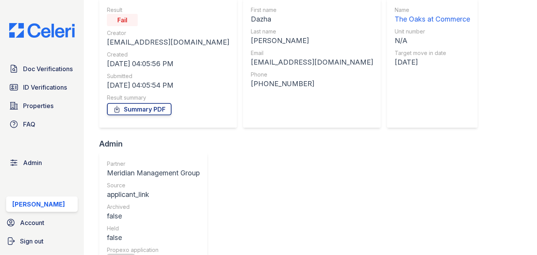
scroll to position [279, 0]
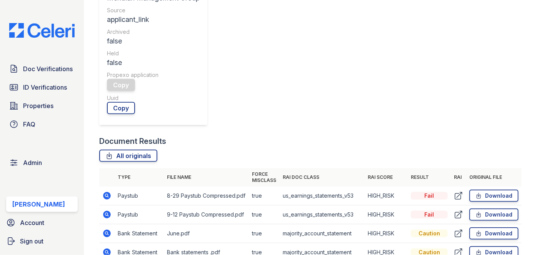
drag, startPoint x: 38, startPoint y: 1, endPoint x: 43, endPoint y: 0, distance: 5.1
click at [38, 1] on div "Doc Verifications ID Verifications Properties FAQ Admin Darija Dedic Account Si…" at bounding box center [42, 127] width 84 height 255
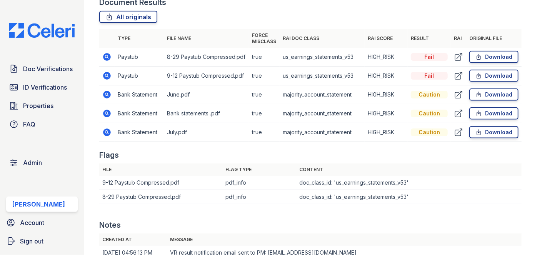
scroll to position [419, 0]
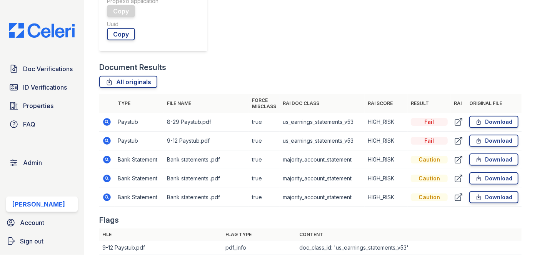
scroll to position [384, 0]
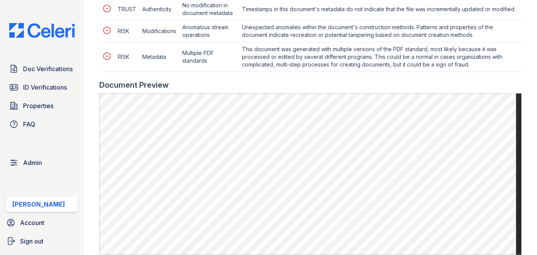
scroll to position [384, 0]
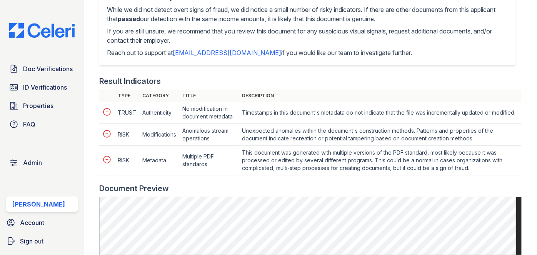
scroll to position [384, 0]
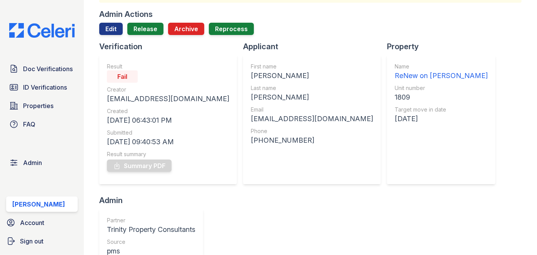
scroll to position [35, 0]
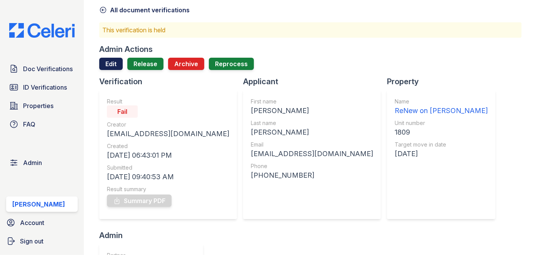
click at [111, 64] on link "Edit" at bounding box center [110, 64] width 23 height 12
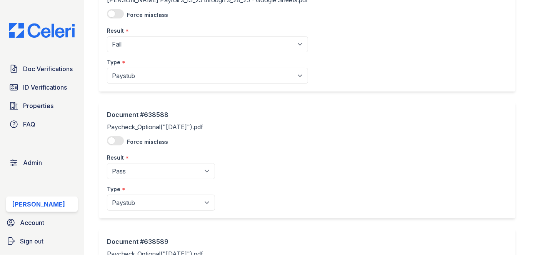
scroll to position [209, 0]
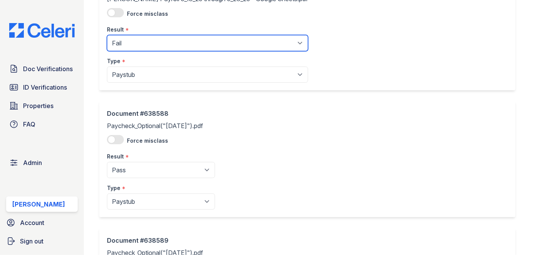
click at [127, 45] on select "Pending Sent Started Processing Pass Fail Caution Error N/A" at bounding box center [207, 43] width 201 height 16
select select "caution"
click at [107, 35] on select "Pending Sent Started Processing Pass Fail Caution Error N/A" at bounding box center [207, 43] width 201 height 16
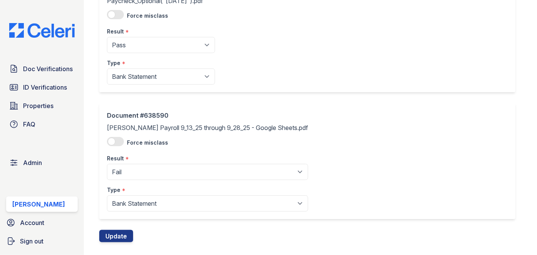
scroll to position [474, 0]
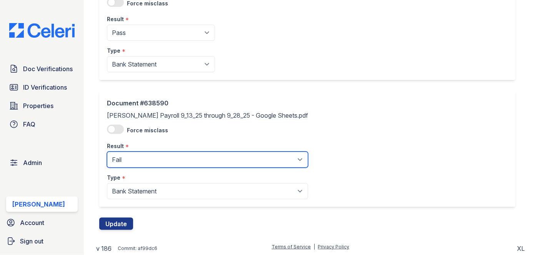
drag, startPoint x: 134, startPoint y: 156, endPoint x: 135, endPoint y: 152, distance: 4.3
click at [134, 156] on select "Pending Sent Started Processing Pass Fail Caution Error N/A" at bounding box center [207, 159] width 201 height 16
select select "caution"
click at [107, 151] on select "Pending Sent Started Processing Pass Fail Caution Error N/A" at bounding box center [207, 159] width 201 height 16
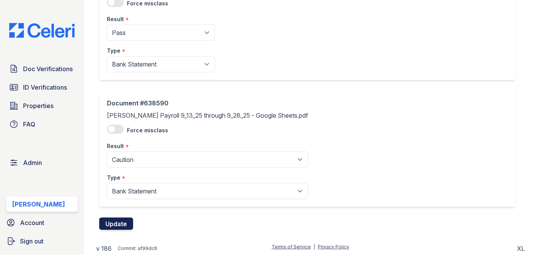
click at [126, 224] on button "Update" at bounding box center [116, 224] width 34 height 12
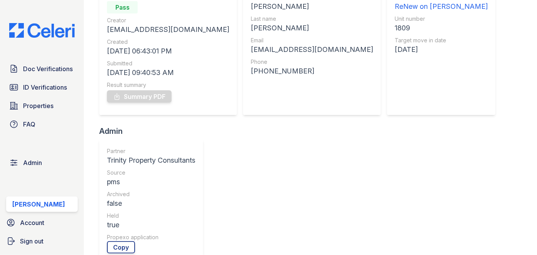
scroll to position [105, 0]
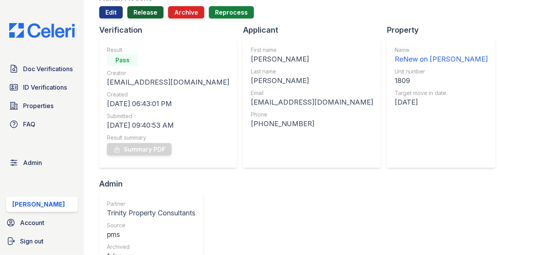
click at [148, 9] on link "Release" at bounding box center [145, 12] width 36 height 12
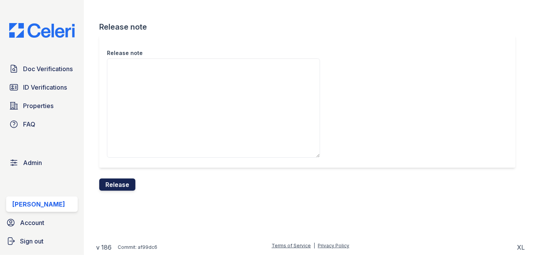
click at [121, 182] on button "Release" at bounding box center [117, 184] width 36 height 12
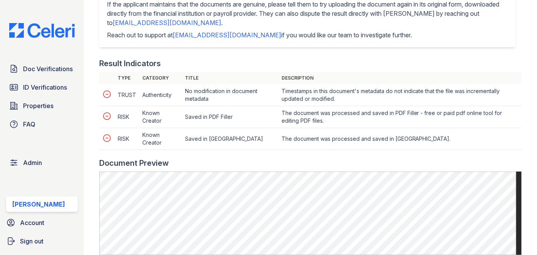
scroll to position [384, 0]
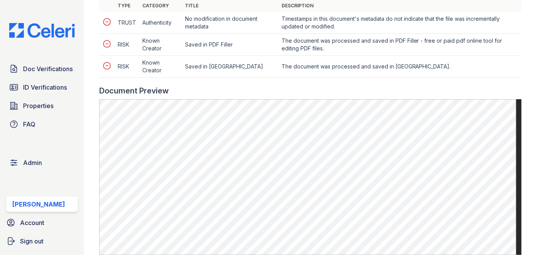
scroll to position [419, 0]
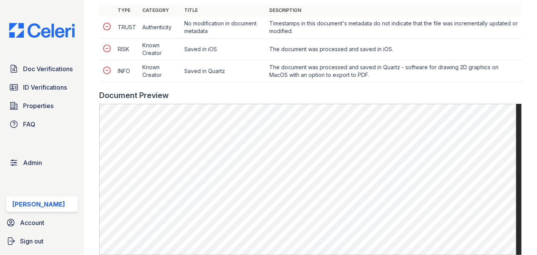
scroll to position [419, 0]
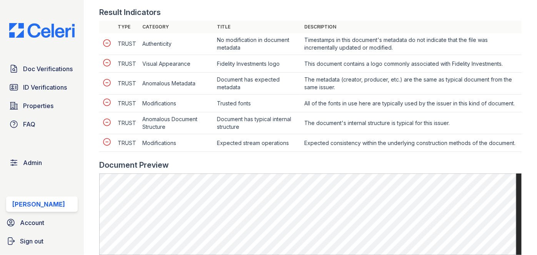
scroll to position [454, 0]
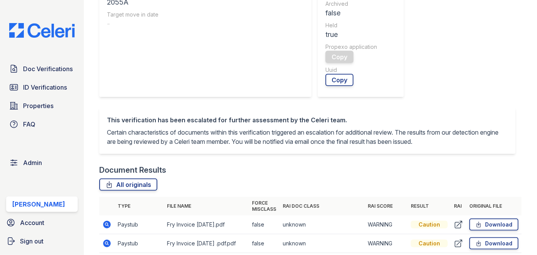
scroll to position [349, 0]
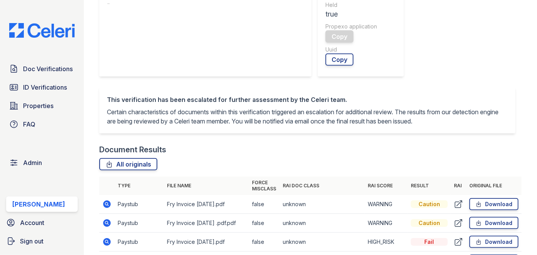
drag, startPoint x: 103, startPoint y: 98, endPoint x: 108, endPoint y: 95, distance: 6.3
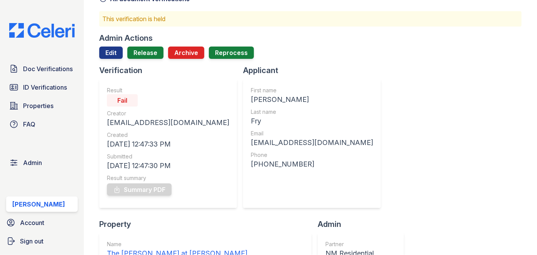
scroll to position [0, 0]
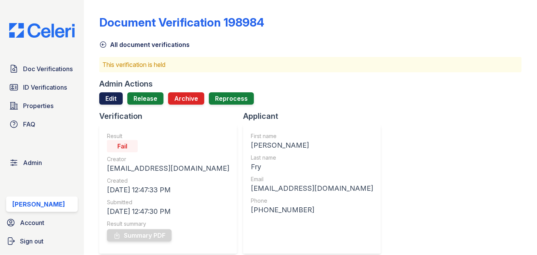
click at [110, 96] on link "Edit" at bounding box center [110, 98] width 23 height 12
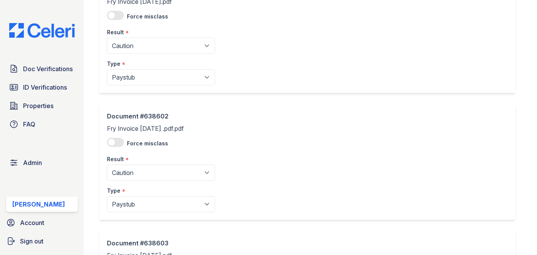
scroll to position [105, 0]
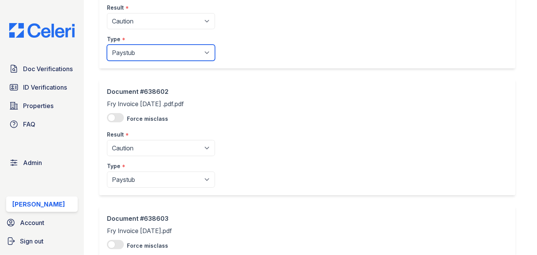
drag, startPoint x: 151, startPoint y: 52, endPoint x: 149, endPoint y: 57, distance: 5.7
click at [151, 52] on select "Paystub Bank Statement Offer Letter Tax Documents Benefit Award Letter Investme…" at bounding box center [161, 53] width 108 height 16
select select "other"
click at [107, 45] on select "Paystub Bank Statement Offer Letter Tax Documents Benefit Award Letter Investme…" at bounding box center [161, 53] width 108 height 16
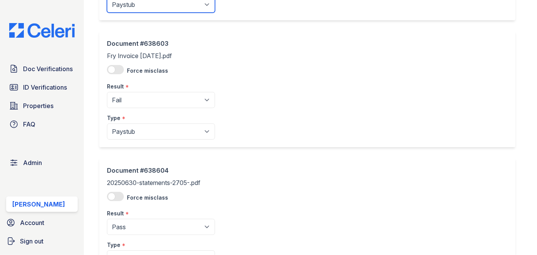
click at [136, 7] on select "Paystub Bank Statement Offer Letter Tax Documents Benefit Award Letter Investme…" at bounding box center [161, 5] width 108 height 16
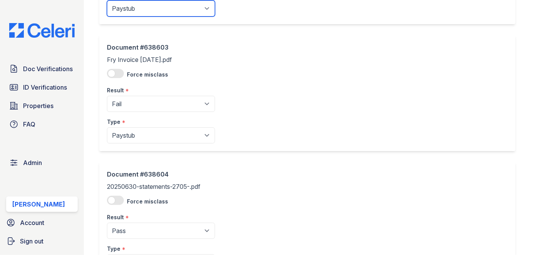
select select "other"
click at [107, 0] on select "Paystub Bank Statement Offer Letter Tax Documents Benefit Award Letter Investme…" at bounding box center [161, 8] width 108 height 16
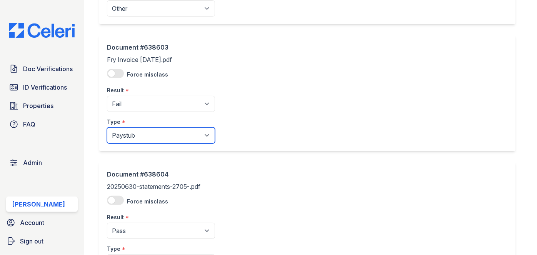
click at [127, 138] on select "Paystub Bank Statement Offer Letter Tax Documents Benefit Award Letter Investme…" at bounding box center [161, 135] width 108 height 16
select select "other"
click at [107, 127] on select "Paystub Bank Statement Offer Letter Tax Documents Benefit Award Letter Investme…" at bounding box center [161, 135] width 108 height 16
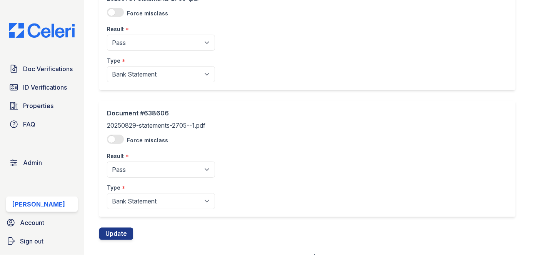
scroll to position [600, 0]
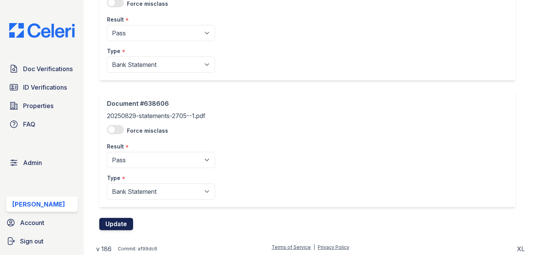
click at [110, 219] on button "Update" at bounding box center [116, 224] width 34 height 12
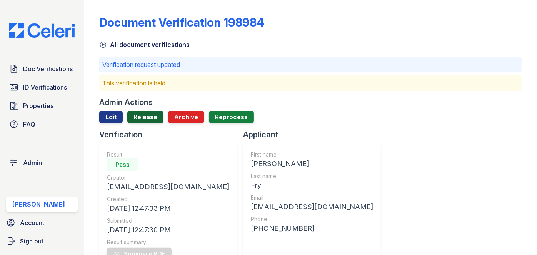
click at [143, 116] on link "Release" at bounding box center [145, 117] width 36 height 12
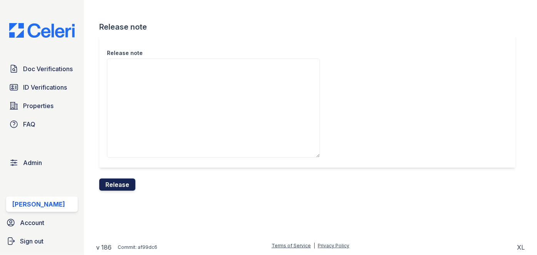
click at [115, 180] on button "Release" at bounding box center [117, 184] width 36 height 12
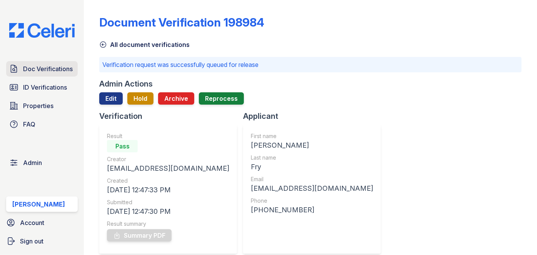
click at [53, 69] on span "Doc Verifications" at bounding box center [48, 68] width 50 height 9
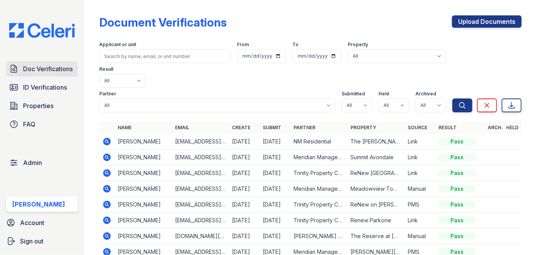
click at [67, 65] on span "Doc Verifications" at bounding box center [48, 68] width 50 height 9
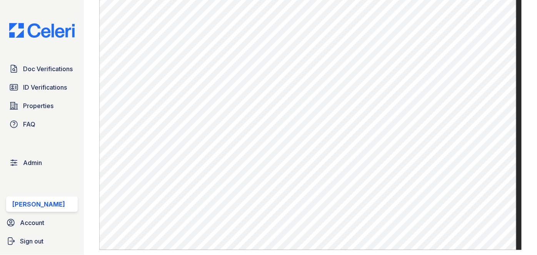
scroll to position [489, 0]
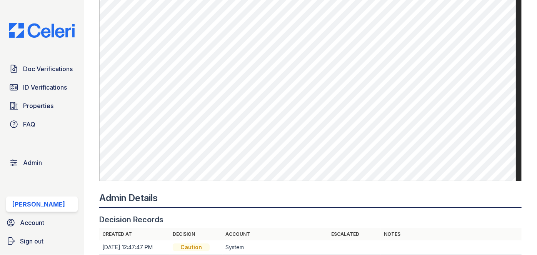
scroll to position [559, 0]
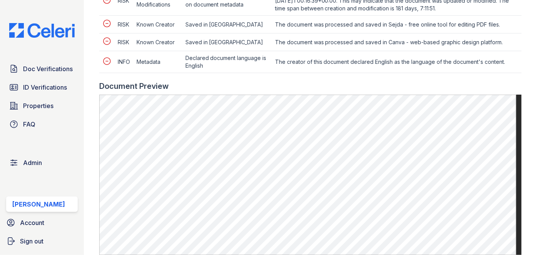
scroll to position [524, 0]
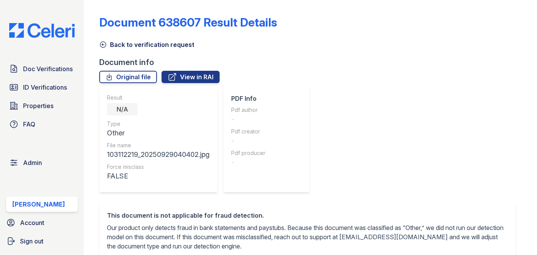
click at [107, 42] on link "Back to verification request" at bounding box center [146, 44] width 95 height 9
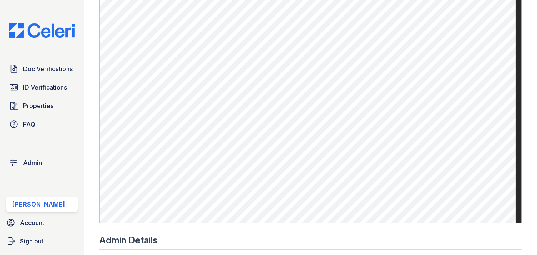
scroll to position [209, 0]
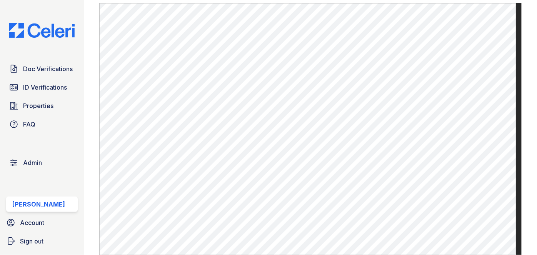
scroll to position [384, 0]
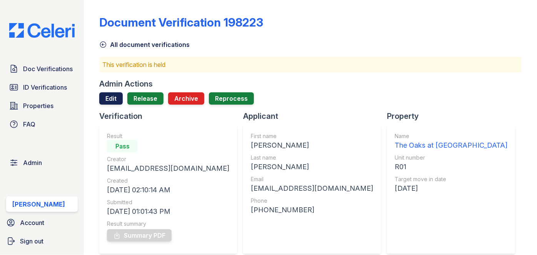
click at [107, 98] on link "Edit" at bounding box center [110, 98] width 23 height 12
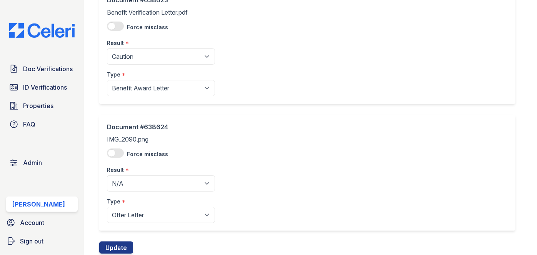
scroll to position [454, 0]
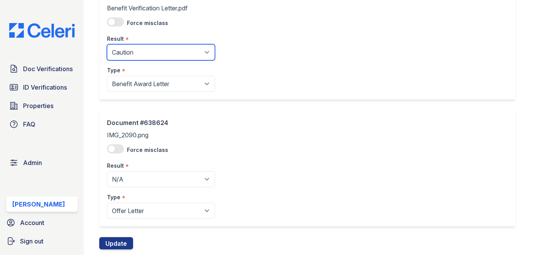
click at [127, 52] on select "Pending Sent Started Processing Pass Fail Caution Error N/A" at bounding box center [161, 52] width 108 height 16
select select "pass"
click at [107, 44] on select "Pending Sent Started Processing Pass Fail Caution Error N/A" at bounding box center [161, 52] width 108 height 16
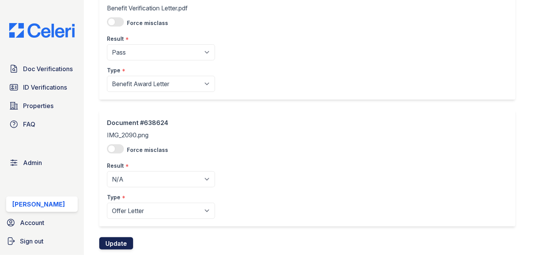
click at [121, 241] on button "Update" at bounding box center [116, 243] width 34 height 12
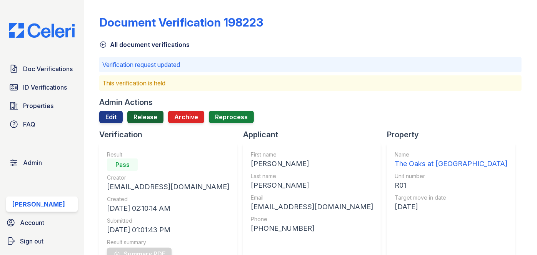
click at [150, 116] on link "Release" at bounding box center [145, 117] width 36 height 12
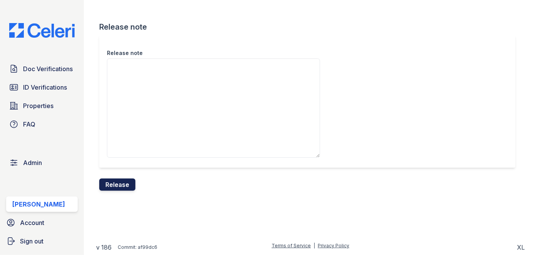
click at [122, 184] on button "Release" at bounding box center [117, 184] width 36 height 12
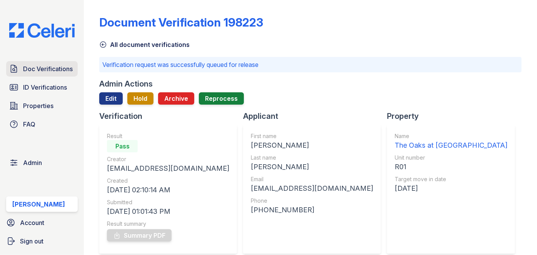
click at [71, 66] on span "Doc Verifications" at bounding box center [48, 68] width 50 height 9
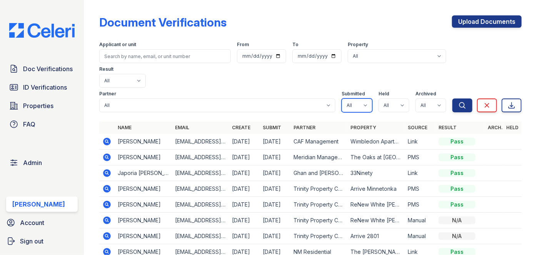
click at [354, 98] on select "All true false" at bounding box center [356, 105] width 31 height 14
select select "true"
click at [341, 98] on select "All true false" at bounding box center [356, 105] width 31 height 14
click at [389, 98] on select "All true false" at bounding box center [393, 105] width 31 height 14
select select "true"
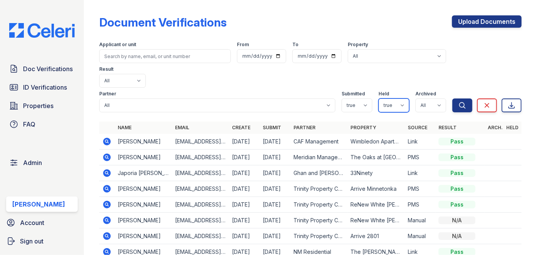
click at [378, 98] on select "All true false" at bounding box center [393, 105] width 31 height 14
click at [431, 98] on select "All true false" at bounding box center [430, 105] width 31 height 14
select select "false"
click at [415, 98] on select "All true false" at bounding box center [430, 105] width 31 height 14
click at [452, 98] on button "Search" at bounding box center [462, 105] width 20 height 14
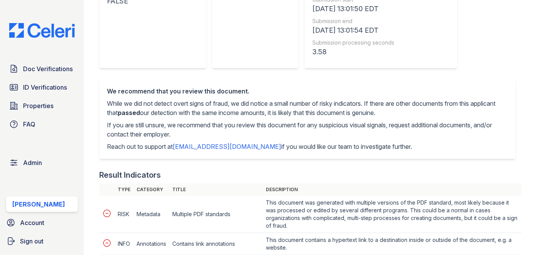
scroll to position [209, 0]
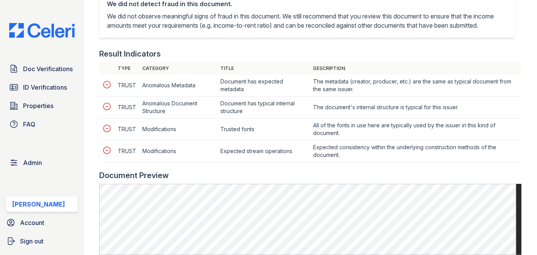
scroll to position [314, 0]
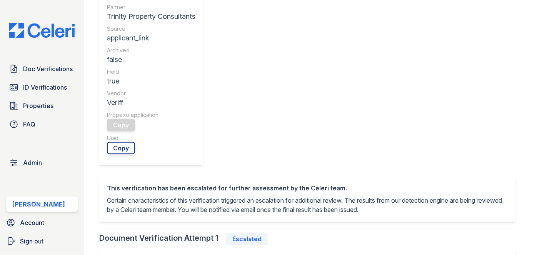
scroll to position [343, 0]
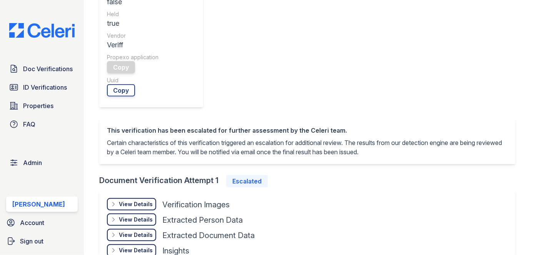
click at [132, 246] on div "View Details" at bounding box center [136, 250] width 34 height 8
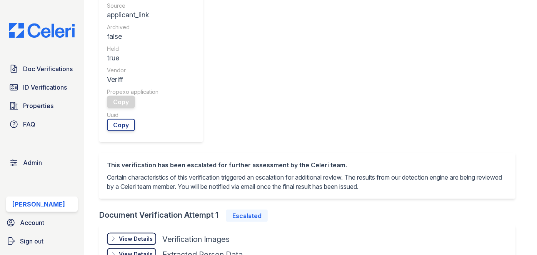
scroll to position [308, 0]
click at [125, 235] on div "View Details" at bounding box center [136, 239] width 34 height 8
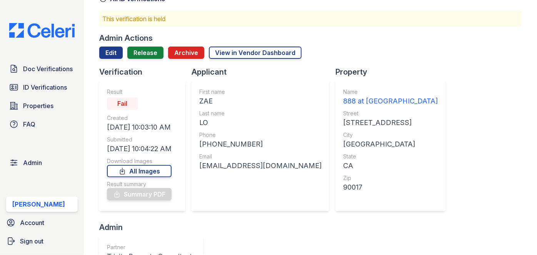
scroll to position [0, 0]
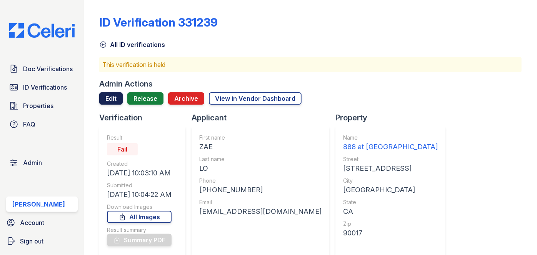
click at [105, 95] on link "Edit" at bounding box center [110, 98] width 23 height 12
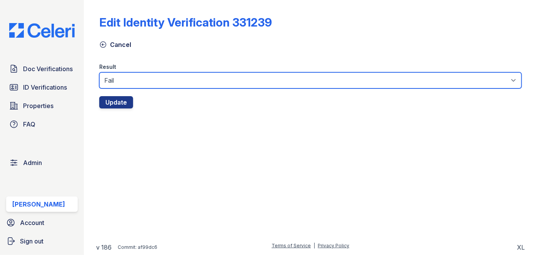
click at [127, 80] on select "Fail Pass" at bounding box center [310, 80] width 422 height 16
select select "pass"
click at [99, 72] on select "Fail Pass" at bounding box center [310, 80] width 422 height 16
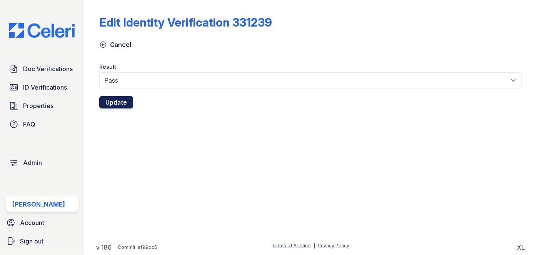
click at [126, 99] on button "Update" at bounding box center [116, 102] width 34 height 12
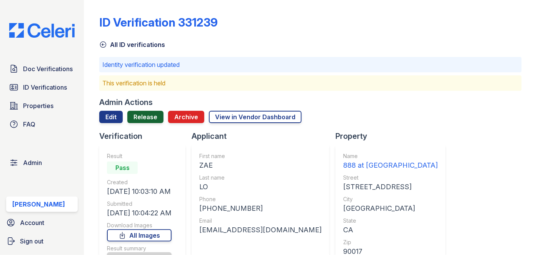
click at [145, 117] on link "Release" at bounding box center [145, 117] width 36 height 12
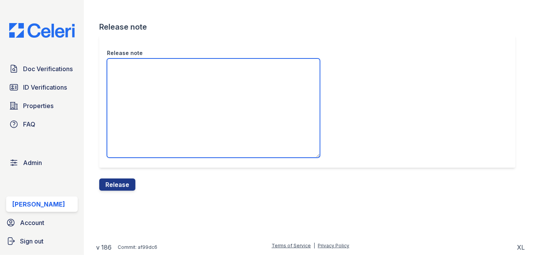
click at [163, 88] on textarea "Release note" at bounding box center [213, 107] width 213 height 99
type textarea "/"
type textarea "This document received a PASS."
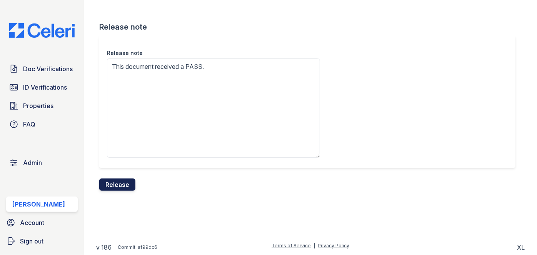
click at [129, 183] on button "Release" at bounding box center [117, 184] width 36 height 12
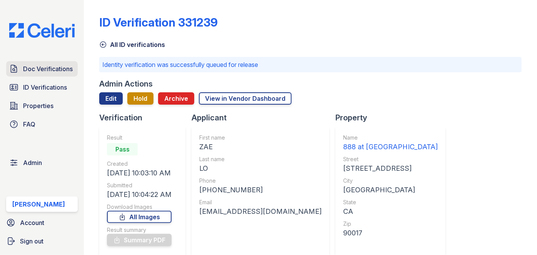
click at [28, 61] on link "Doc Verifications" at bounding box center [41, 68] width 71 height 15
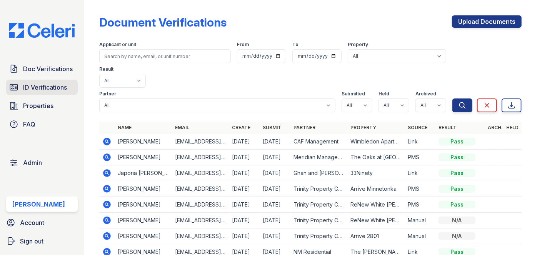
click at [52, 83] on span "ID Verifications" at bounding box center [45, 87] width 44 height 9
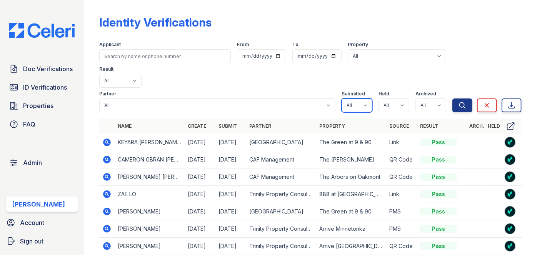
click at [359, 98] on select "All true false" at bounding box center [356, 105] width 31 height 14
select select "true"
click at [341, 98] on select "All true false" at bounding box center [356, 105] width 31 height 14
click at [397, 98] on select "All true false" at bounding box center [393, 105] width 31 height 14
click at [378, 98] on select "All true false" at bounding box center [393, 105] width 31 height 14
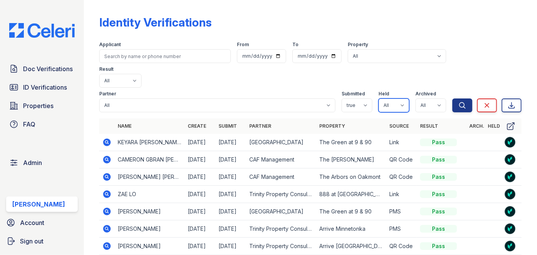
click at [400, 98] on select "All true false" at bounding box center [393, 105] width 31 height 14
select select "true"
click at [378, 98] on select "All true false" at bounding box center [393, 105] width 31 height 14
drag, startPoint x: 437, startPoint y: 82, endPoint x: 435, endPoint y: 86, distance: 4.8
click at [437, 98] on select "All true false" at bounding box center [430, 105] width 31 height 14
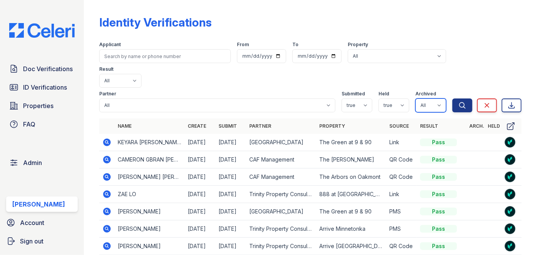
select select "false"
click at [415, 98] on select "All true false" at bounding box center [430, 105] width 31 height 14
click at [459, 102] on icon "submit" at bounding box center [462, 105] width 6 height 6
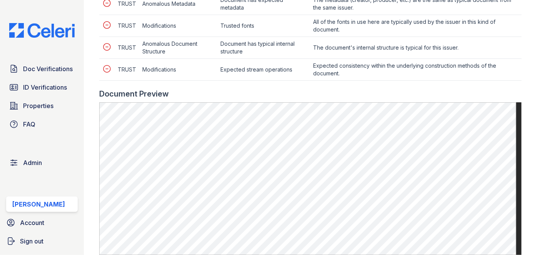
scroll to position [384, 0]
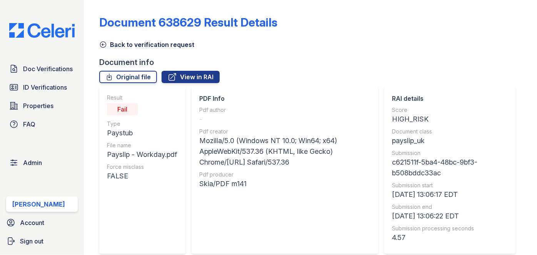
click at [105, 45] on icon at bounding box center [103, 45] width 8 height 8
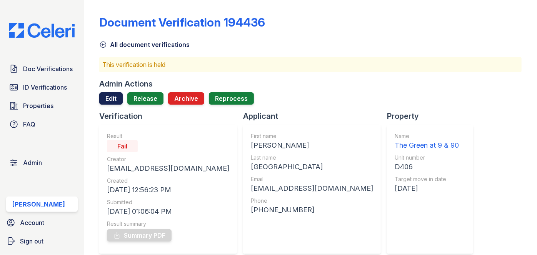
click at [112, 95] on link "Edit" at bounding box center [110, 98] width 23 height 12
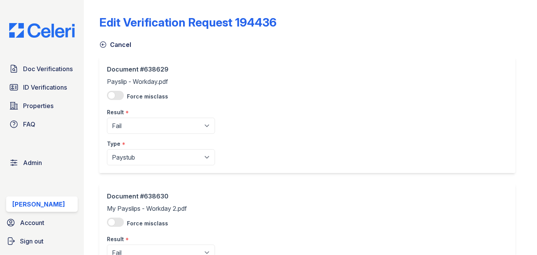
scroll to position [70, 0]
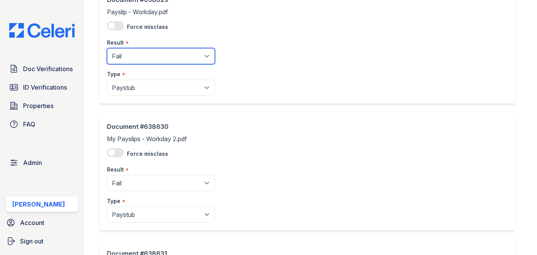
click at [141, 57] on select "Pending Sent Started Processing Pass Fail Caution Error N/A" at bounding box center [161, 56] width 108 height 16
select select "caution"
click at [107, 48] on select "Pending Sent Started Processing Pass Fail Caution Error N/A" at bounding box center [161, 56] width 108 height 16
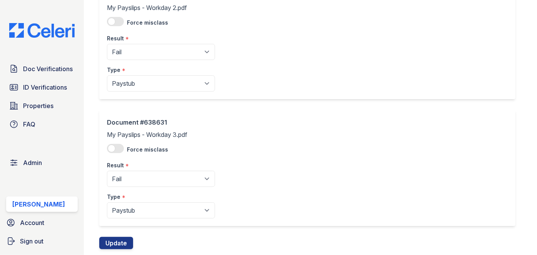
scroll to position [209, 0]
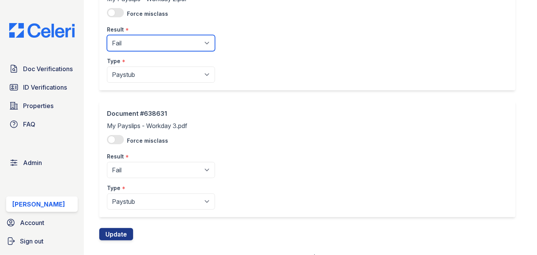
click at [155, 43] on select "Pending Sent Started Processing Pass Fail Caution Error N/A" at bounding box center [161, 43] width 108 height 16
select select "caution"
click at [107, 35] on select "Pending Sent Started Processing Pass Fail Caution Error N/A" at bounding box center [161, 43] width 108 height 16
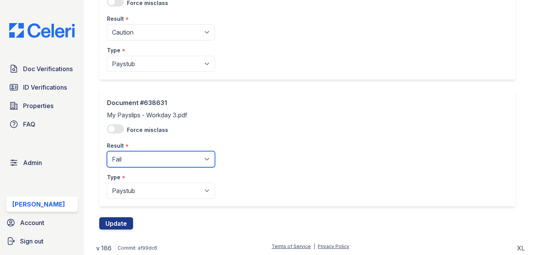
click at [149, 154] on select "Pending Sent Started Processing Pass Fail Caution Error N/A" at bounding box center [161, 159] width 108 height 16
select select "caution"
click at [107, 151] on select "Pending Sent Started Processing Pass Fail Caution Error N/A" at bounding box center [161, 159] width 108 height 16
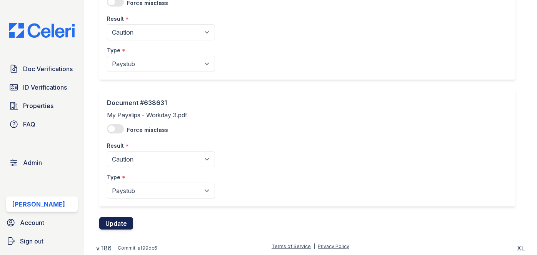
click at [121, 226] on button "Update" at bounding box center [116, 223] width 34 height 12
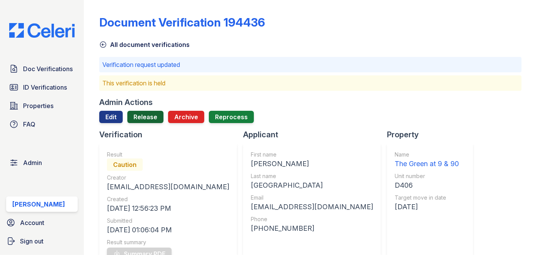
click at [148, 116] on link "Release" at bounding box center [145, 117] width 36 height 12
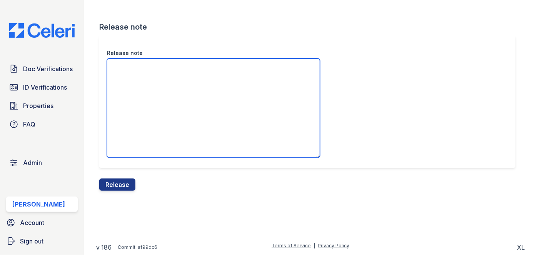
click at [162, 69] on textarea "Release note" at bounding box center [213, 107] width 213 height 99
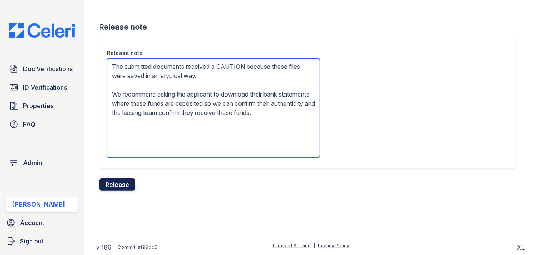
type textarea "The submitted documents received a CAUTION because these files were saved in an…"
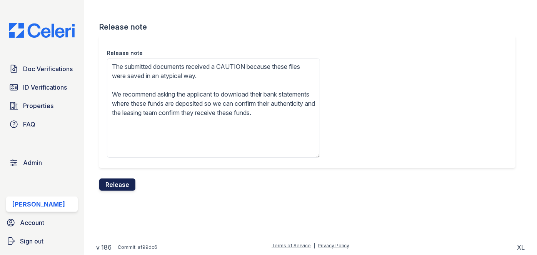
click at [121, 184] on button "Release" at bounding box center [117, 184] width 36 height 12
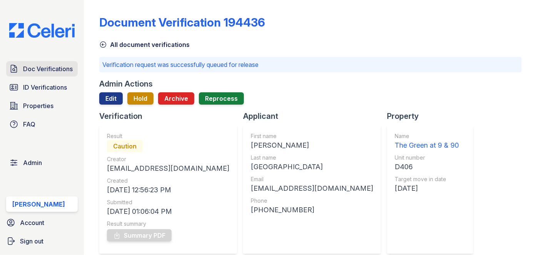
click at [35, 63] on link "Doc Verifications" at bounding box center [41, 68] width 71 height 15
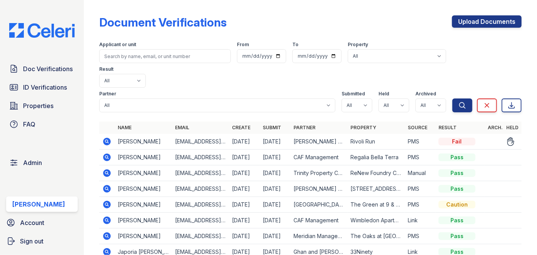
click at [105, 138] on icon at bounding box center [107, 142] width 8 height 8
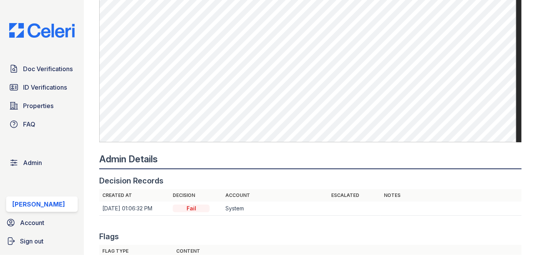
scroll to position [838, 0]
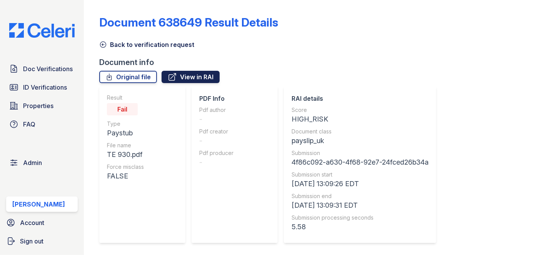
click at [188, 77] on link "View in RAI" at bounding box center [190, 77] width 58 height 12
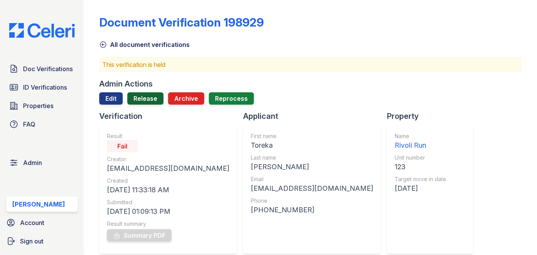
click at [149, 98] on link "Release" at bounding box center [145, 98] width 36 height 12
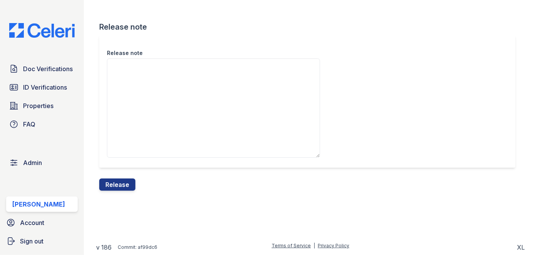
drag, startPoint x: 126, startPoint y: 181, endPoint x: 131, endPoint y: 168, distance: 13.3
click at [128, 176] on form "Release note Release note Release" at bounding box center [310, 106] width 422 height 169
click at [113, 181] on button "Release" at bounding box center [117, 184] width 36 height 12
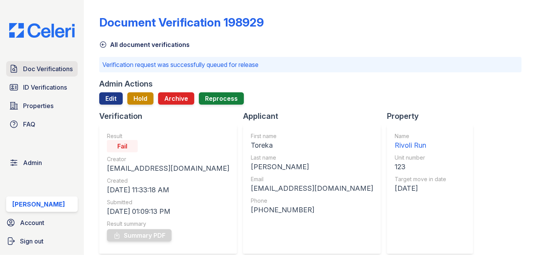
click at [47, 68] on span "Doc Verifications" at bounding box center [48, 68] width 50 height 9
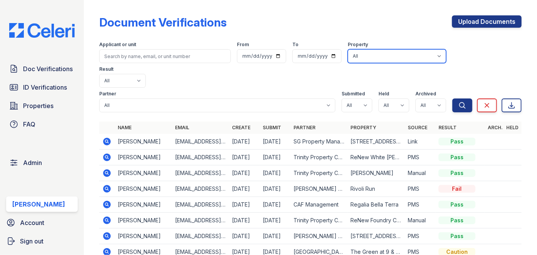
click at [357, 55] on select "All 0000 Kinney Avenue 09 Cape Coral 10006 North Glowing Forge Court 1000 Jeffe…" at bounding box center [396, 56] width 98 height 14
drag, startPoint x: 338, startPoint y: 52, endPoint x: 357, endPoint y: 62, distance: 20.8
click at [347, 52] on select "All 0000 Kinney Avenue 09 Cape Coral 10006 North Glowing Forge Court 1000 Jeffe…" at bounding box center [396, 56] width 98 height 14
select select "4569"
click at [347, 49] on select "All 0000 Kinney Avenue 09 Cape Coral 10006 North Glowing Forge Court 1000 Jeffe…" at bounding box center [396, 56] width 98 height 14
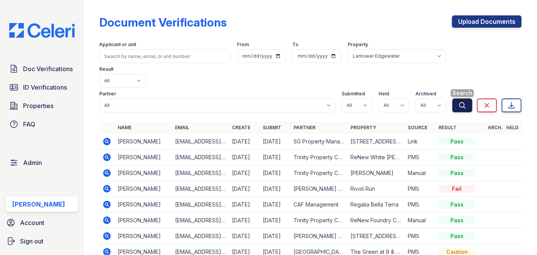
click at [458, 98] on button "Search" at bounding box center [462, 105] width 20 height 14
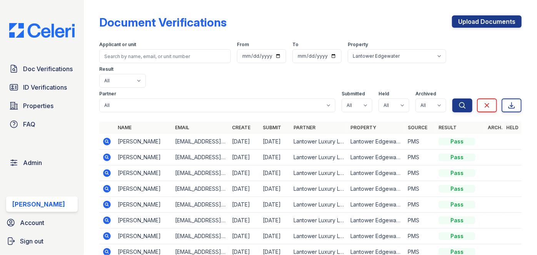
click at [108, 138] on icon at bounding box center [107, 142] width 8 height 8
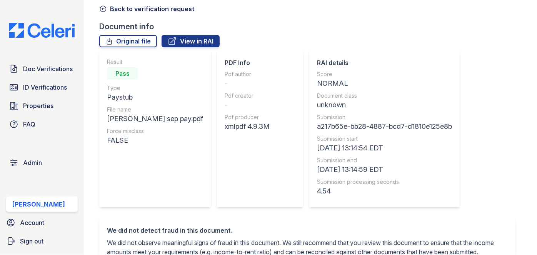
scroll to position [35, 0]
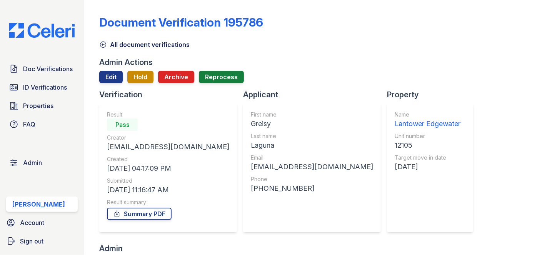
scroll to position [70, 0]
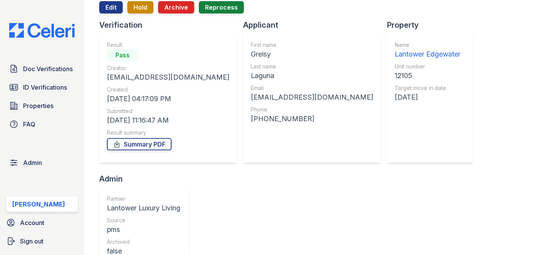
click at [394, 52] on div "Lantower Edgewater" at bounding box center [427, 54] width 66 height 11
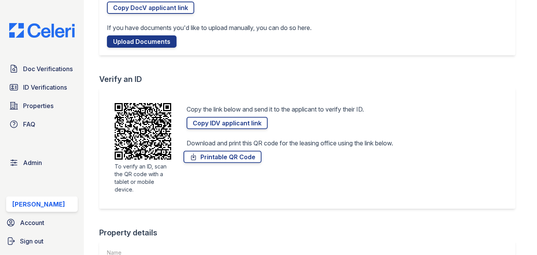
scroll to position [140, 0]
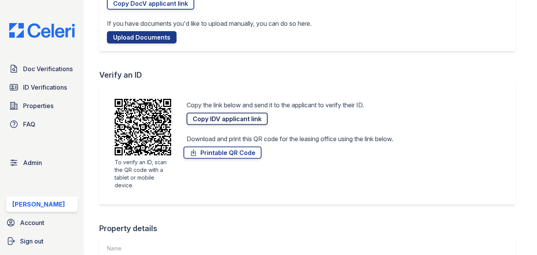
click at [247, 118] on link "Copy IDV applicant link" at bounding box center [226, 119] width 81 height 12
click at [37, 159] on span "Admin" at bounding box center [32, 162] width 19 height 9
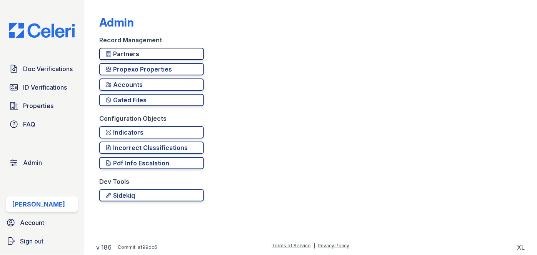
click at [139, 55] on div "Partners" at bounding box center [151, 53] width 92 height 9
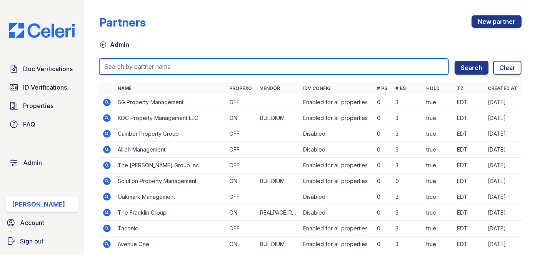
click at [160, 64] on input "search" at bounding box center [273, 66] width 349 height 16
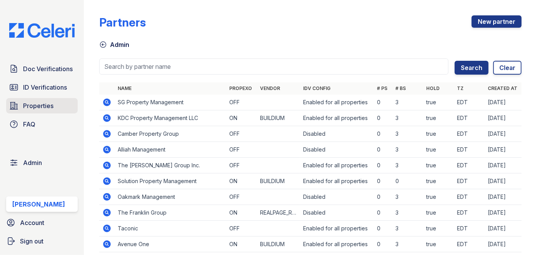
click at [60, 104] on link "Properties" at bounding box center [41, 105] width 71 height 15
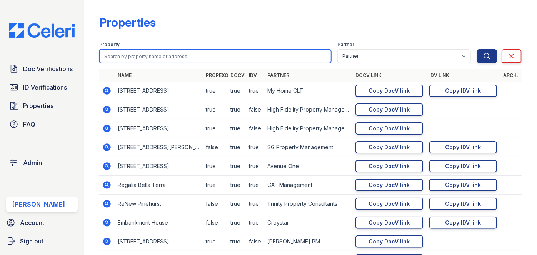
click at [125, 58] on input "search" at bounding box center [215, 56] width 232 height 14
type input "lantower"
click at [477, 49] on button "Search" at bounding box center [487, 56] width 20 height 14
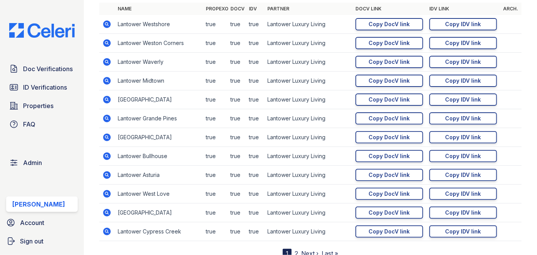
scroll to position [94, 0]
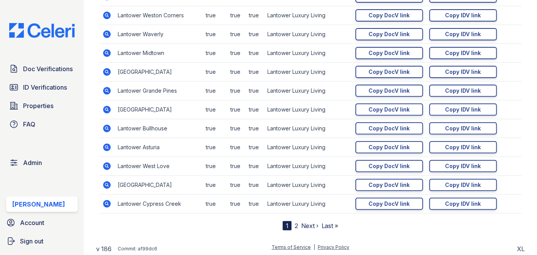
click at [295, 224] on nav "1 2 Next › Last »" at bounding box center [311, 225] width 56 height 9
click at [294, 224] on link "2" at bounding box center [295, 226] width 3 height 8
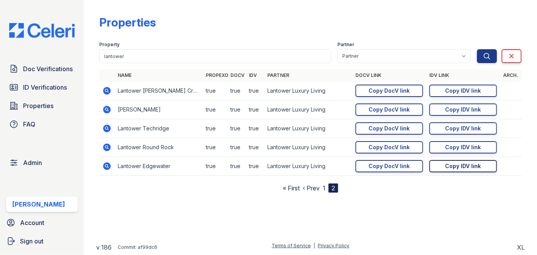
click at [463, 168] on div "Copy IDV link" at bounding box center [463, 166] width 36 height 8
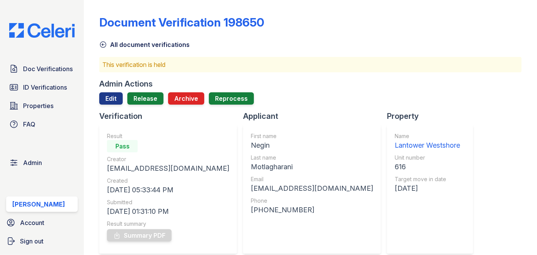
click at [83, 63] on div "Doc Verifications ID Verifications Properties FAQ Admin Darija Dedic Account Si…" at bounding box center [42, 127] width 84 height 255
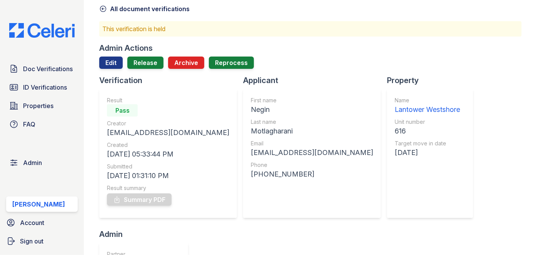
scroll to position [35, 0]
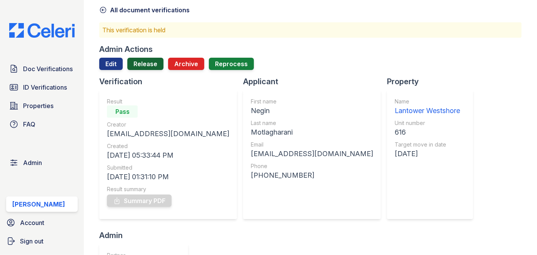
click at [144, 62] on link "Release" at bounding box center [145, 64] width 36 height 12
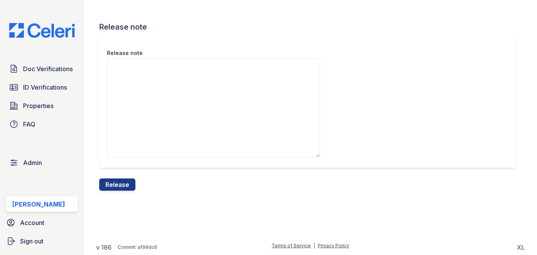
click at [120, 188] on button "Release" at bounding box center [117, 184] width 36 height 12
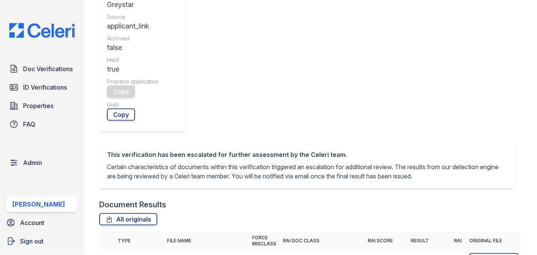
scroll to position [314, 0]
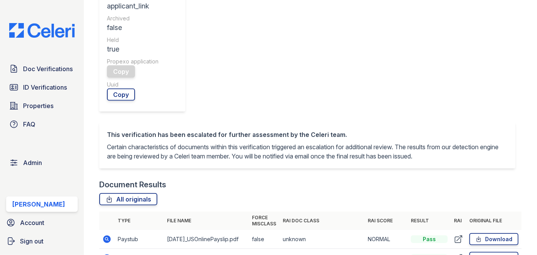
drag, startPoint x: 101, startPoint y: 112, endPoint x: 93, endPoint y: 103, distance: 11.8
click at [93, 103] on main "Document Verification 199009 All document verifications This verification is he…" at bounding box center [310, 127] width 453 height 255
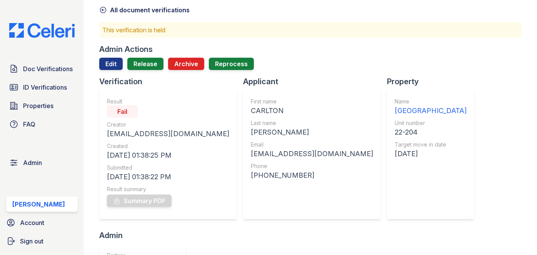
scroll to position [0, 0]
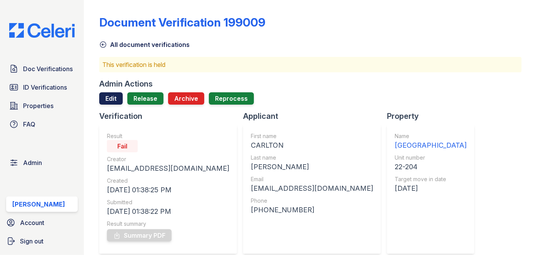
click at [105, 95] on link "Edit" at bounding box center [110, 98] width 23 height 12
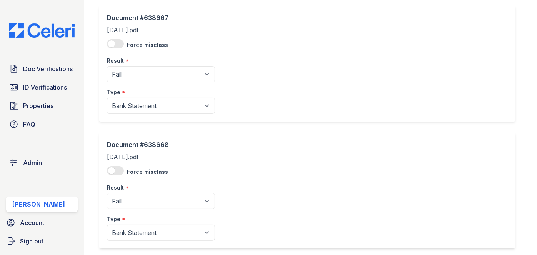
scroll to position [454, 0]
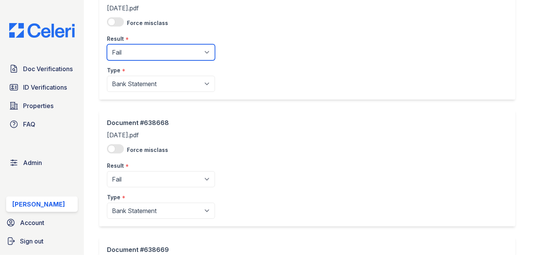
click at [145, 55] on select "Pending Sent Started Processing Pass Fail Caution Error N/A" at bounding box center [161, 52] width 108 height 16
select select "pass"
click at [107, 44] on select "Pending Sent Started Processing Pass Fail Caution Error N/A" at bounding box center [161, 52] width 108 height 16
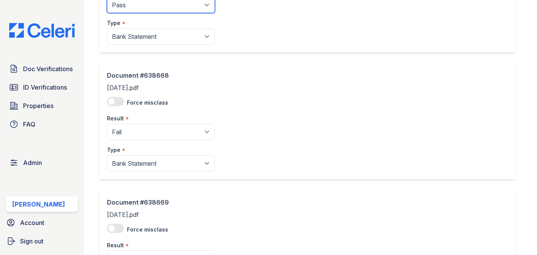
scroll to position [559, 0]
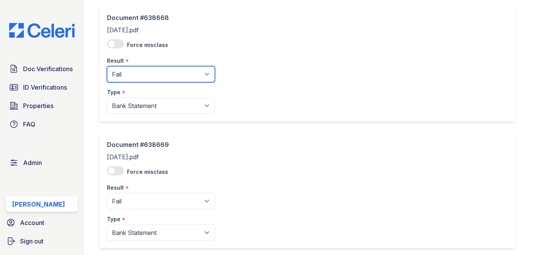
click at [137, 78] on select "Pending Sent Started Processing Pass Fail Caution Error N/A" at bounding box center [161, 74] width 108 height 16
select select "pass"
click at [107, 66] on select "Pending Sent Started Processing Pass Fail Caution Error N/A" at bounding box center [161, 74] width 108 height 16
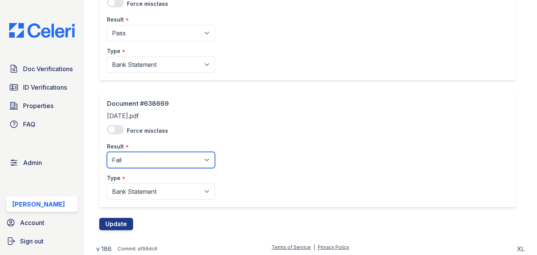
drag, startPoint x: 130, startPoint y: 159, endPoint x: 130, endPoint y: 142, distance: 16.9
click at [130, 159] on select "Pending Sent Started Processing Pass Fail Caution Error N/A" at bounding box center [161, 160] width 108 height 16
drag, startPoint x: 123, startPoint y: 163, endPoint x: 124, endPoint y: 153, distance: 10.4
click at [123, 163] on select "Pending Sent Started Processing Pass Fail Caution Error N/A" at bounding box center [161, 160] width 108 height 16
select select "pass"
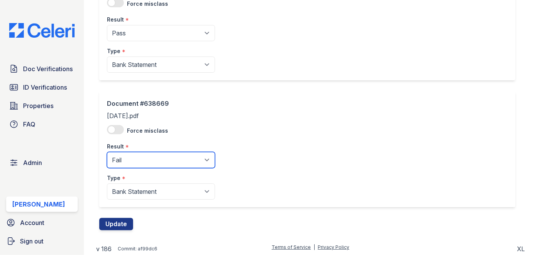
click at [107, 152] on select "Pending Sent Started Processing Pass Fail Caution Error N/A" at bounding box center [161, 160] width 108 height 16
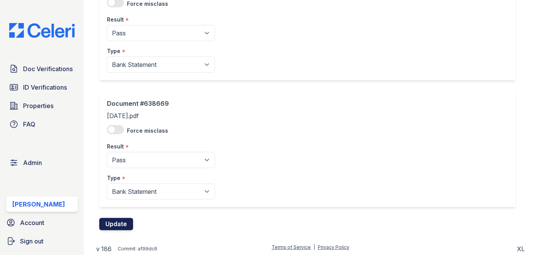
click at [121, 221] on button "Update" at bounding box center [116, 224] width 34 height 12
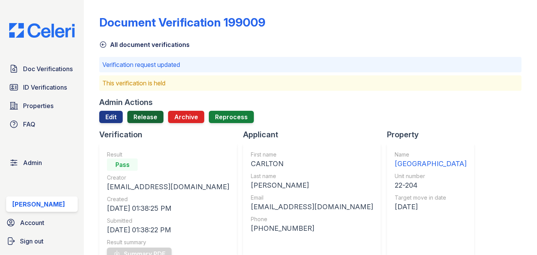
click at [150, 115] on link "Release" at bounding box center [145, 117] width 36 height 12
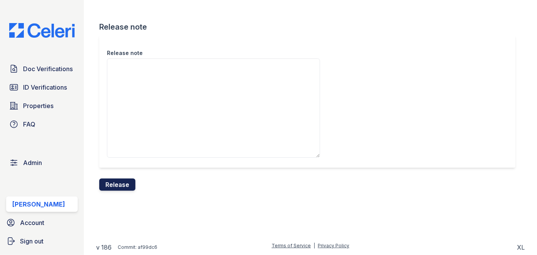
click at [120, 180] on button "Release" at bounding box center [117, 184] width 36 height 12
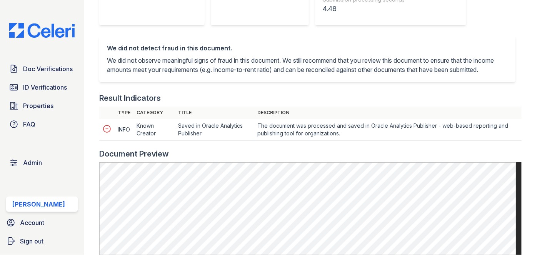
scroll to position [314, 0]
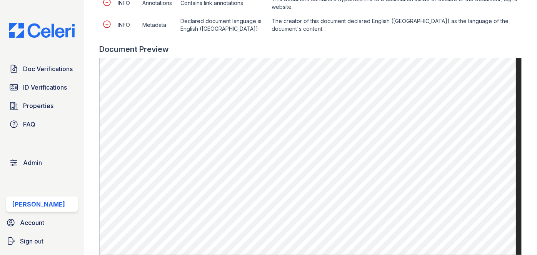
scroll to position [454, 0]
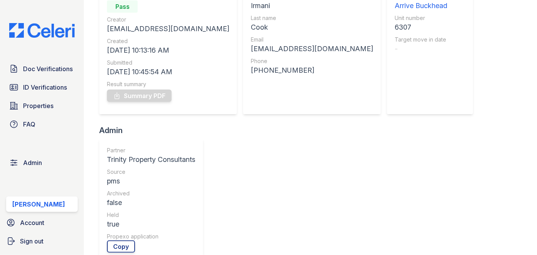
scroll to position [35, 0]
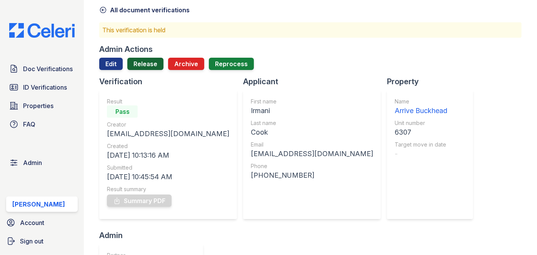
click at [148, 63] on link "Release" at bounding box center [145, 64] width 36 height 12
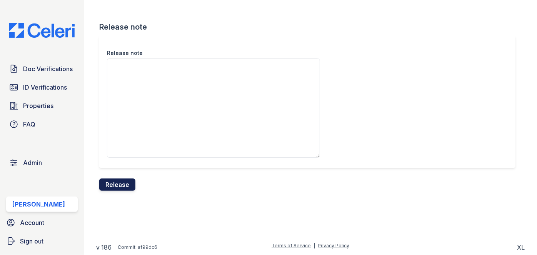
click at [132, 181] on button "Release" at bounding box center [117, 184] width 36 height 12
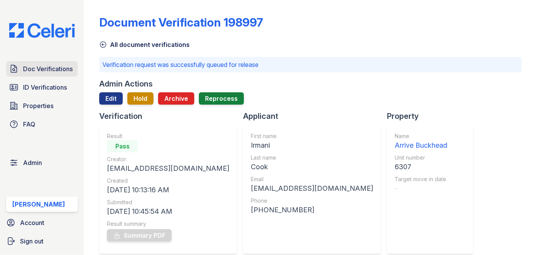
click at [57, 67] on span "Doc Verifications" at bounding box center [48, 68] width 50 height 9
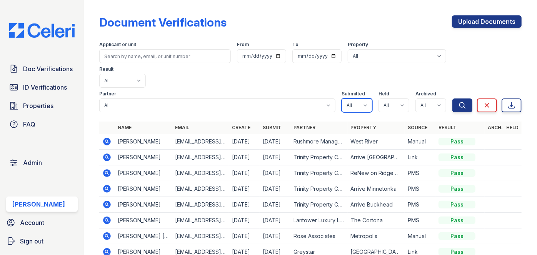
click at [357, 98] on select "All true false" at bounding box center [356, 105] width 31 height 14
select select "true"
click at [341, 98] on select "All true false" at bounding box center [356, 105] width 31 height 14
click at [401, 98] on select "All true false" at bounding box center [393, 105] width 31 height 14
select select "true"
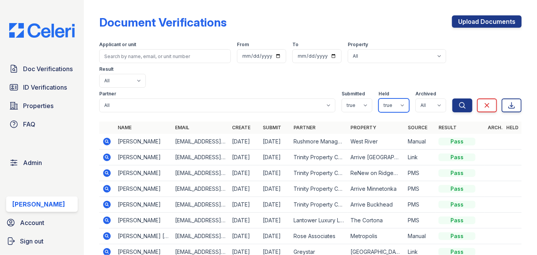
click at [378, 98] on select "All true false" at bounding box center [393, 105] width 31 height 14
click at [426, 98] on select "All true false" at bounding box center [430, 105] width 31 height 14
select select "false"
click at [415, 98] on select "All true false" at bounding box center [430, 105] width 31 height 14
click at [458, 101] on icon "submit" at bounding box center [462, 105] width 8 height 8
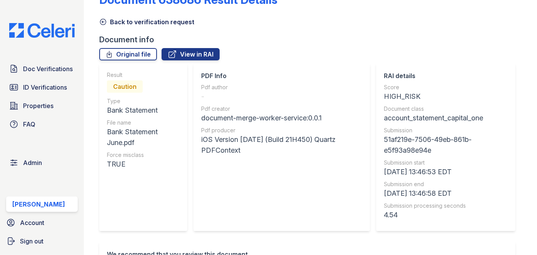
scroll to position [35, 0]
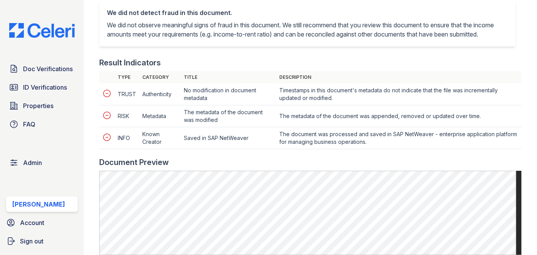
scroll to position [279, 0]
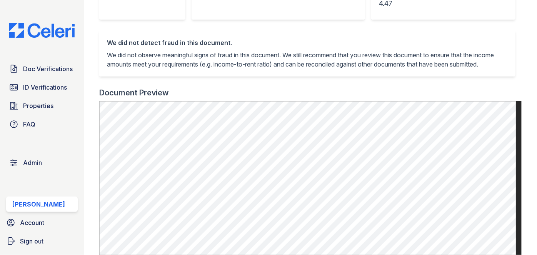
scroll to position [349, 0]
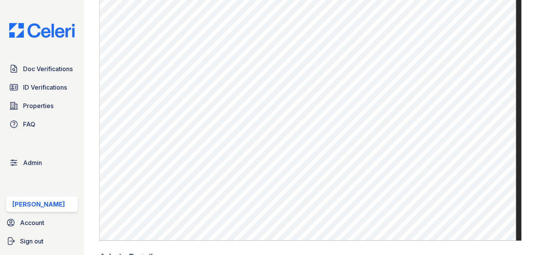
click at [89, 19] on main "Document 638695 Result Details Back to verification request Document info Origi…" at bounding box center [310, 127] width 453 height 255
